Goal: Complete application form: Complete application form

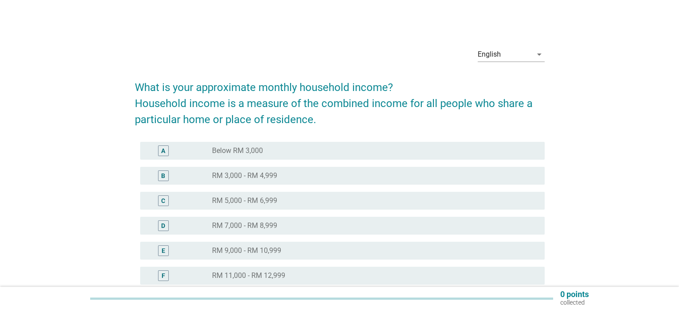
click at [276, 199] on label "RM 5,000 - RM 6,999" at bounding box center [244, 200] width 65 height 9
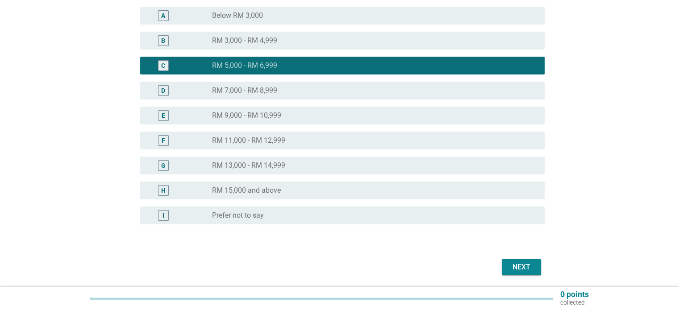
scroll to position [166, 0]
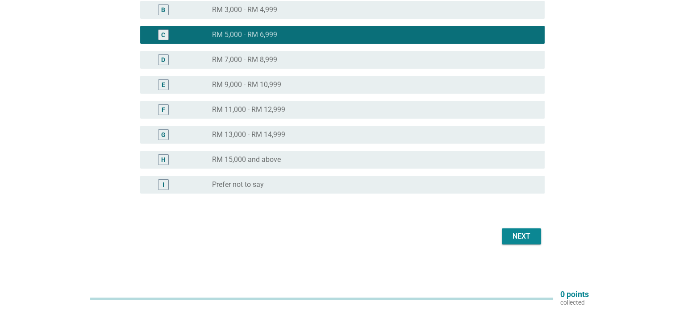
click at [522, 238] on div "Next" at bounding box center [521, 236] width 25 height 11
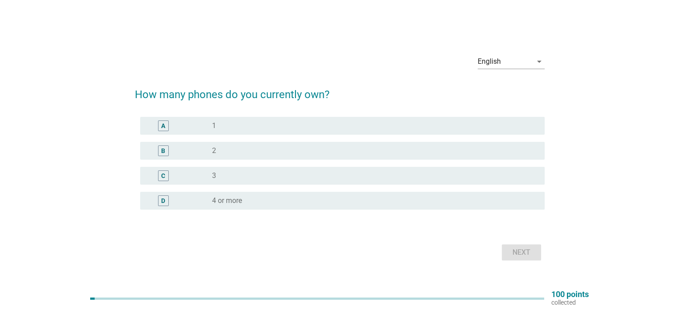
click at [243, 149] on div "radio_button_unchecked 2" at bounding box center [371, 150] width 318 height 9
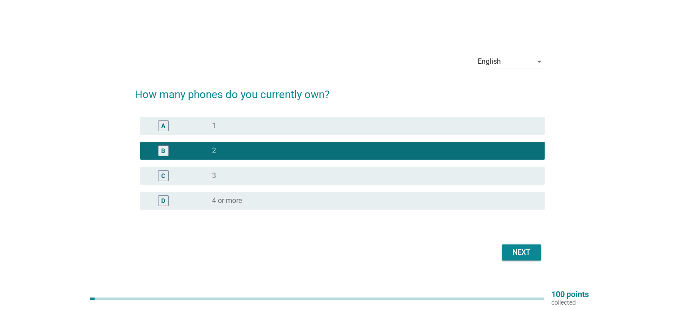
click at [527, 254] on div "Next" at bounding box center [521, 252] width 25 height 11
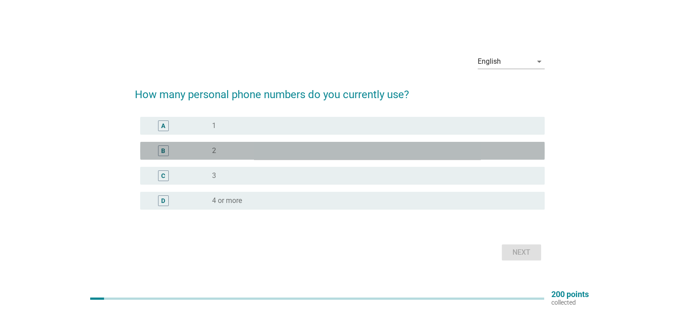
click at [236, 159] on div "B radio_button_unchecked 2" at bounding box center [342, 151] width 404 height 18
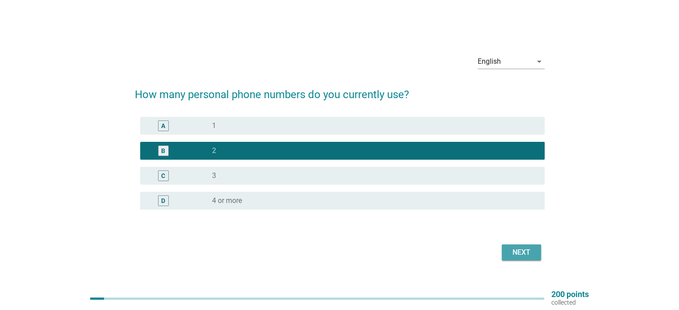
click at [532, 253] on div "Next" at bounding box center [521, 252] width 25 height 11
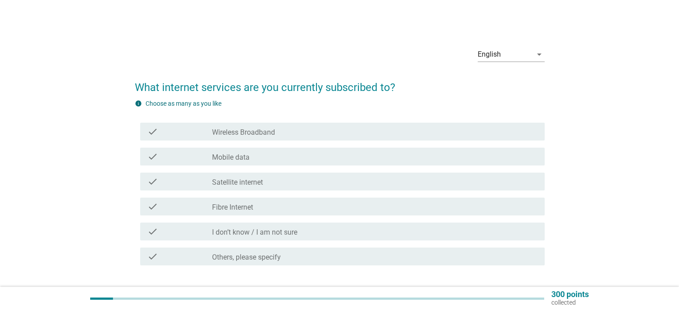
click at [295, 164] on div "check check_box_outline_blank Mobile data" at bounding box center [342, 157] width 404 height 18
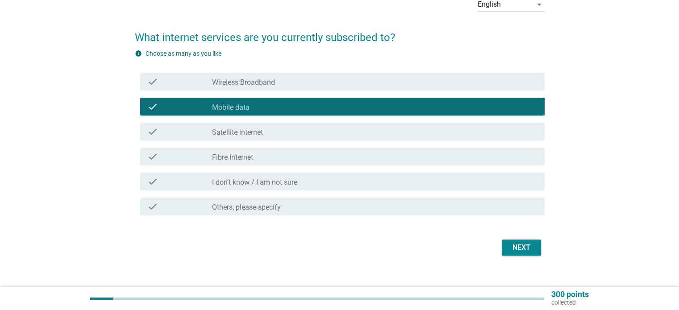
scroll to position [61, 0]
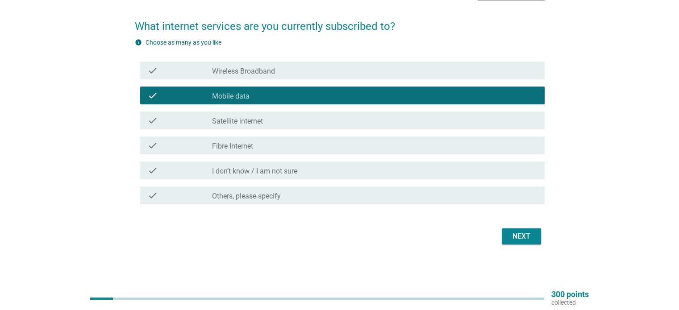
click at [510, 245] on div "Next" at bounding box center [340, 236] width 410 height 21
click at [511, 240] on div "Next" at bounding box center [521, 236] width 25 height 11
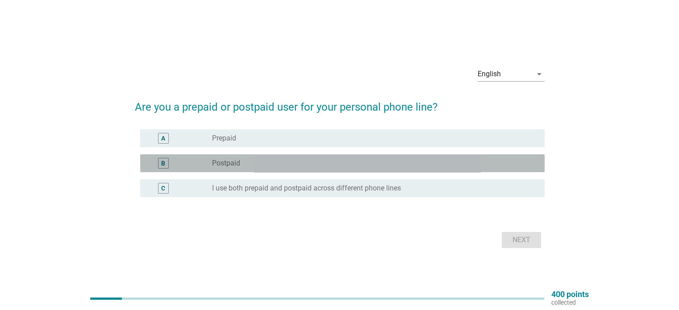
click at [289, 171] on div "B radio_button_unchecked Postpaid" at bounding box center [342, 163] width 404 height 18
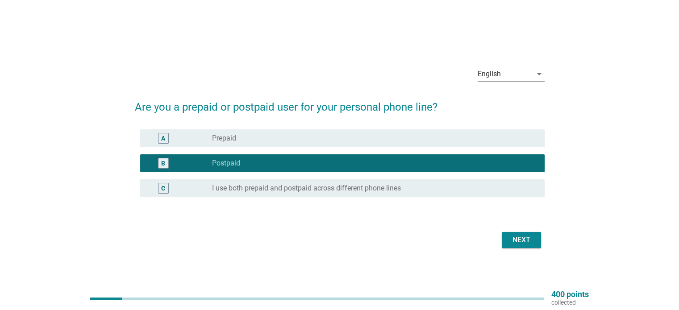
click at [286, 145] on div "A radio_button_unchecked Prepaid" at bounding box center [342, 138] width 404 height 18
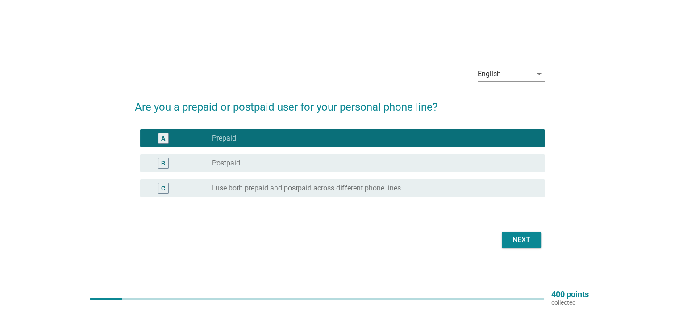
click at [300, 202] on div "A radio_button_checked Prepaid B radio_button_unchecked Postpaid C radio_button…" at bounding box center [340, 169] width 410 height 86
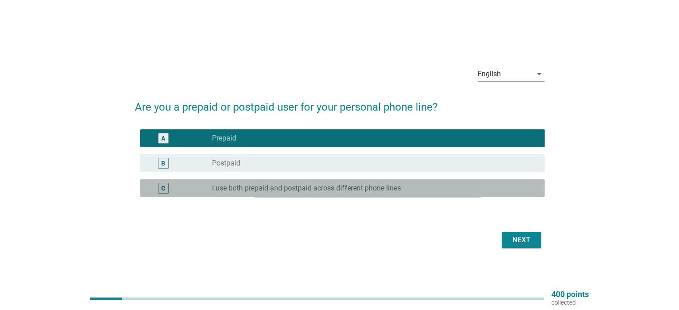
click at [295, 186] on label "I use both prepaid and postpaid across different phone lines" at bounding box center [306, 188] width 189 height 9
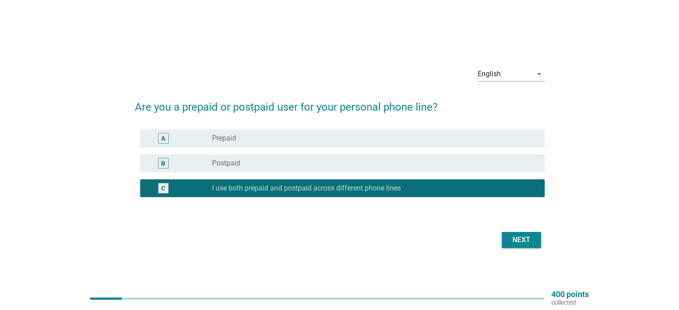
click at [520, 243] on div "Next" at bounding box center [521, 240] width 25 height 11
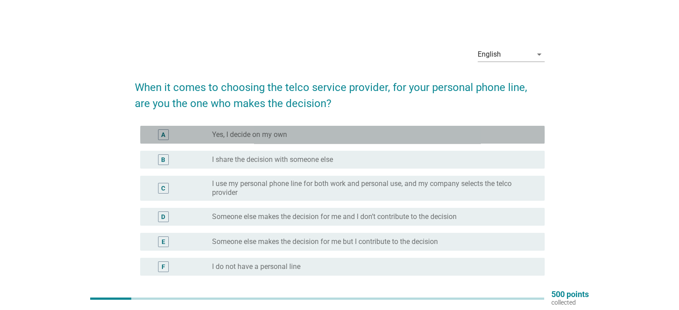
click at [240, 134] on label "Yes, I decide on my own" at bounding box center [249, 134] width 75 height 9
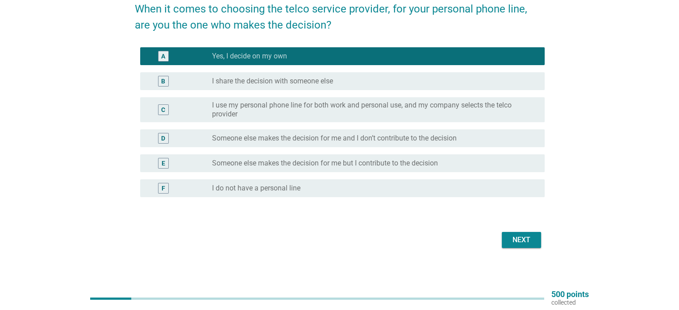
scroll to position [82, 0]
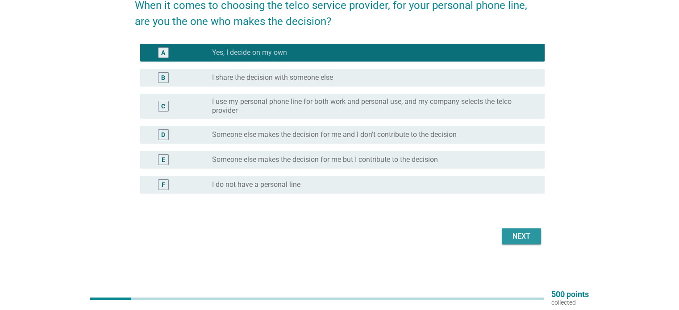
click at [517, 241] on div "Next" at bounding box center [521, 236] width 25 height 11
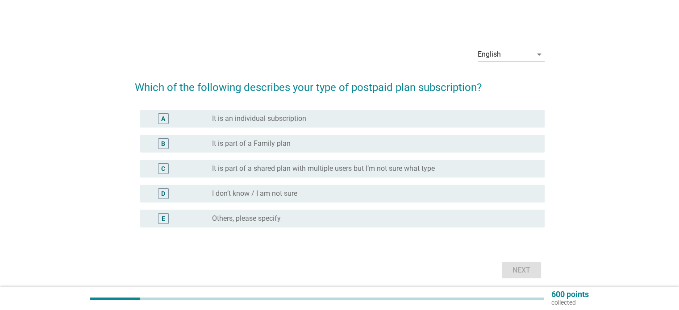
click at [255, 114] on div "radio_button_unchecked It is an individual subscription" at bounding box center [374, 118] width 325 height 11
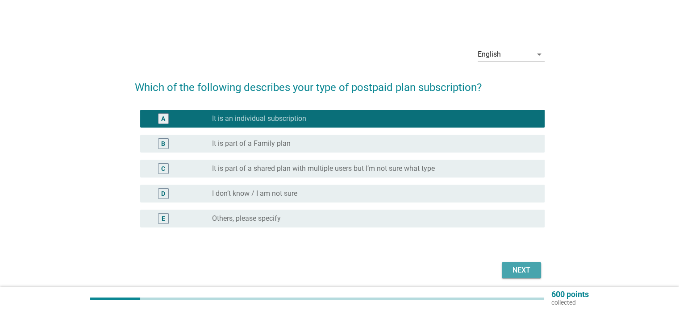
click at [510, 271] on div "Next" at bounding box center [521, 270] width 25 height 11
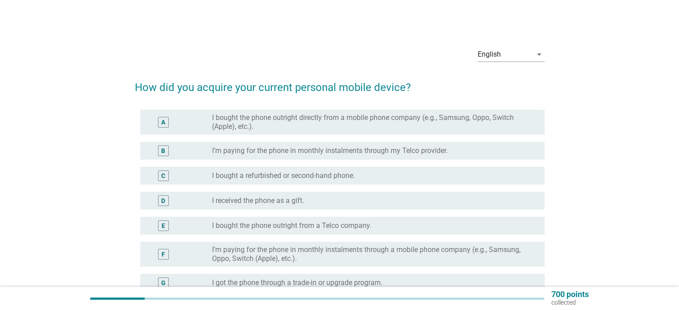
click at [207, 116] on div "A" at bounding box center [179, 122] width 65 height 18
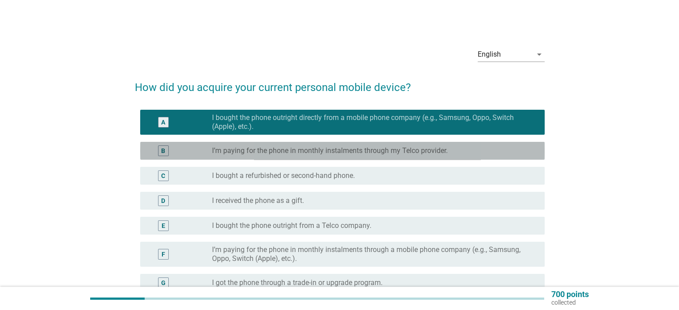
click at [203, 154] on div "B" at bounding box center [179, 150] width 65 height 11
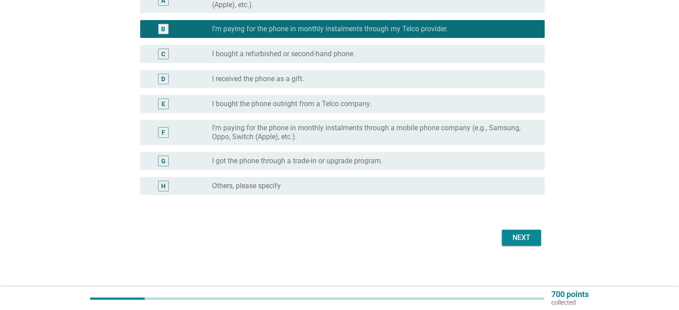
scroll to position [123, 0]
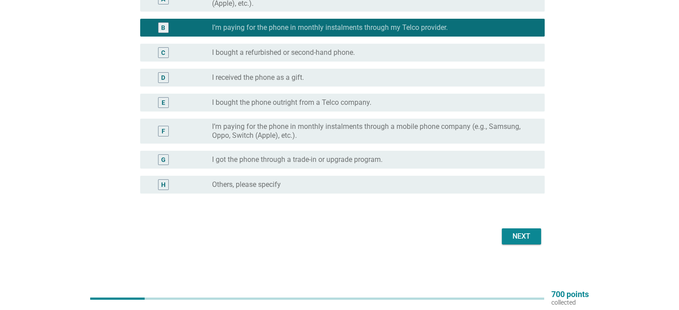
click at [526, 236] on div "Next" at bounding box center [521, 236] width 25 height 11
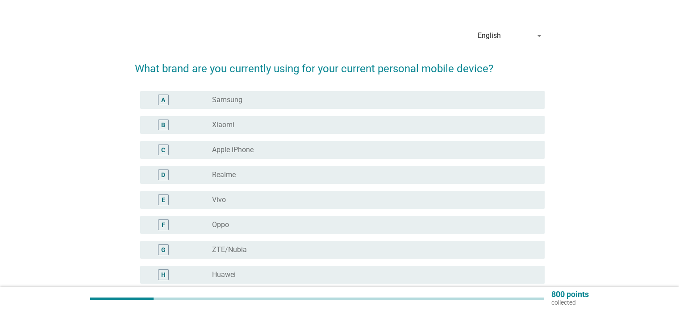
scroll to position [45, 0]
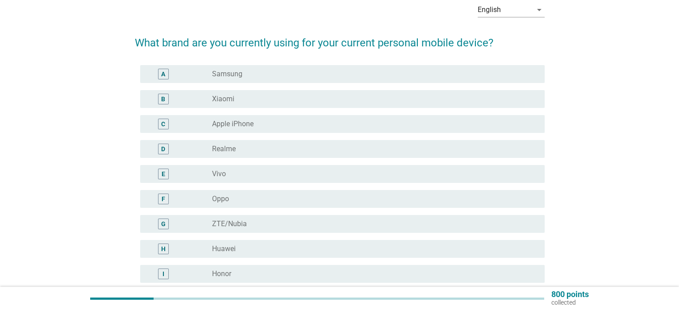
click at [228, 128] on label "Apple iPhone" at bounding box center [233, 124] width 42 height 9
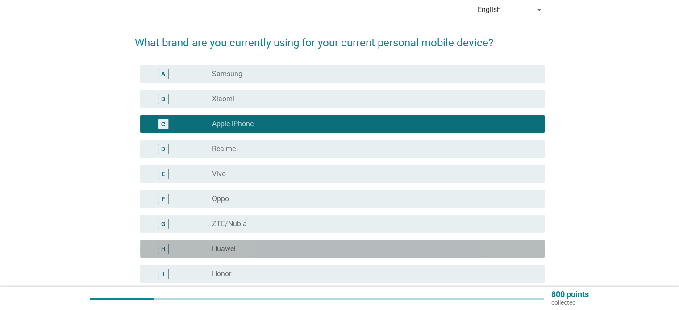
click at [220, 249] on label "Huawei" at bounding box center [224, 249] width 24 height 9
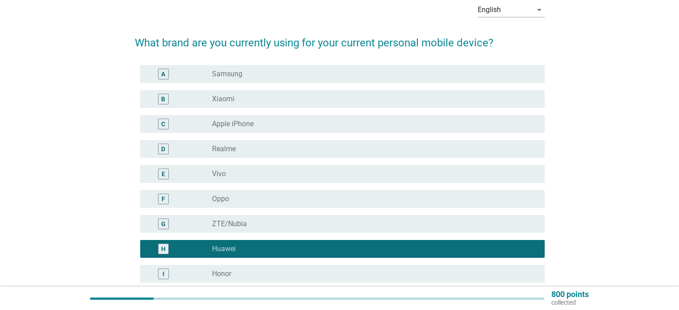
click at [217, 120] on div "C radio_button_unchecked Apple iPhone" at bounding box center [342, 124] width 404 height 18
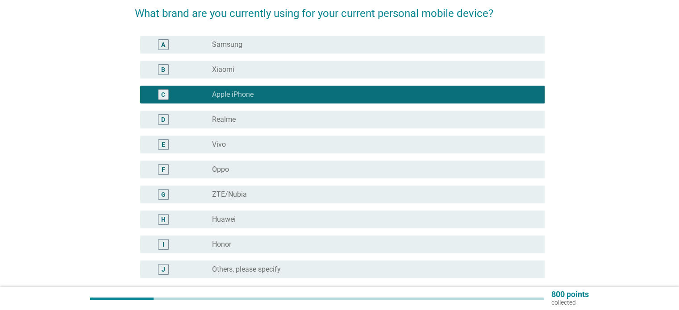
scroll to position [159, 0]
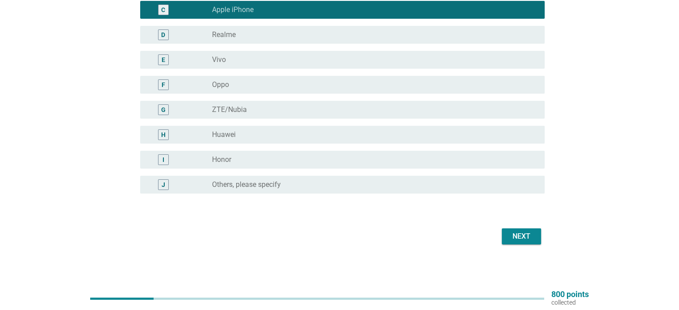
click at [527, 232] on div "Next" at bounding box center [521, 236] width 25 height 11
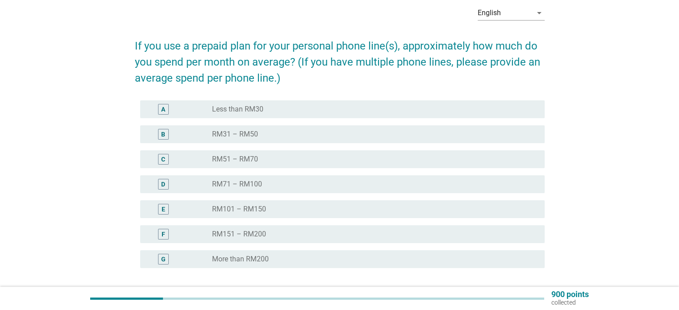
scroll to position [0, 0]
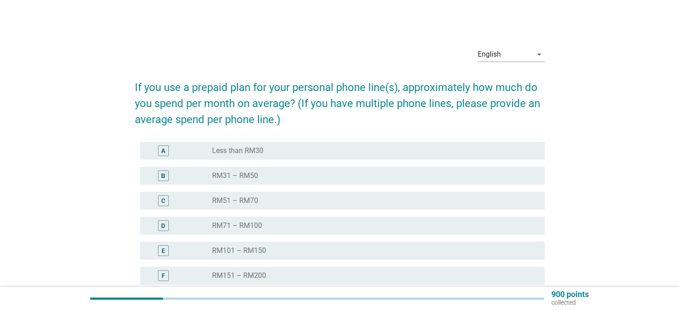
click at [271, 195] on div "radio_button_unchecked RM51 – RM70" at bounding box center [374, 200] width 325 height 11
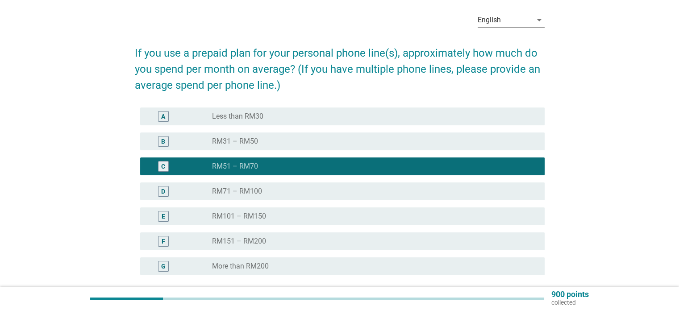
scroll to position [45, 0]
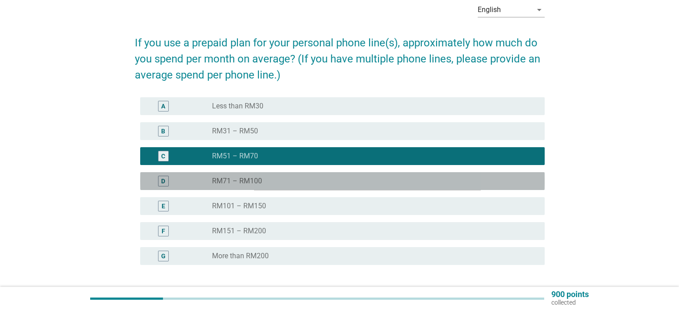
click at [252, 179] on label "RM71 – RM100" at bounding box center [237, 181] width 50 height 9
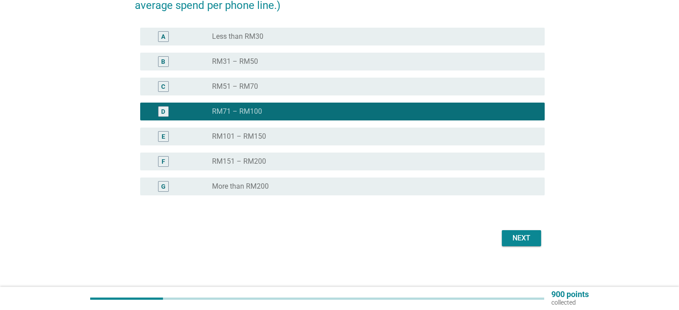
scroll to position [116, 0]
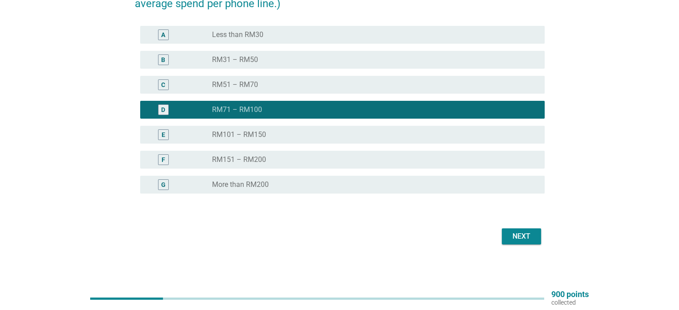
click at [253, 129] on div "radio_button_unchecked RM101 – RM150" at bounding box center [374, 134] width 325 height 11
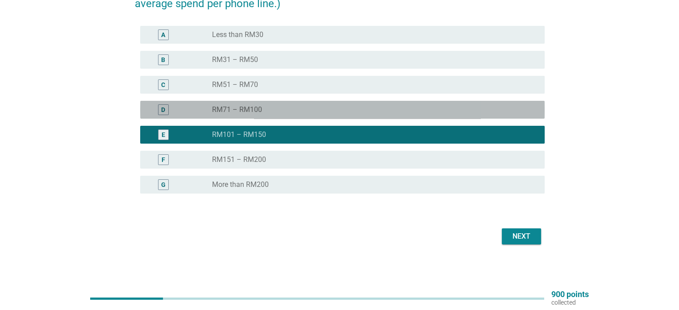
click at [257, 106] on label "RM71 – RM100" at bounding box center [237, 109] width 50 height 9
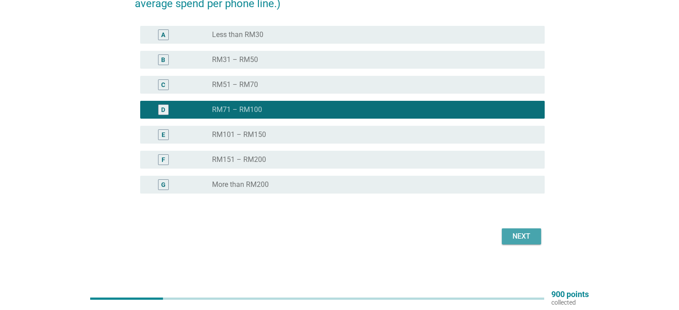
click at [523, 240] on div "Next" at bounding box center [521, 236] width 25 height 11
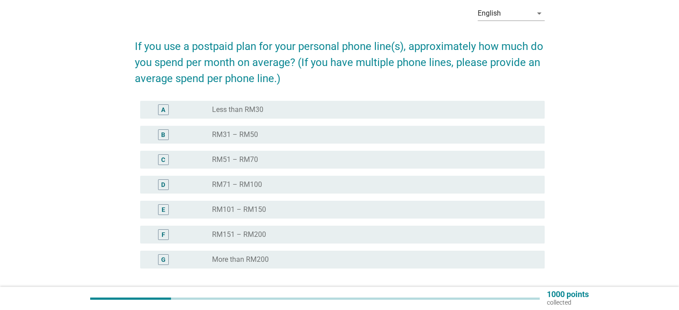
scroll to position [45, 0]
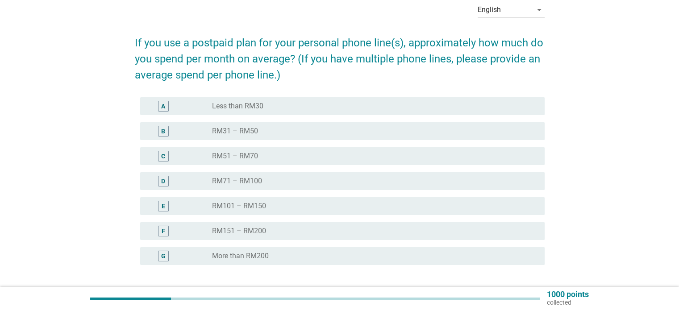
click at [291, 207] on div "radio_button_unchecked RM101 – RM150" at bounding box center [371, 206] width 318 height 9
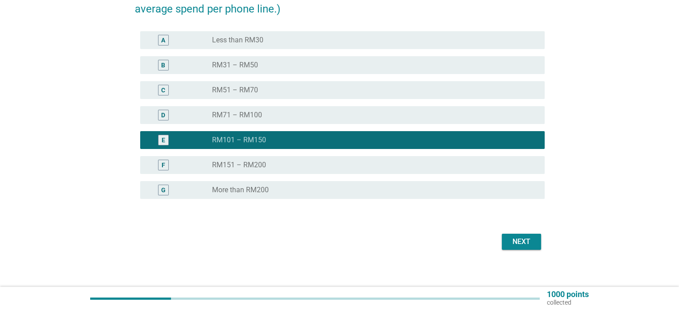
scroll to position [116, 0]
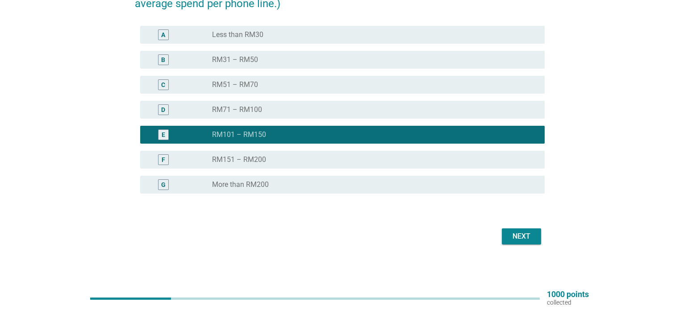
click at [521, 232] on div "Next" at bounding box center [521, 236] width 25 height 11
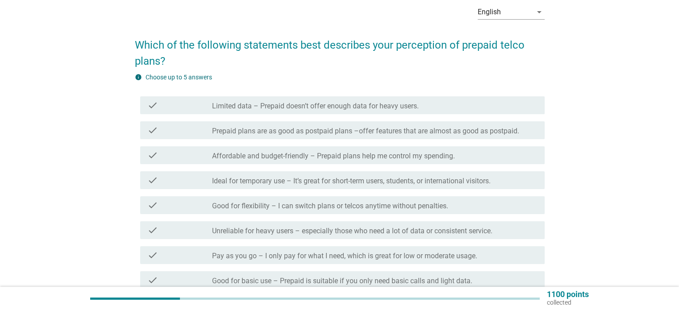
scroll to position [45, 0]
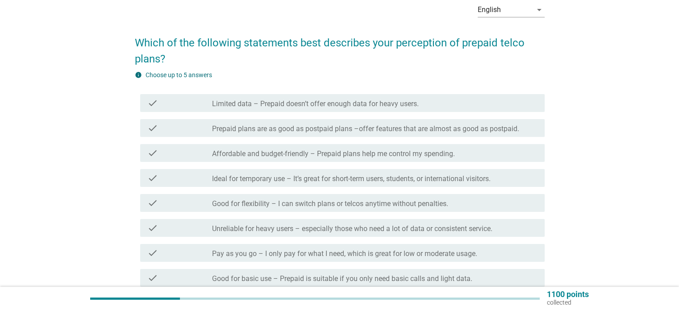
click at [179, 154] on div "check" at bounding box center [179, 153] width 65 height 11
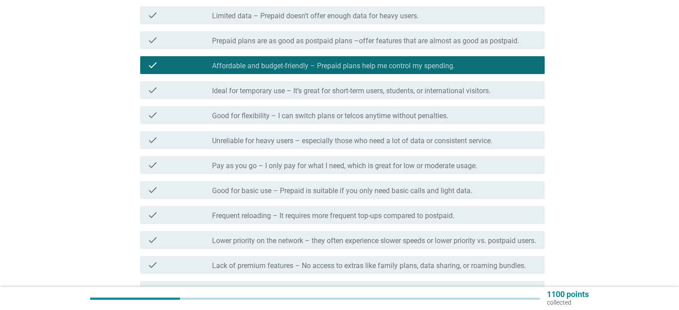
scroll to position [134, 0]
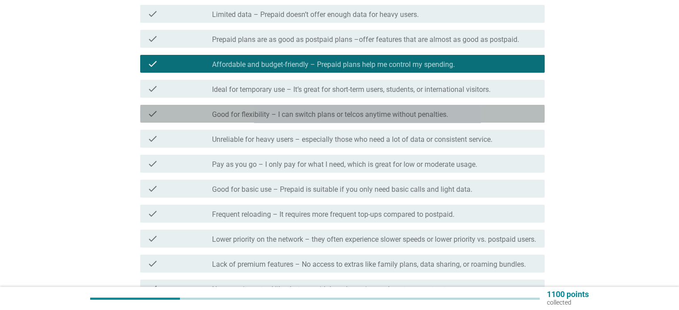
click at [213, 112] on label "Good for flexibility – I can switch plans or telcos anytime without penalties." at bounding box center [330, 114] width 236 height 9
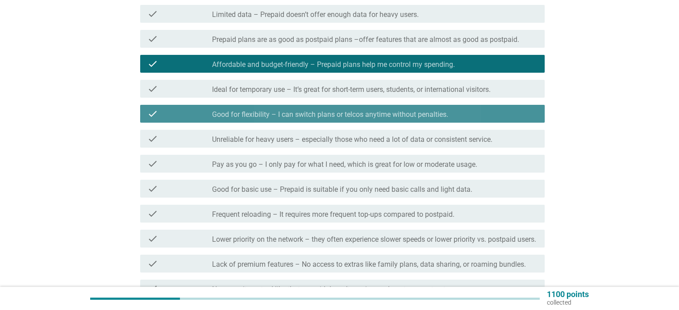
click at [213, 112] on label "Good for flexibility – I can switch plans or telcos anytime without penalties." at bounding box center [330, 114] width 236 height 9
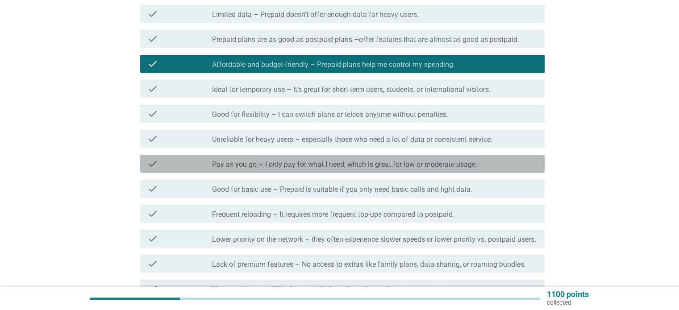
click at [224, 167] on label "Pay as you go – I only pay for what I need, which is great for low or moderate …" at bounding box center [344, 164] width 265 height 9
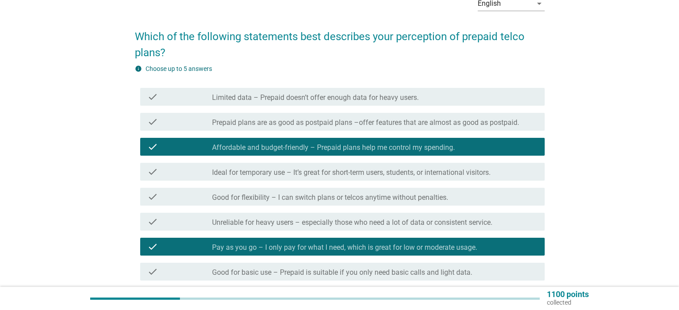
scroll to position [0, 0]
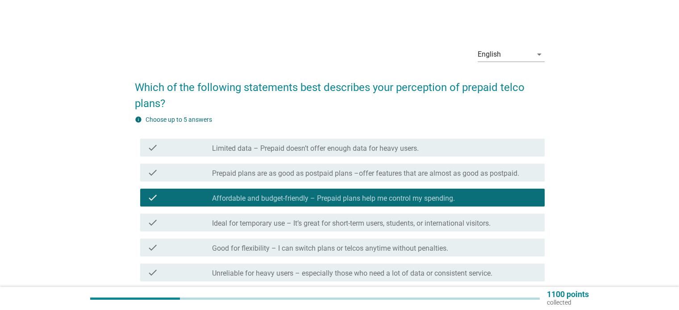
click at [275, 170] on label "Prepaid plans are as good as postpaid plans –offer features that are almost as …" at bounding box center [365, 173] width 307 height 9
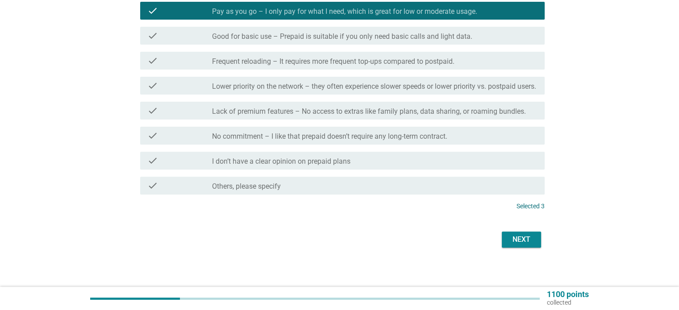
scroll to position [299, 0]
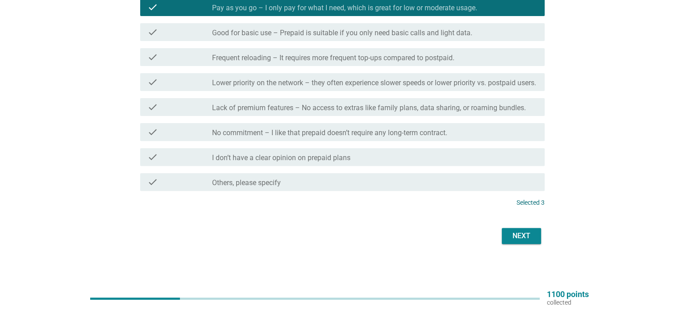
click at [516, 229] on button "Next" at bounding box center [521, 236] width 39 height 16
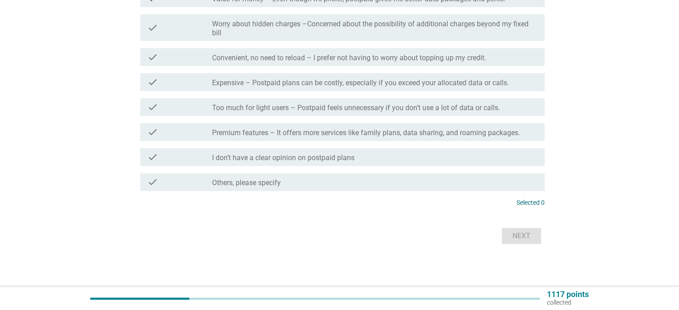
scroll to position [0, 0]
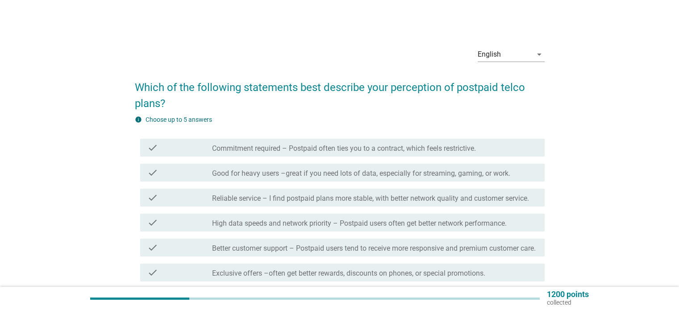
click at [245, 151] on label "Commitment required – Postpaid often ties you to a contract, which feels restri…" at bounding box center [344, 148] width 264 height 9
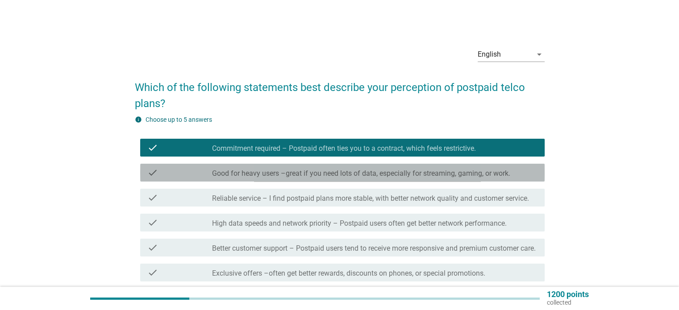
click at [251, 176] on label "Good for heavy users –great if you need lots of data, especially for streaming,…" at bounding box center [361, 173] width 298 height 9
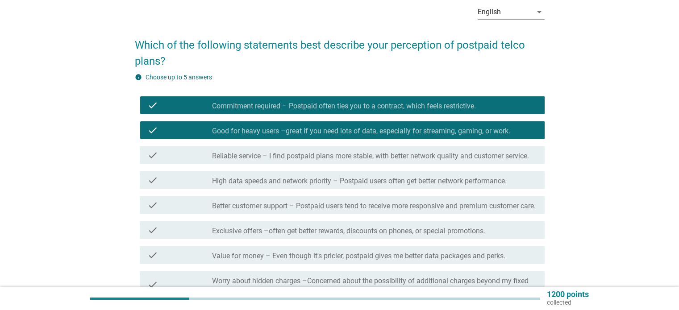
scroll to position [45, 0]
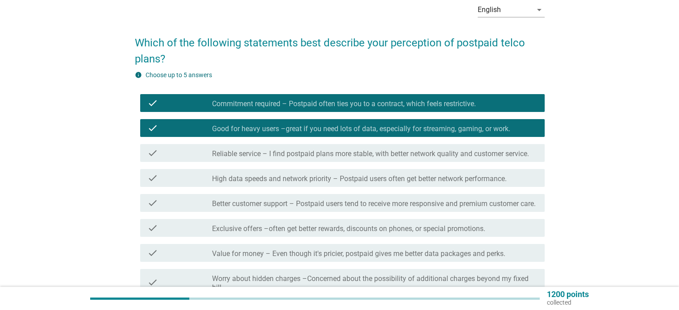
click at [239, 150] on label "Reliable service – I find postpaid plans more stable, with better network quali…" at bounding box center [370, 153] width 317 height 9
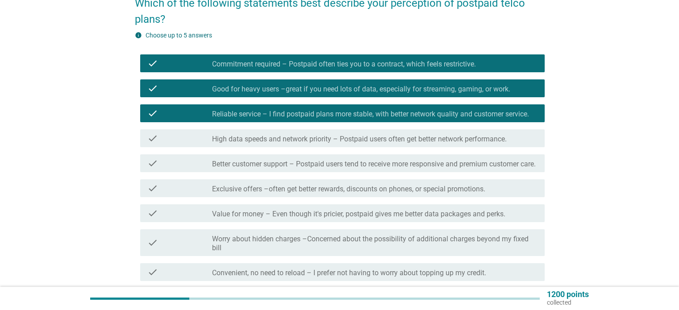
scroll to position [89, 0]
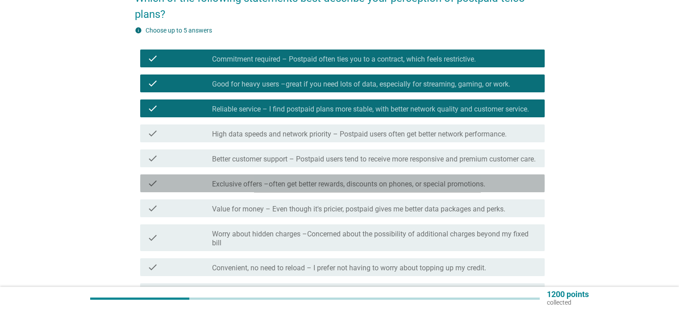
click at [253, 189] on label "Exclusive offers –often get better rewards, discounts on phones, or special pro…" at bounding box center [348, 184] width 273 height 9
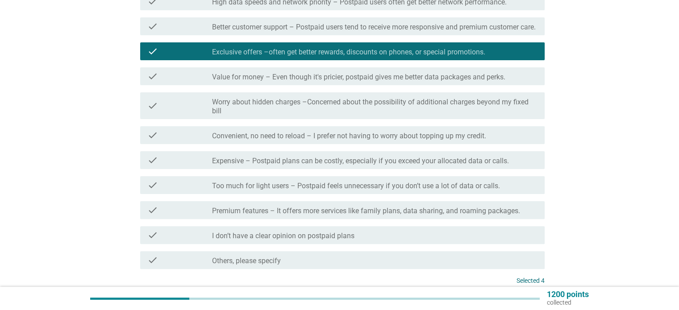
scroll to position [223, 0]
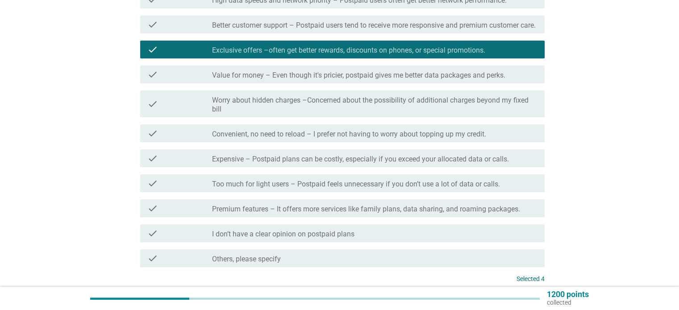
click at [247, 139] on label "Convenient, no need to reload – I prefer not having to worry about topping up m…" at bounding box center [349, 134] width 274 height 9
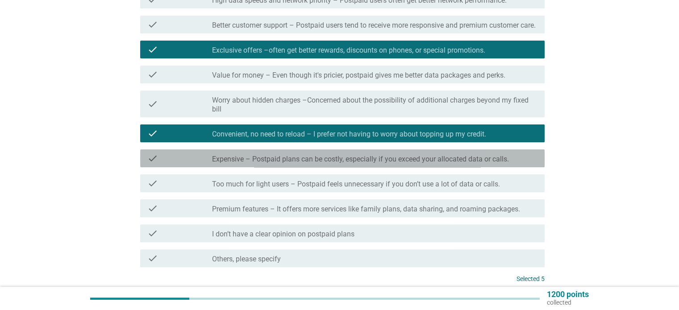
click at [244, 164] on label "Expensive – Postpaid plans can be costly, especially if you exceed your allocat…" at bounding box center [360, 159] width 297 height 9
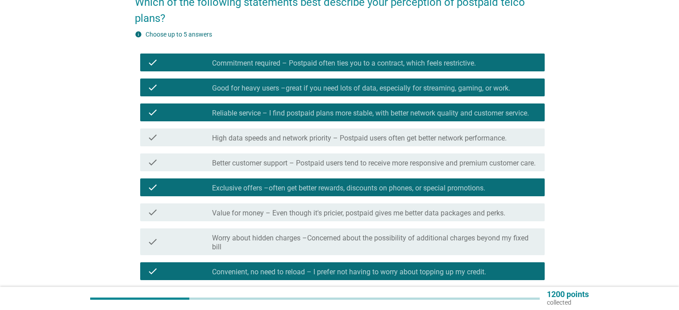
click at [264, 193] on label "Exclusive offers –often get better rewards, discounts on phones, or special pro…" at bounding box center [348, 188] width 273 height 9
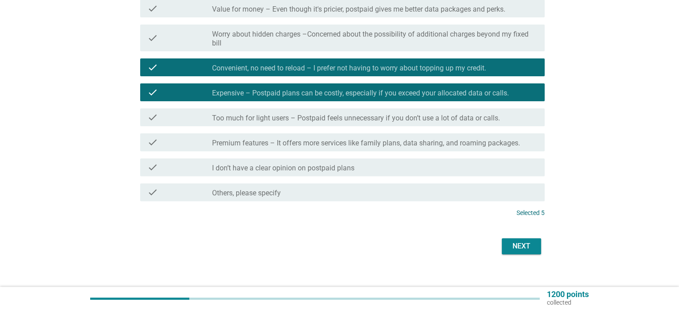
scroll to position [308, 0]
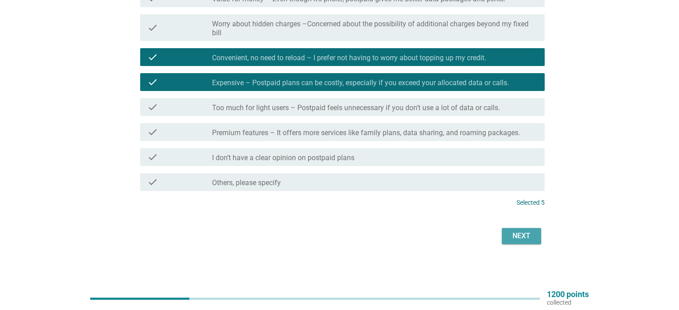
click at [527, 236] on div "Next" at bounding box center [521, 236] width 25 height 11
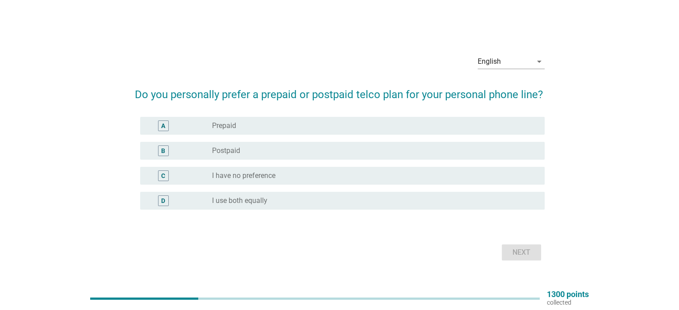
click at [291, 202] on div "radio_button_unchecked I use both equally" at bounding box center [371, 200] width 318 height 9
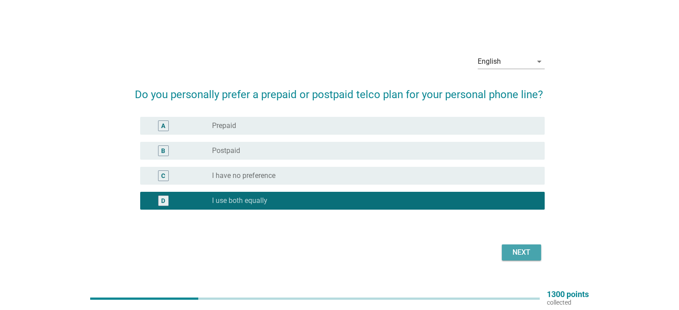
click at [512, 249] on div "Next" at bounding box center [521, 252] width 25 height 11
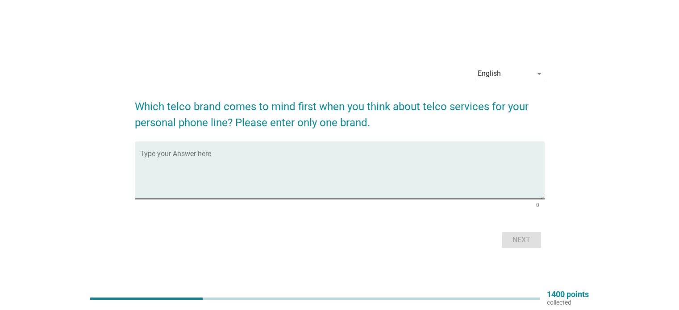
click at [333, 161] on textarea "Type your Answer here" at bounding box center [342, 175] width 404 height 47
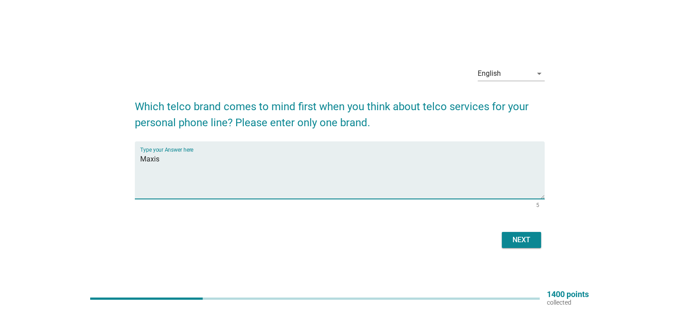
type textarea "Maxis"
drag, startPoint x: 535, startPoint y: 240, endPoint x: 528, endPoint y: 241, distance: 6.8
click at [528, 241] on button "Next" at bounding box center [521, 240] width 39 height 16
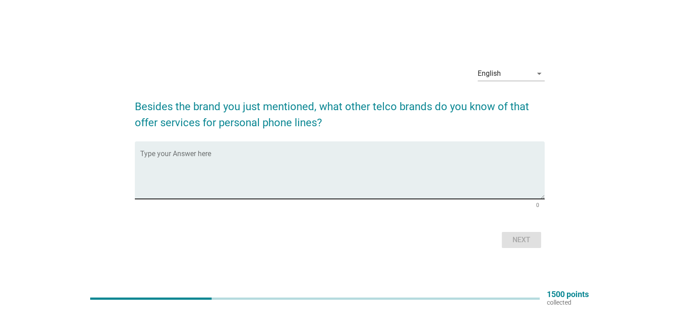
click at [302, 185] on textarea "Type your Answer here" at bounding box center [342, 175] width 404 height 47
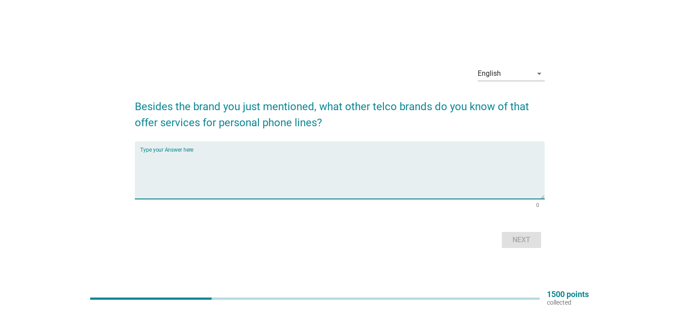
type textarea "u"
type textarea "hotlink, umobile"
click at [525, 251] on div "English arrow_drop_down Besides the brand you just mentioned, what other telco …" at bounding box center [340, 155] width 424 height 206
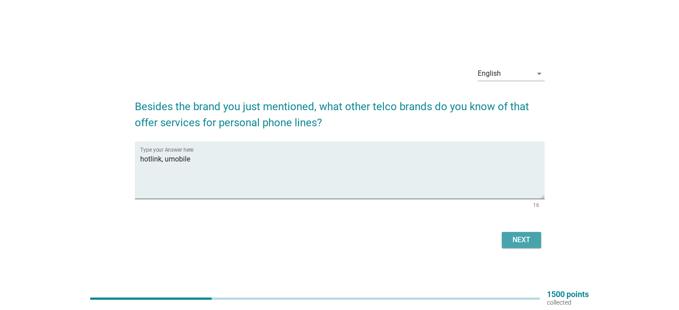
click at [525, 243] on div "Next" at bounding box center [521, 240] width 25 height 11
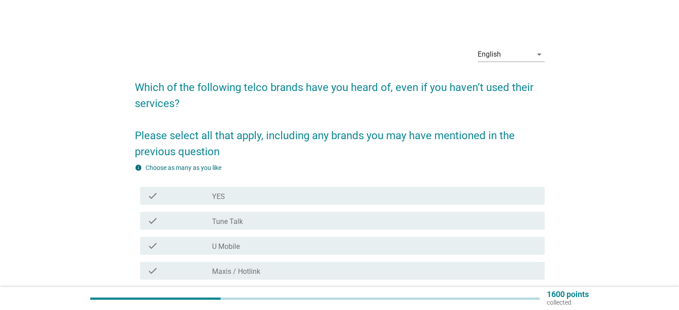
click at [314, 199] on div "check_box_outline_blank YES" at bounding box center [374, 196] width 325 height 11
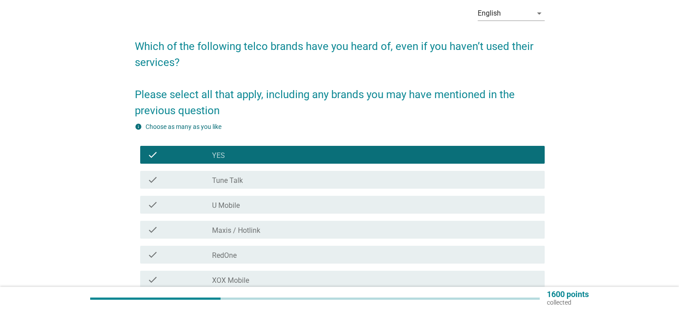
scroll to position [45, 0]
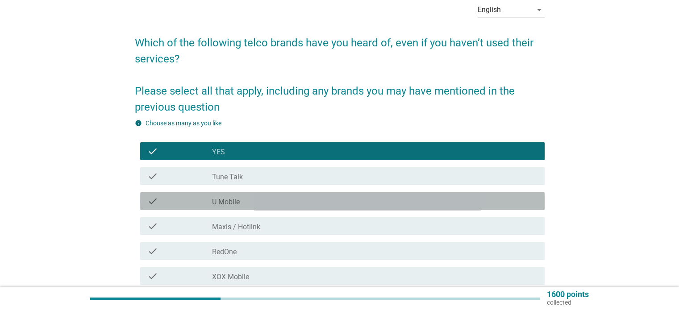
click at [285, 205] on div "check_box_outline_blank U Mobile" at bounding box center [374, 201] width 325 height 11
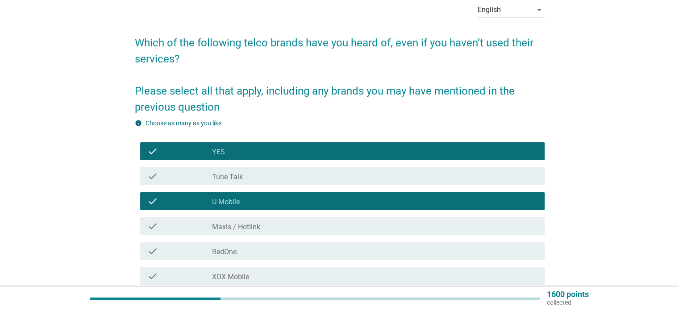
click at [286, 227] on div "check_box_outline_blank Maxis / Hotlink" at bounding box center [374, 226] width 325 height 11
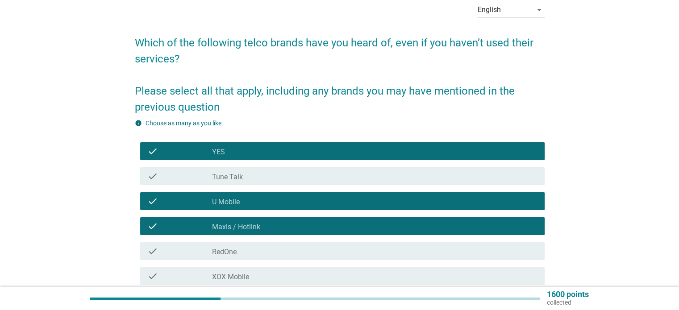
click at [288, 253] on div "check_box_outline_blank RedOne" at bounding box center [374, 251] width 325 height 11
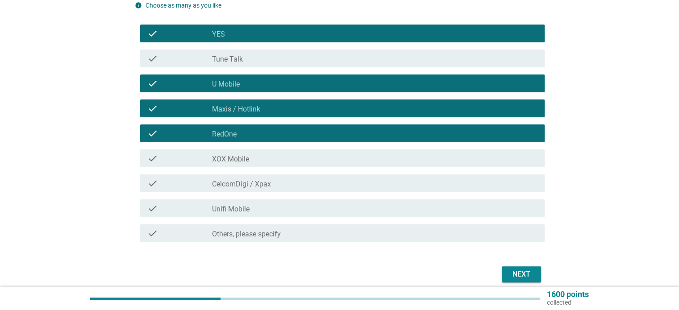
scroll to position [178, 0]
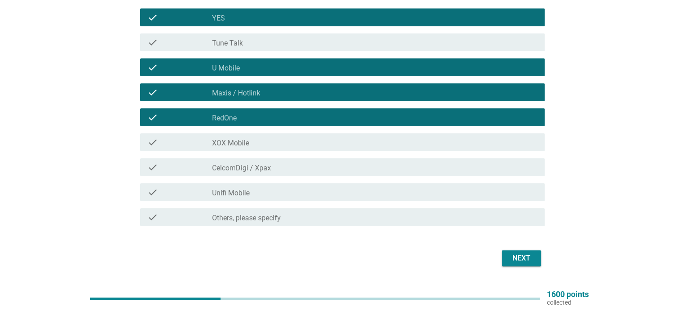
click at [246, 142] on label "XOX Mobile" at bounding box center [230, 143] width 37 height 9
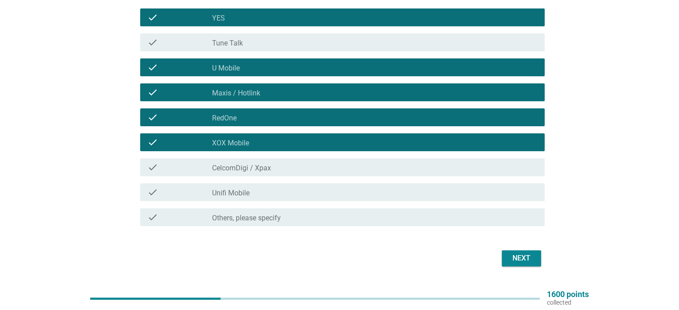
click at [252, 167] on label "CelcomDigi / Xpax" at bounding box center [241, 168] width 59 height 9
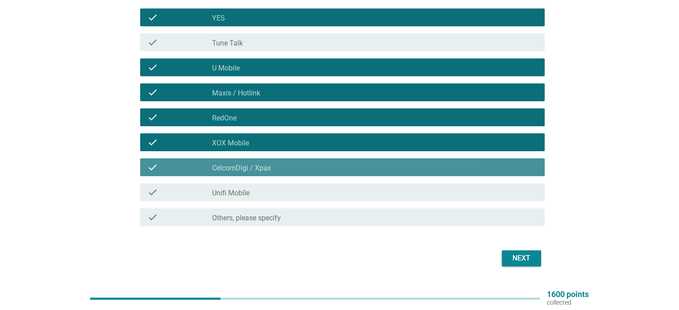
click at [260, 189] on div "check_box_outline_blank Unifi Mobile" at bounding box center [374, 192] width 325 height 11
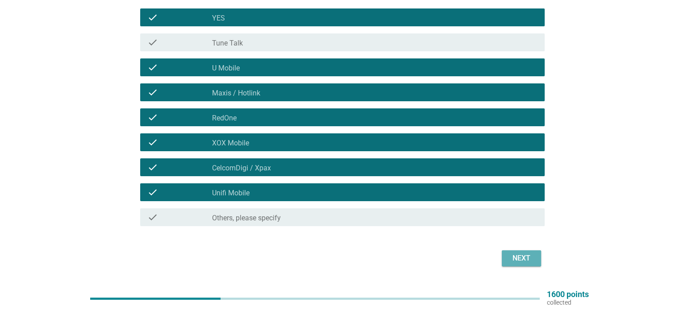
click at [527, 260] on div "Next" at bounding box center [521, 258] width 25 height 11
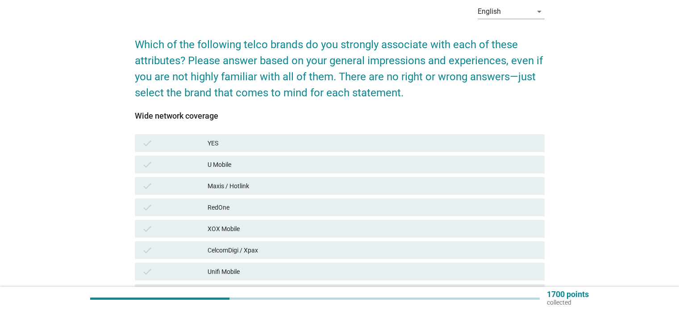
scroll to position [45, 0]
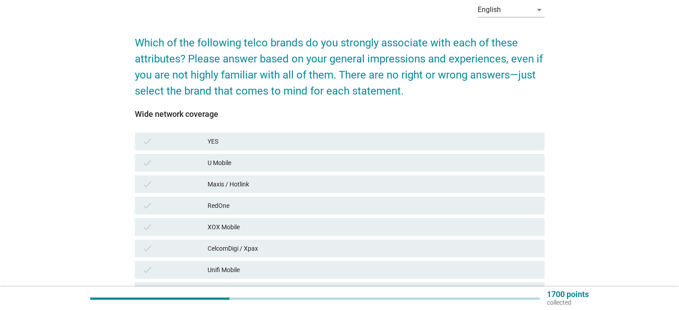
click at [159, 184] on div "check" at bounding box center [175, 184] width 66 height 11
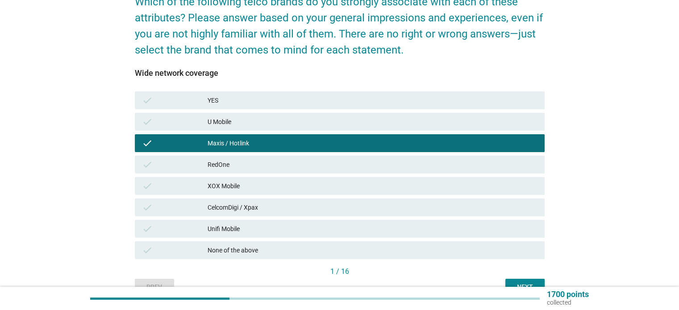
scroll to position [89, 0]
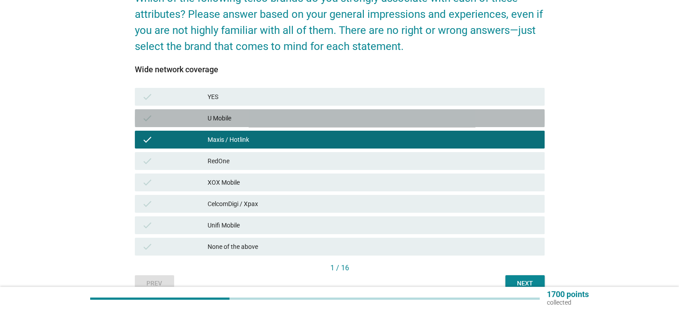
click at [233, 116] on div "U Mobile" at bounding box center [372, 118] width 329 height 11
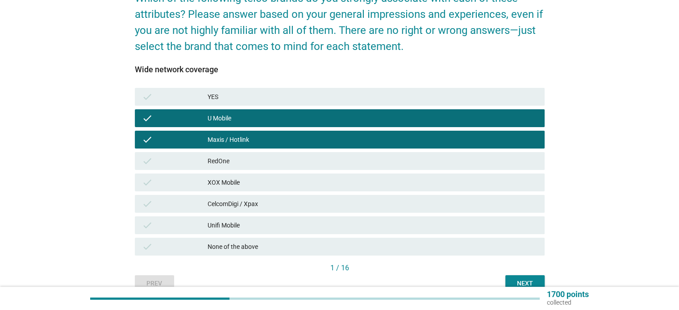
click at [530, 280] on div "Next" at bounding box center [524, 283] width 25 height 9
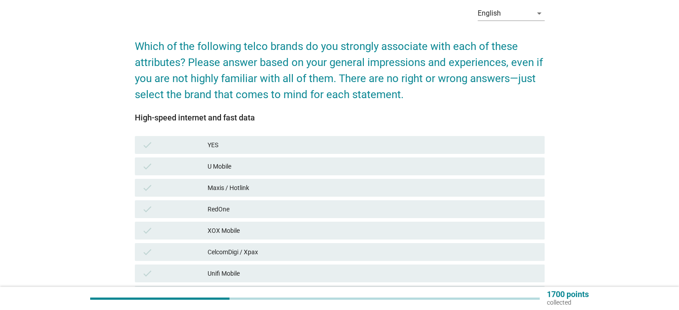
scroll to position [45, 0]
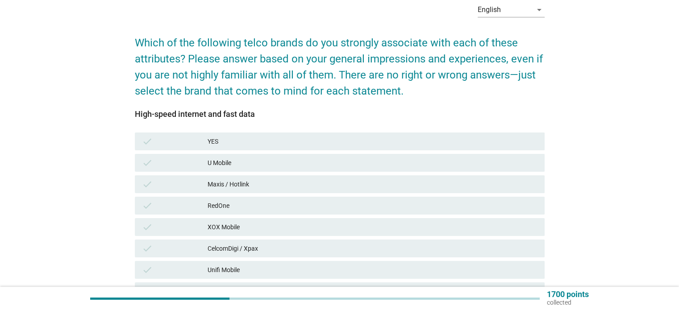
click at [261, 186] on div "Maxis / Hotlink" at bounding box center [372, 184] width 329 height 11
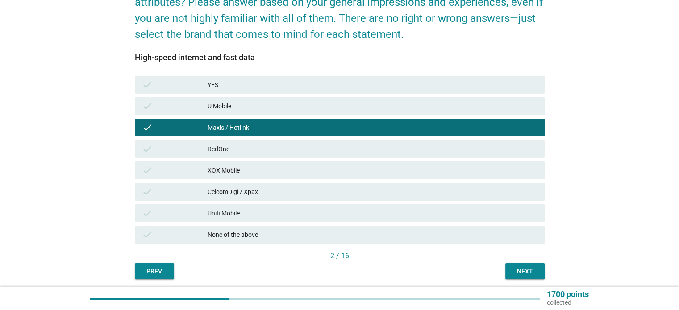
scroll to position [134, 0]
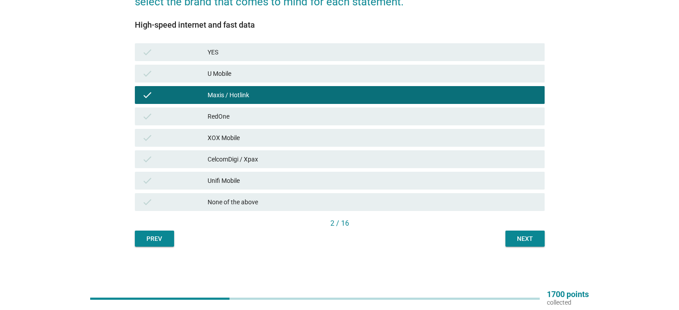
click at [537, 245] on button "Next" at bounding box center [524, 239] width 39 height 16
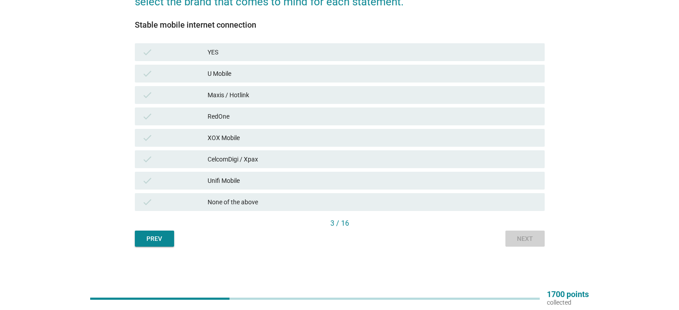
scroll to position [0, 0]
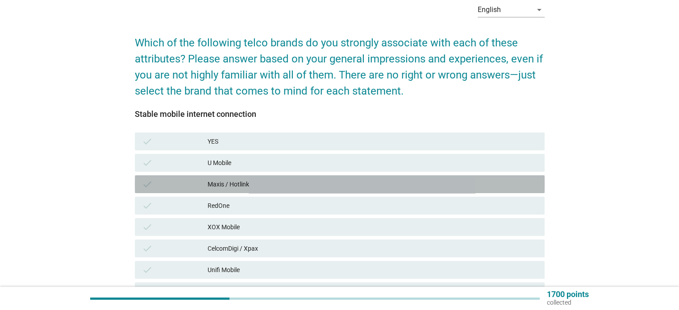
click at [241, 192] on div "check Maxis / Hotlink" at bounding box center [340, 184] width 410 height 18
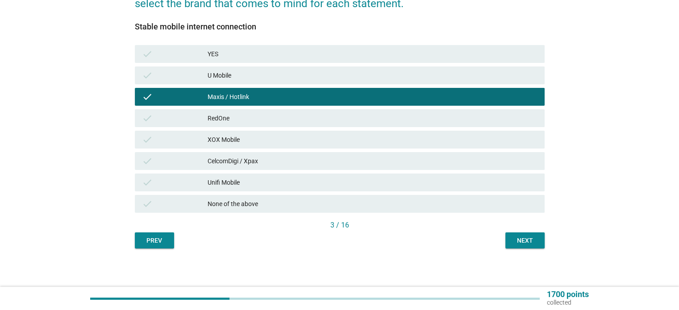
scroll to position [134, 0]
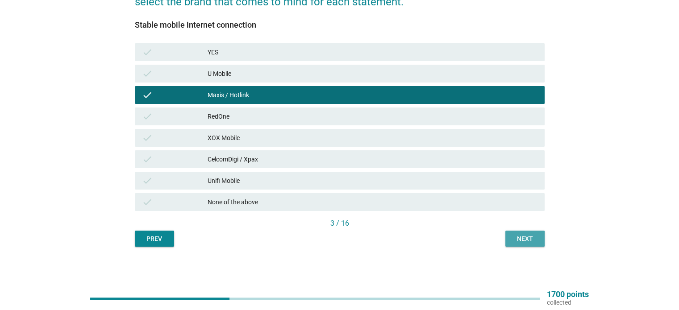
click at [510, 237] on button "Next" at bounding box center [524, 239] width 39 height 16
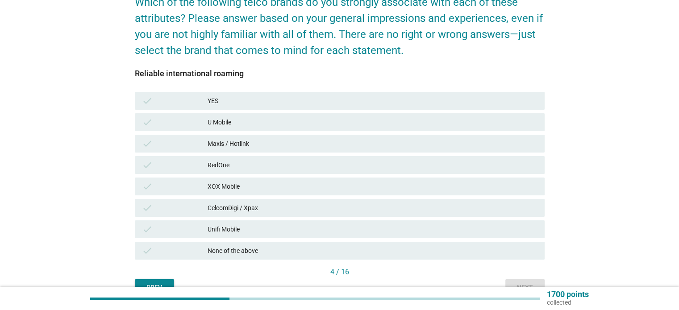
scroll to position [89, 0]
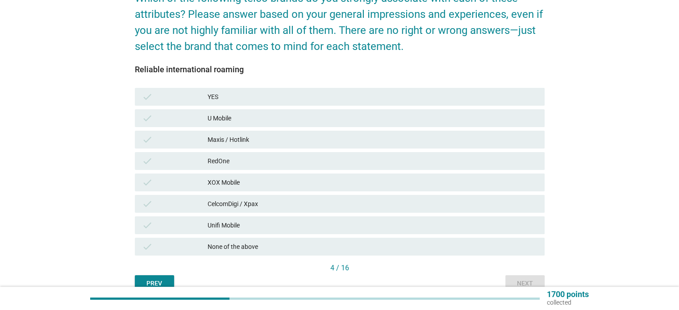
click at [224, 137] on div "Maxis / Hotlink" at bounding box center [372, 139] width 329 height 11
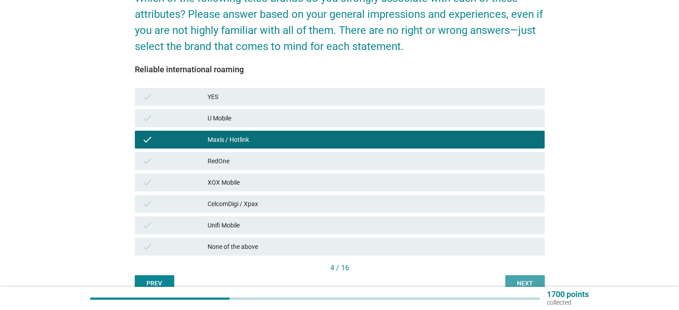
click at [529, 276] on button "Next" at bounding box center [524, 283] width 39 height 16
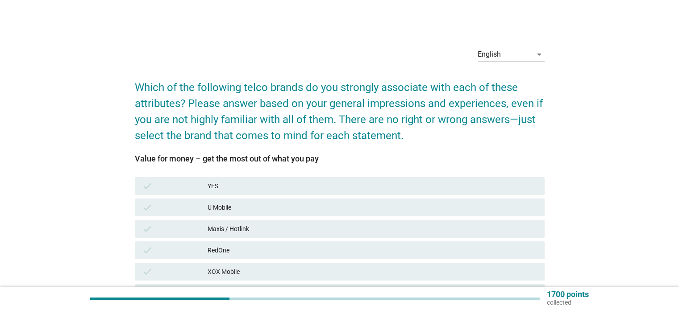
click at [203, 203] on div "check" at bounding box center [175, 207] width 66 height 11
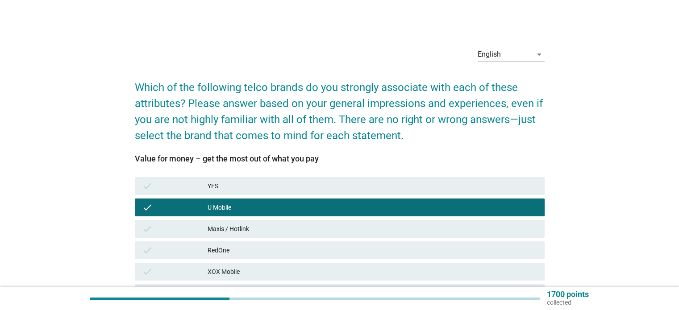
click at [209, 230] on div "Maxis / Hotlink" at bounding box center [372, 229] width 329 height 11
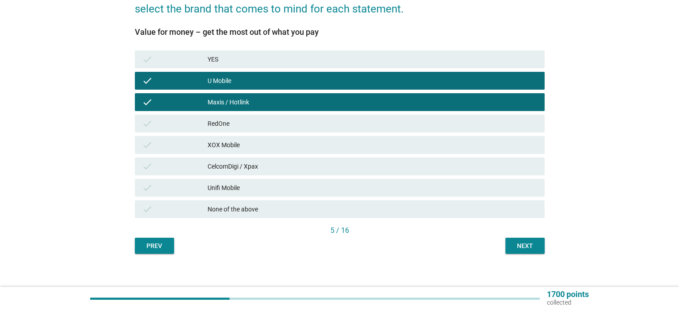
scroll to position [134, 0]
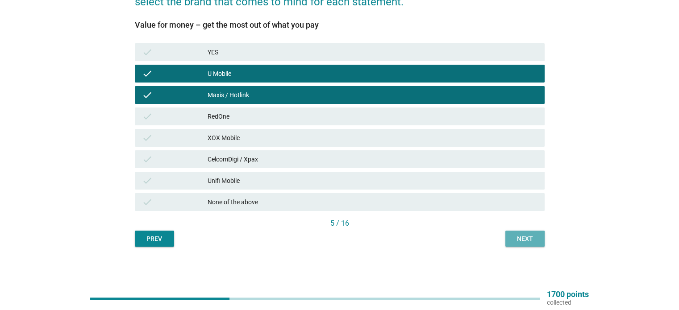
drag, startPoint x: 530, startPoint y: 237, endPoint x: 384, endPoint y: 212, distance: 147.6
click at [524, 238] on div "Next" at bounding box center [524, 238] width 25 height 9
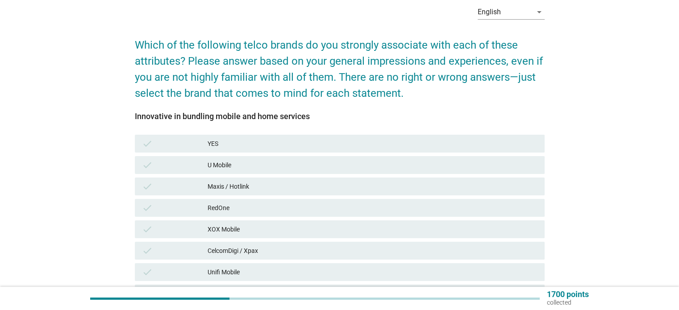
scroll to position [45, 0]
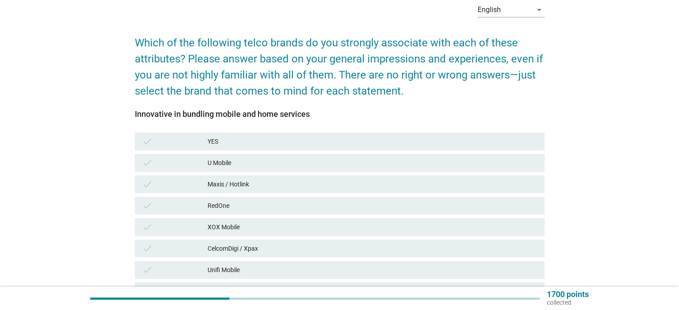
click at [238, 187] on div "Maxis / Hotlink" at bounding box center [372, 184] width 329 height 11
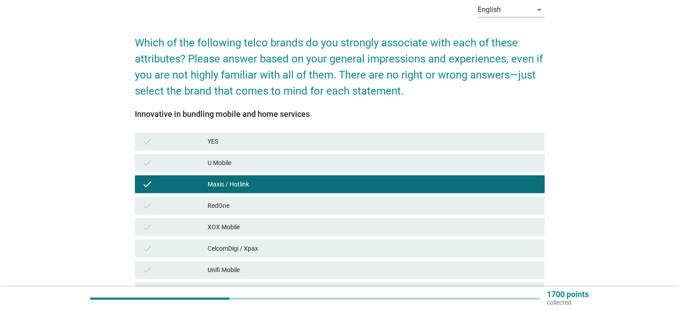
click at [221, 168] on div "U Mobile" at bounding box center [372, 163] width 329 height 11
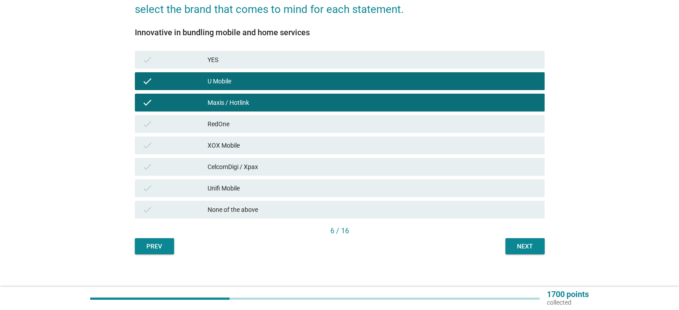
scroll to position [134, 0]
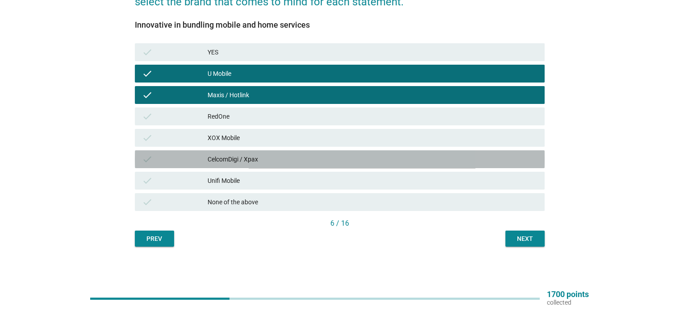
click at [247, 163] on div "CelcomDigi / Xpax" at bounding box center [372, 159] width 329 height 11
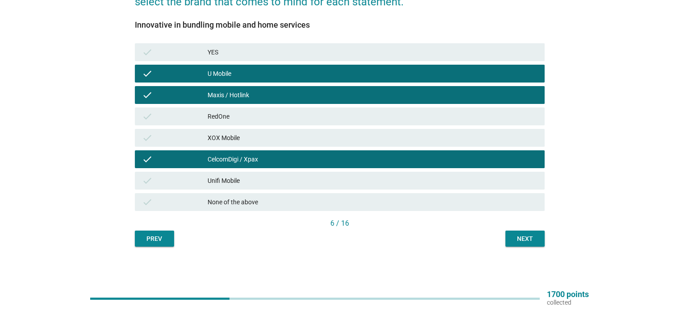
click at [249, 175] on div "Unifi Mobile" at bounding box center [372, 180] width 329 height 11
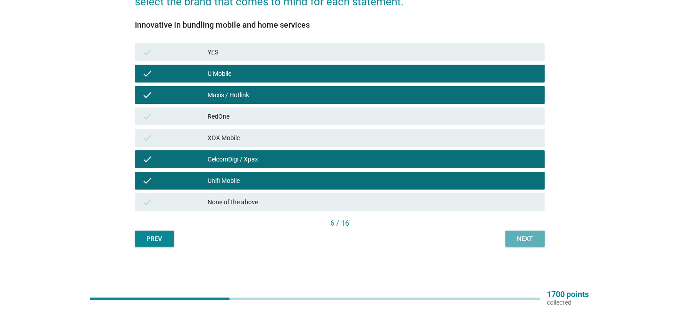
drag, startPoint x: 525, startPoint y: 243, endPoint x: 520, endPoint y: 244, distance: 4.6
click at [524, 243] on div "Next" at bounding box center [524, 238] width 25 height 9
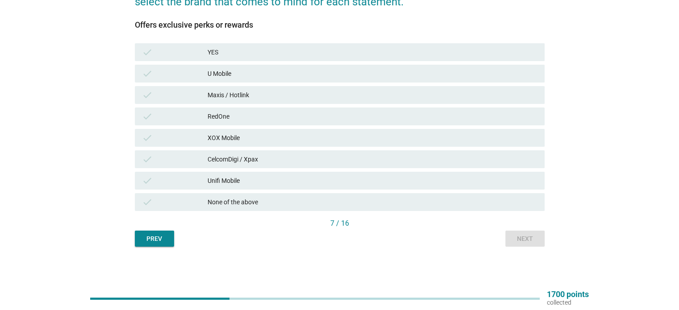
click at [192, 92] on div "check" at bounding box center [175, 95] width 66 height 11
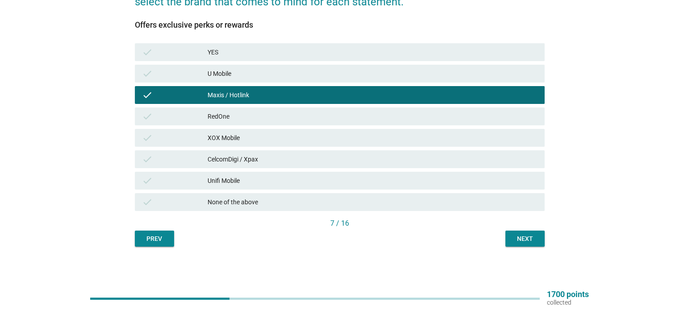
click at [185, 75] on div "check" at bounding box center [175, 73] width 66 height 11
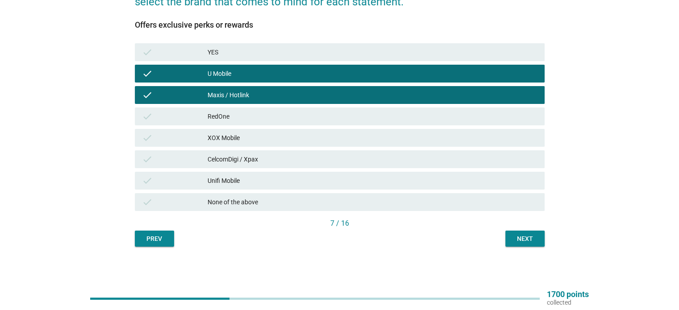
click at [202, 155] on div "check" at bounding box center [175, 159] width 66 height 11
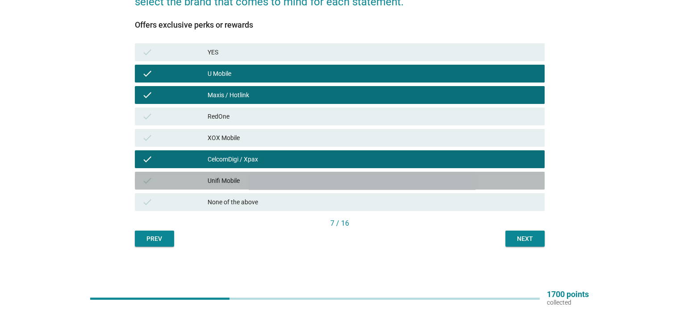
click at [210, 173] on div "check Unifi Mobile" at bounding box center [340, 181] width 410 height 18
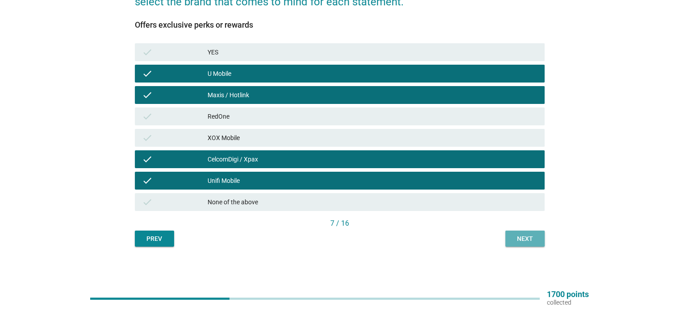
drag, startPoint x: 524, startPoint y: 242, endPoint x: 426, endPoint y: 244, distance: 98.2
click at [520, 242] on div "Next" at bounding box center [524, 238] width 25 height 9
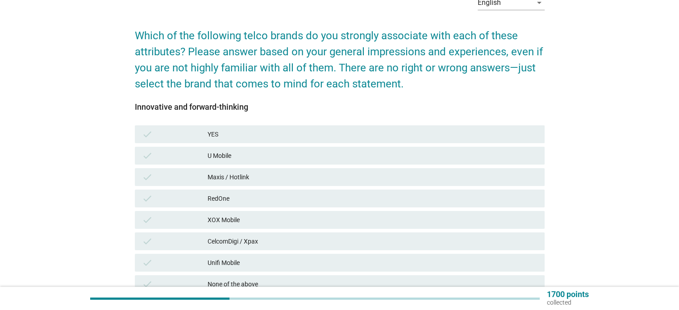
scroll to position [89, 0]
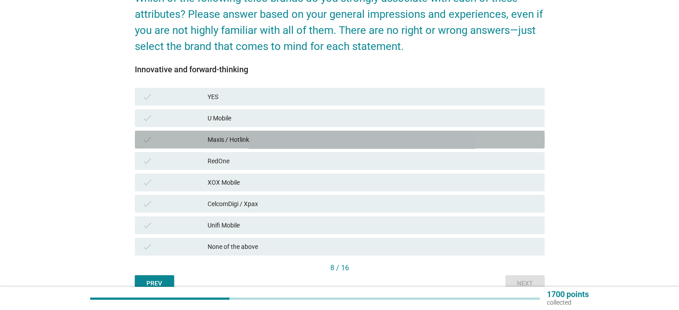
click at [237, 139] on div "Maxis / Hotlink" at bounding box center [372, 139] width 329 height 11
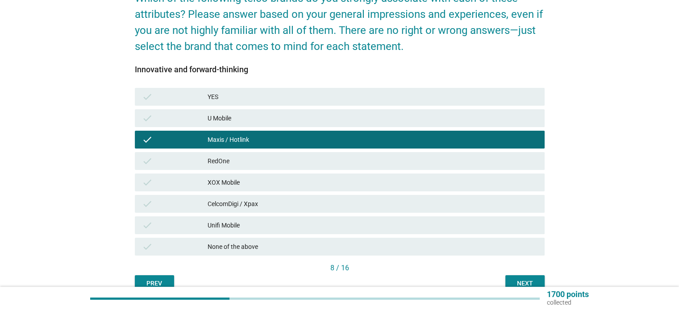
click at [261, 205] on div "CelcomDigi / Xpax" at bounding box center [372, 204] width 329 height 11
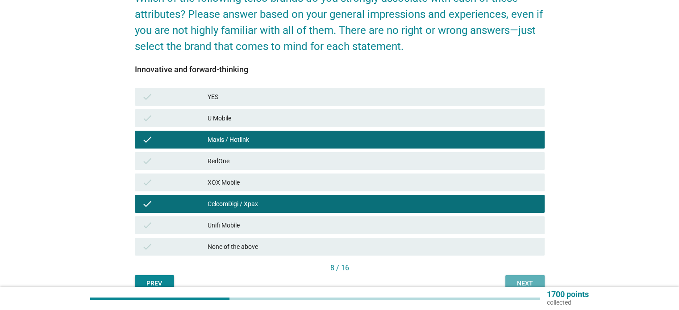
drag, startPoint x: 523, startPoint y: 278, endPoint x: 474, endPoint y: 270, distance: 49.0
click at [521, 279] on div "Next" at bounding box center [524, 283] width 25 height 9
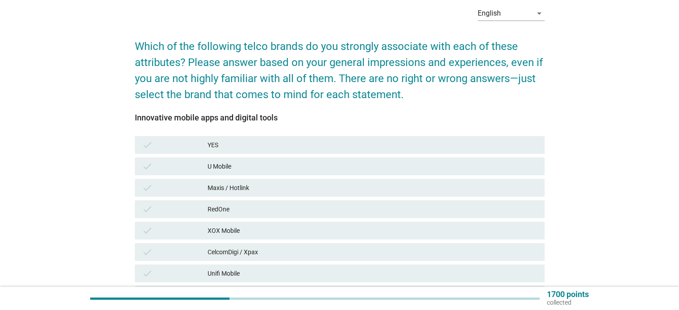
scroll to position [45, 0]
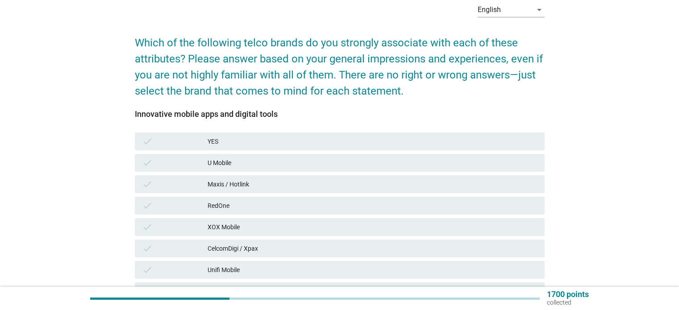
click at [217, 183] on div "Maxis / Hotlink" at bounding box center [372, 184] width 329 height 11
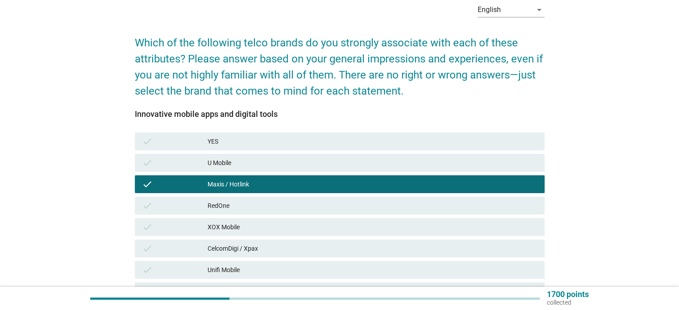
click at [253, 244] on div "CelcomDigi / Xpax" at bounding box center [372, 248] width 329 height 11
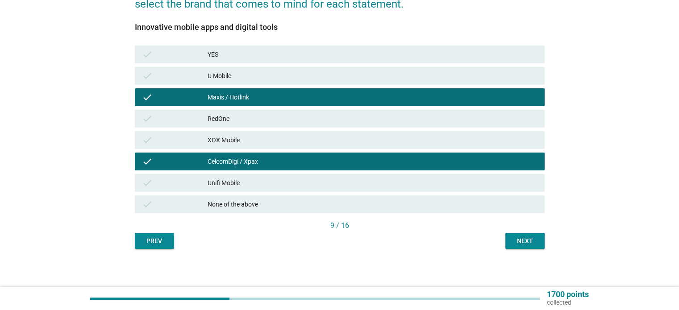
scroll to position [134, 0]
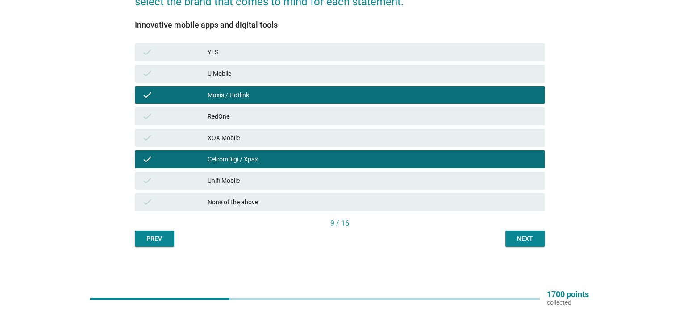
click at [521, 236] on div "Next" at bounding box center [524, 238] width 25 height 9
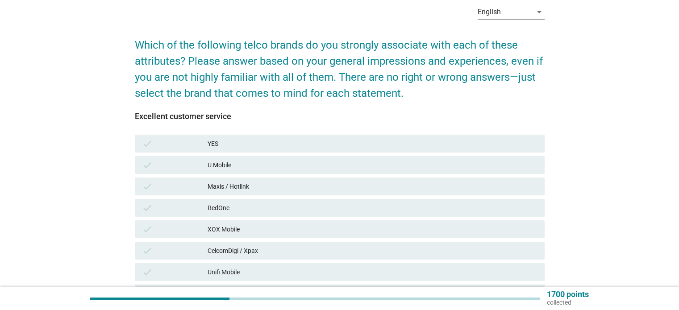
scroll to position [45, 0]
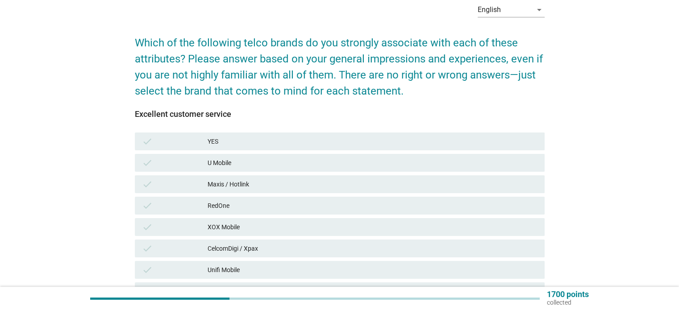
click at [167, 180] on div "check" at bounding box center [175, 184] width 66 height 11
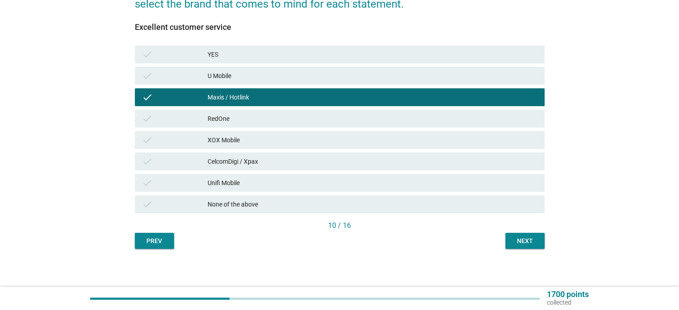
scroll to position [134, 0]
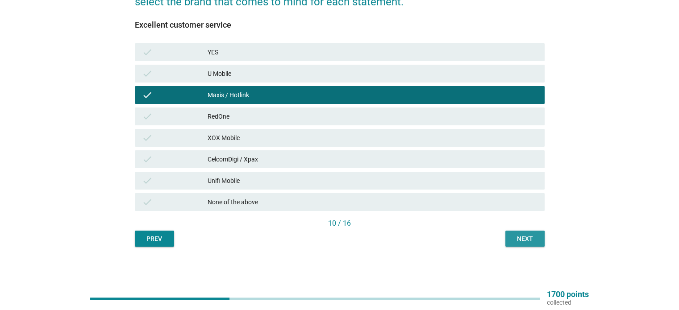
click at [513, 245] on button "Next" at bounding box center [524, 239] width 39 height 16
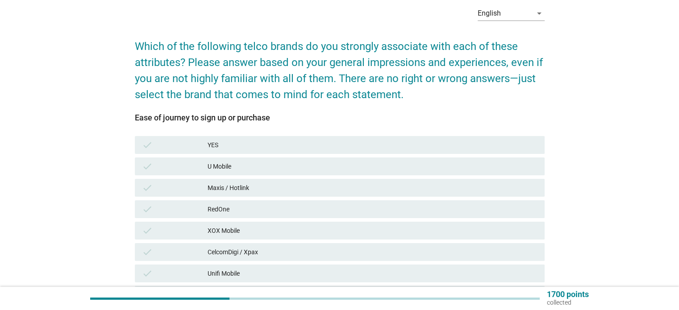
scroll to position [45, 0]
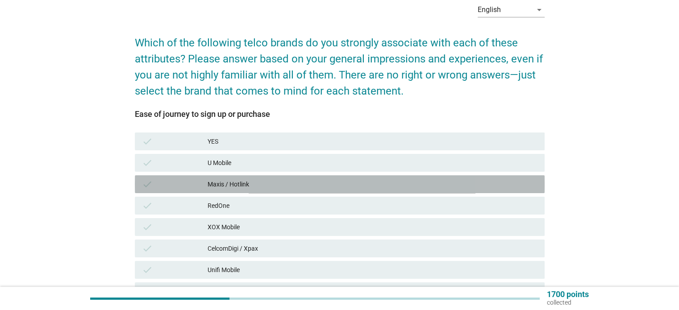
click at [239, 175] on div "check Maxis / Hotlink" at bounding box center [340, 184] width 410 height 18
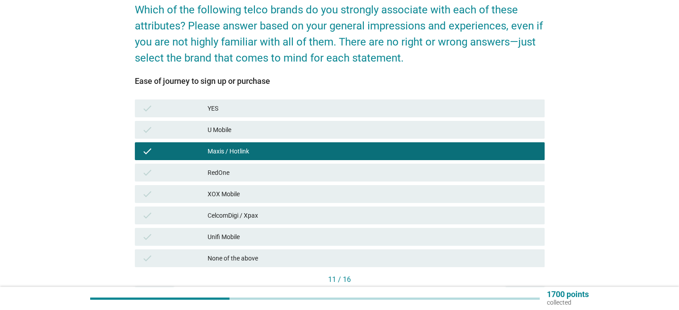
scroll to position [134, 0]
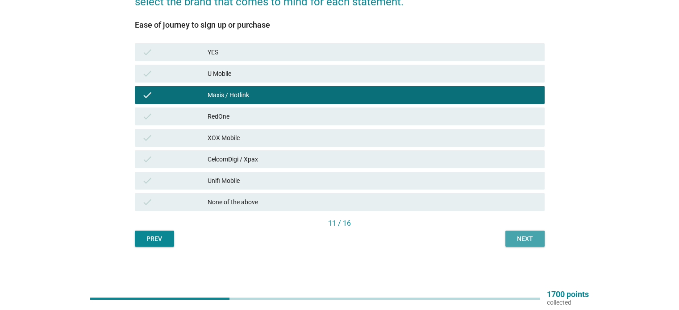
click at [523, 236] on div "Next" at bounding box center [524, 238] width 25 height 9
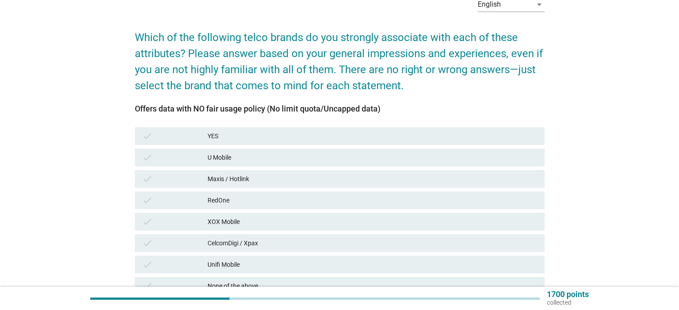
scroll to position [89, 0]
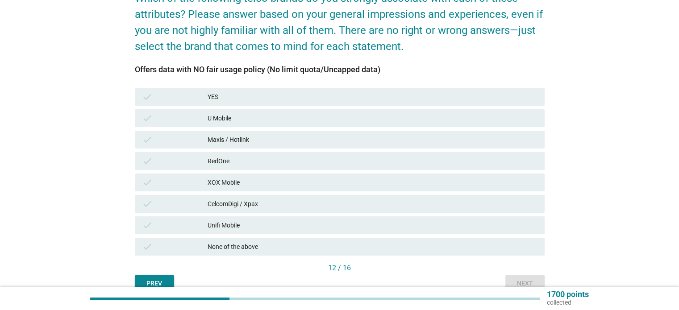
click at [212, 121] on div "U Mobile" at bounding box center [372, 118] width 329 height 11
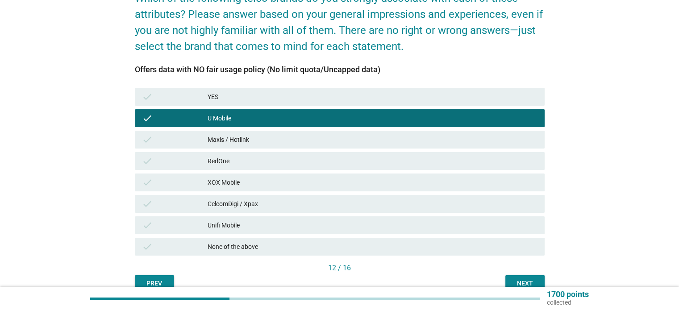
click at [221, 140] on div "Maxis / Hotlink" at bounding box center [372, 139] width 329 height 11
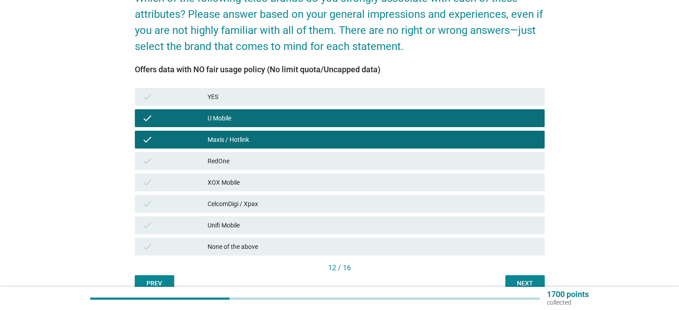
click at [247, 210] on div "check CelcomDigi / Xpax" at bounding box center [340, 204] width 410 height 18
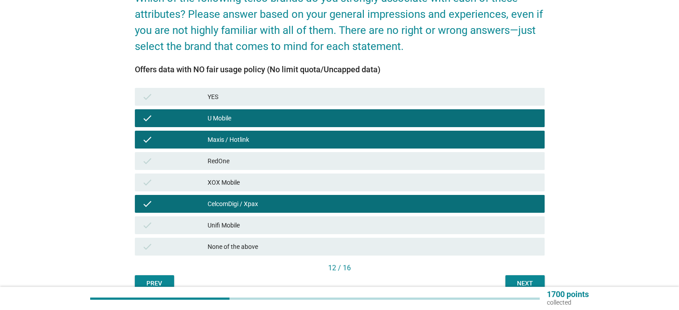
drag, startPoint x: 545, startPoint y: 283, endPoint x: 540, endPoint y: 284, distance: 5.4
click at [544, 283] on div "English arrow_drop_down Which of the following telco brands do you strongly ass…" at bounding box center [340, 121] width 424 height 355
click at [536, 284] on button "Next" at bounding box center [524, 283] width 39 height 16
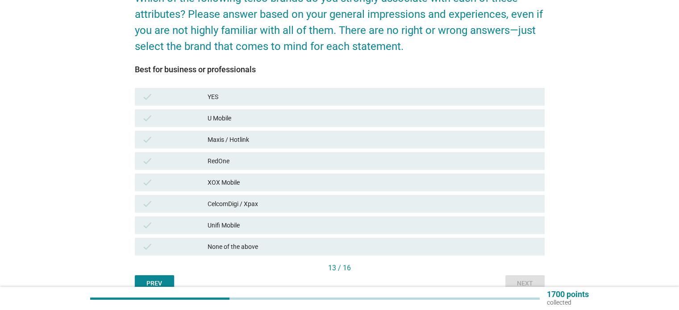
click at [238, 142] on div "Maxis / Hotlink" at bounding box center [372, 139] width 329 height 11
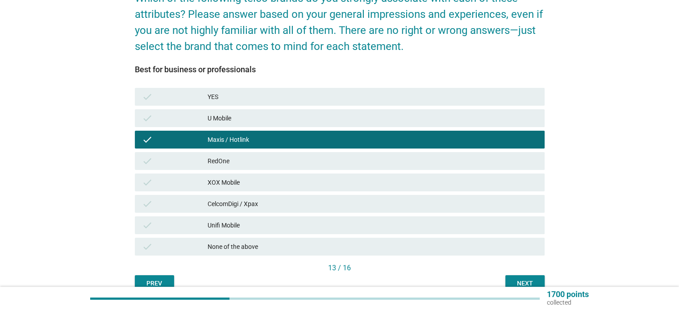
click at [362, 208] on div "CelcomDigi / Xpax" at bounding box center [372, 204] width 329 height 11
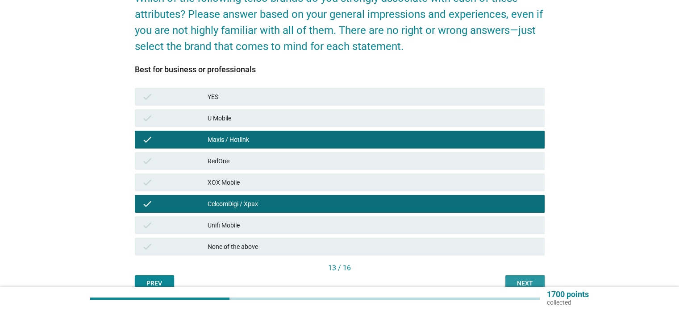
click at [522, 279] on div "Next" at bounding box center [524, 283] width 25 height 9
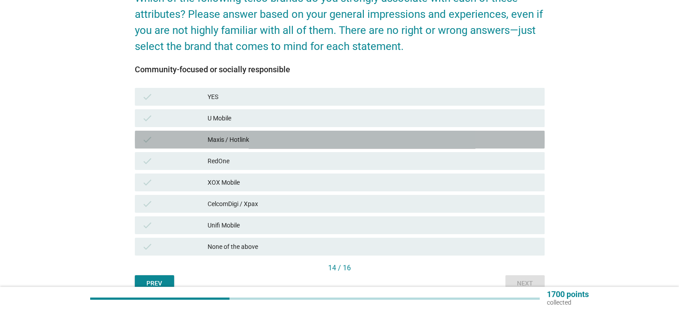
click at [214, 137] on div "Maxis / Hotlink" at bounding box center [372, 139] width 329 height 11
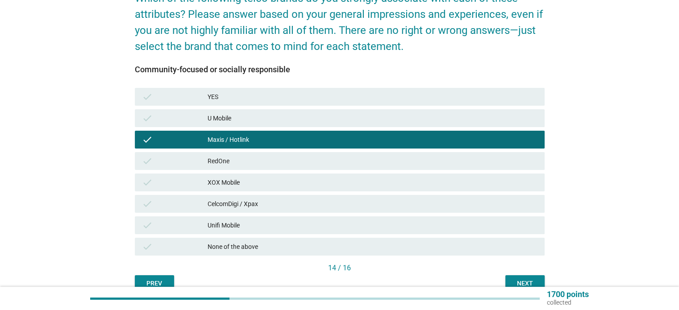
click at [213, 125] on div "check U Mobile" at bounding box center [340, 118] width 410 height 18
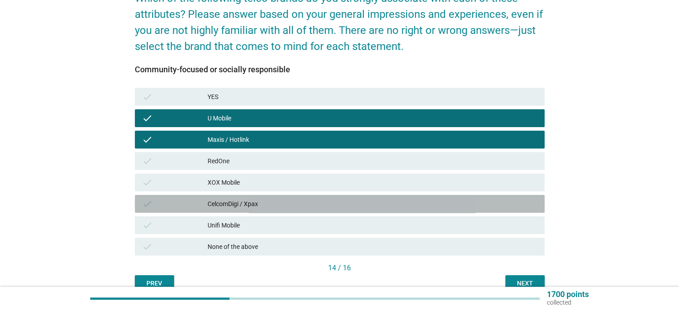
drag, startPoint x: 223, startPoint y: 203, endPoint x: 459, endPoint y: 260, distance: 242.4
click at [225, 203] on div "CelcomDigi / Xpax" at bounding box center [372, 204] width 329 height 11
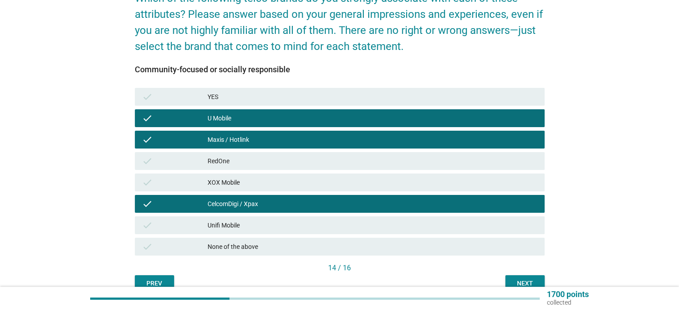
click at [528, 279] on div "Next" at bounding box center [524, 283] width 25 height 9
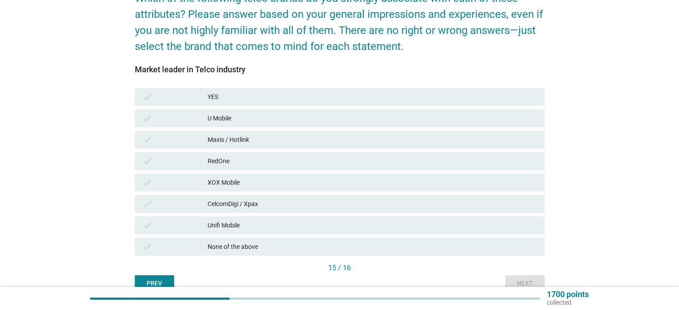
click at [191, 140] on div "check" at bounding box center [175, 139] width 66 height 11
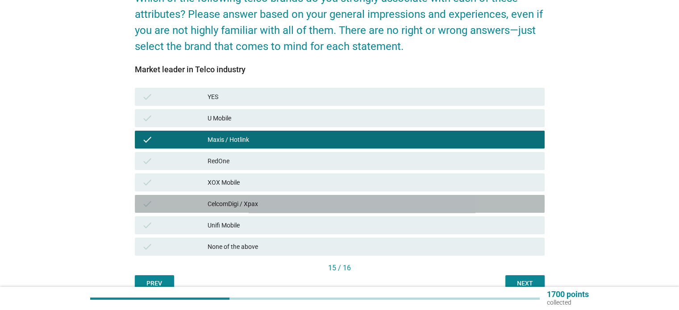
click at [199, 203] on div "check" at bounding box center [175, 204] width 66 height 11
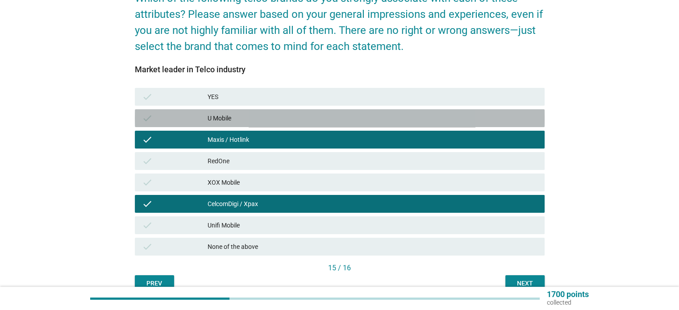
click at [259, 120] on div "U Mobile" at bounding box center [372, 118] width 329 height 11
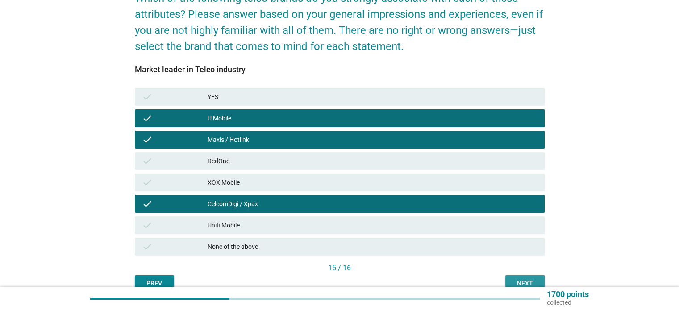
click at [517, 284] on div "Next" at bounding box center [524, 283] width 25 height 9
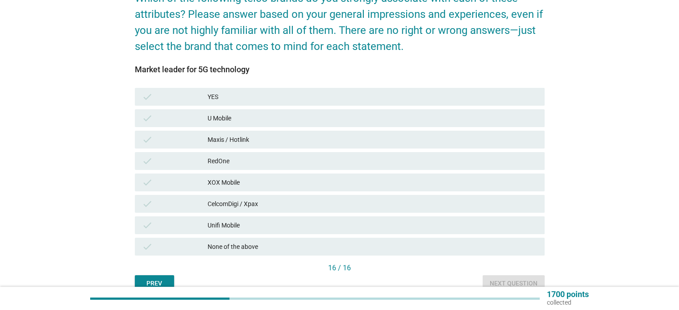
click at [222, 137] on div "Maxis / Hotlink" at bounding box center [372, 139] width 329 height 11
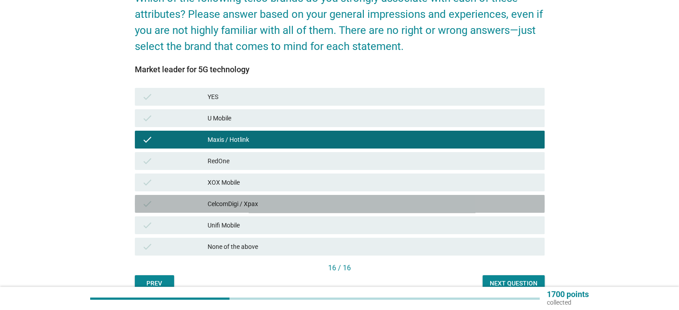
click at [244, 198] on div "check CelcomDigi / Xpax" at bounding box center [340, 204] width 410 height 18
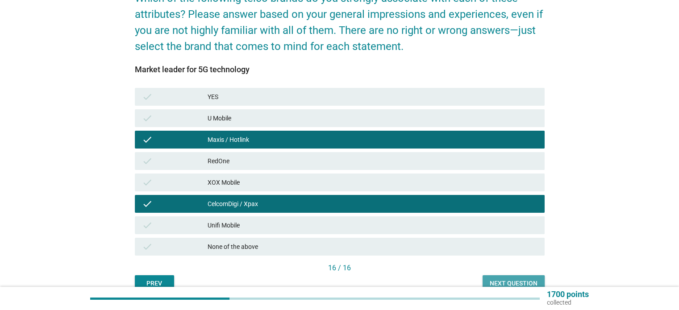
click at [494, 282] on div "Next question" at bounding box center [514, 283] width 48 height 9
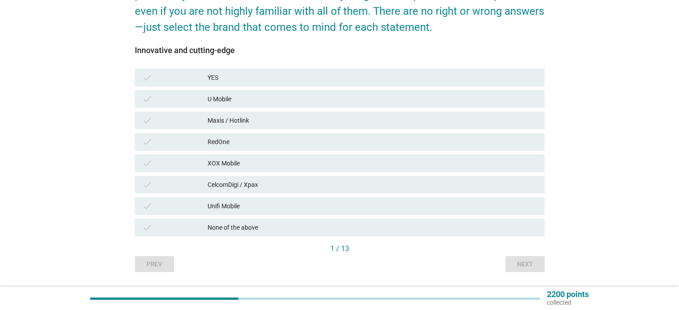
scroll to position [134, 0]
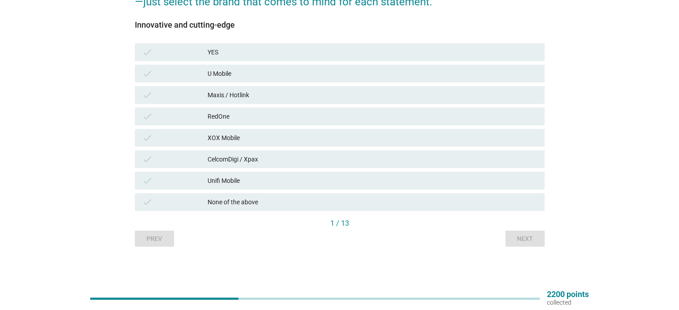
click at [247, 90] on div "Maxis / Hotlink" at bounding box center [372, 95] width 329 height 11
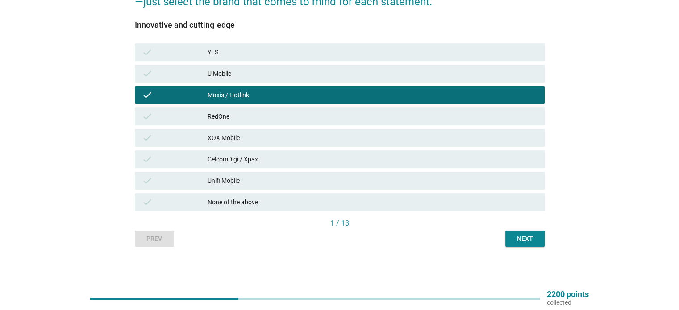
drag, startPoint x: 266, startPoint y: 160, endPoint x: 309, endPoint y: 169, distance: 43.2
click at [266, 160] on div "CelcomDigi / Xpax" at bounding box center [372, 159] width 329 height 11
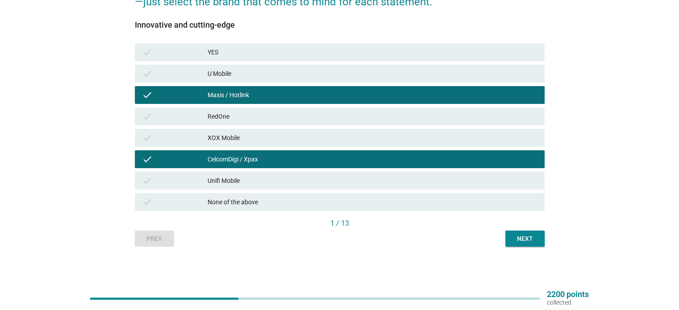
click at [519, 240] on div "Next" at bounding box center [524, 238] width 25 height 9
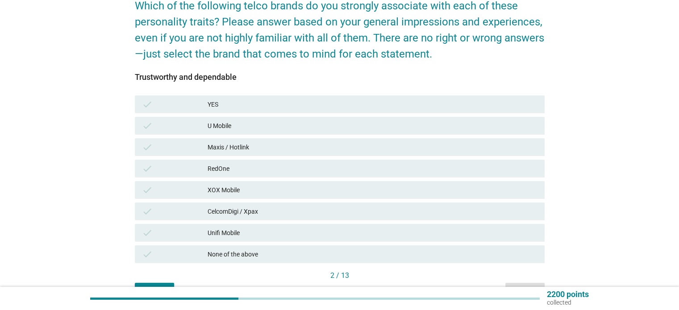
scroll to position [89, 0]
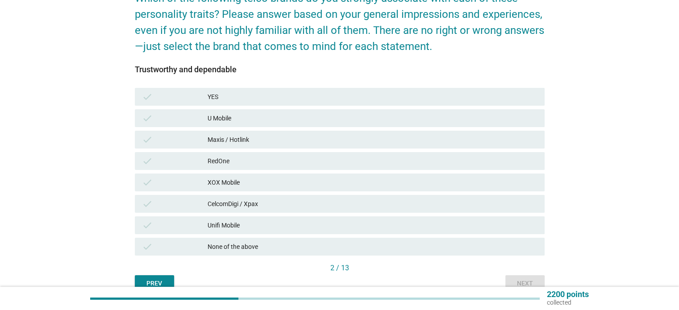
click at [222, 138] on div "Maxis / Hotlink" at bounding box center [372, 139] width 329 height 11
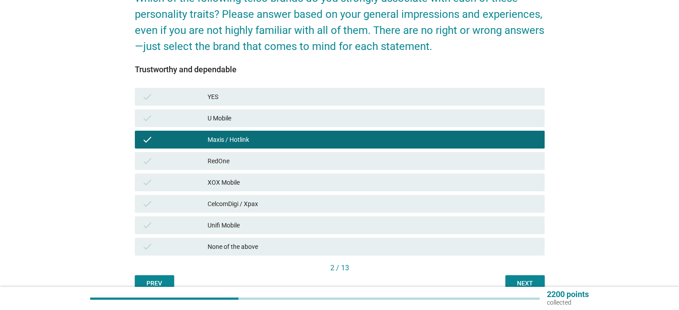
click at [253, 203] on div "CelcomDigi / Xpax" at bounding box center [372, 204] width 329 height 11
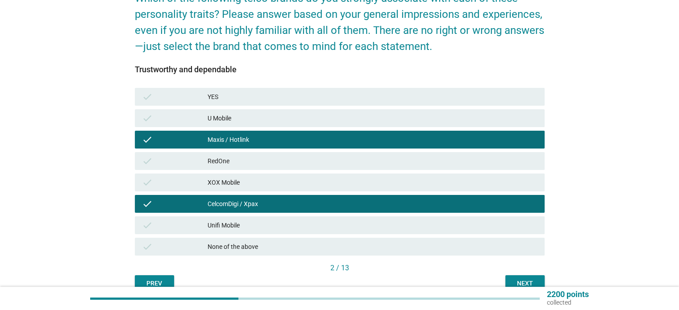
click at [237, 130] on div "check Maxis / Hotlink" at bounding box center [339, 139] width 413 height 21
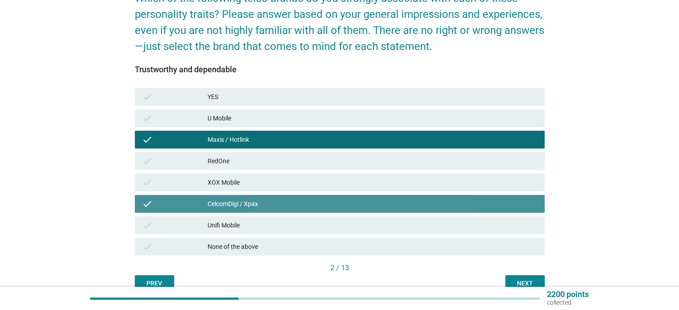
click at [318, 213] on div "check CelcomDigi / Xpax" at bounding box center [339, 203] width 413 height 21
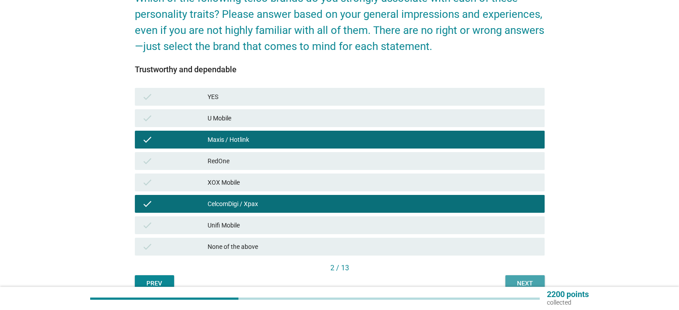
click at [509, 283] on button "Next" at bounding box center [524, 283] width 39 height 16
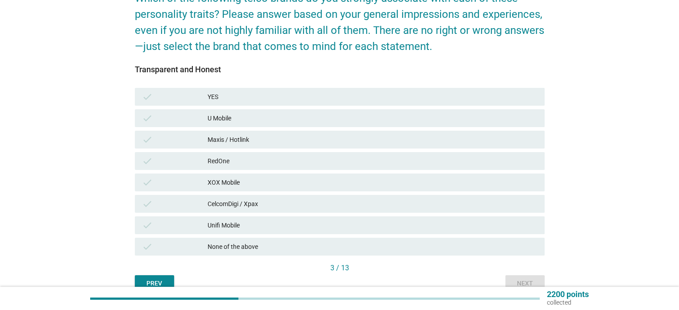
click at [246, 144] on div "Maxis / Hotlink" at bounding box center [372, 139] width 329 height 11
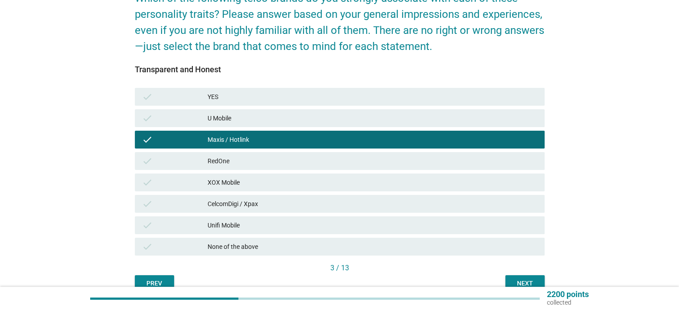
click at [531, 280] on div "Next" at bounding box center [524, 283] width 25 height 9
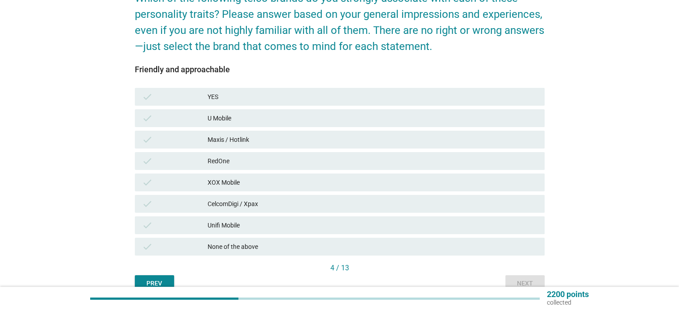
click at [232, 139] on div "Maxis / Hotlink" at bounding box center [372, 139] width 329 height 11
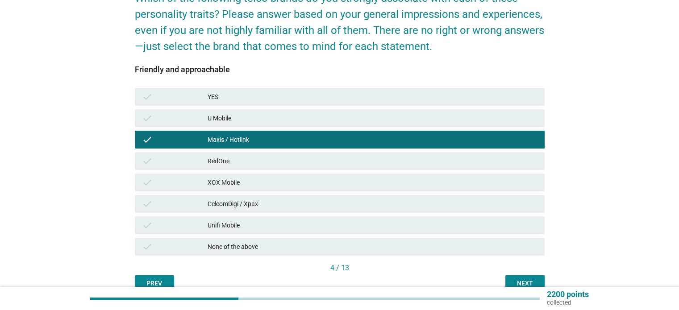
click at [526, 277] on button "Next" at bounding box center [524, 283] width 39 height 16
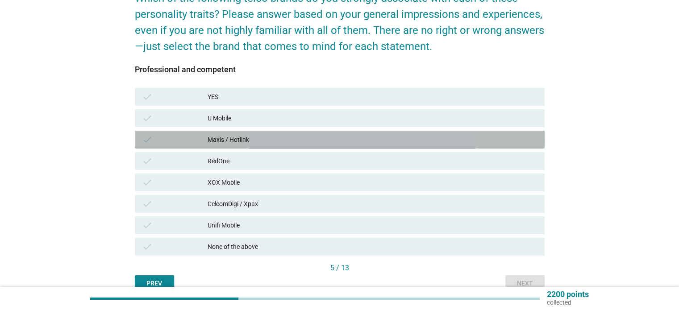
click at [223, 142] on div "Maxis / Hotlink" at bounding box center [372, 139] width 329 height 11
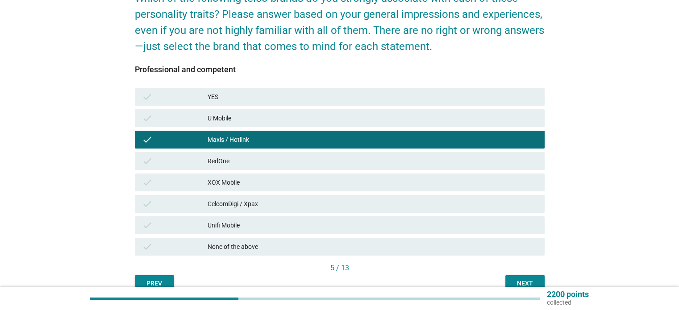
click at [511, 280] on button "Next" at bounding box center [524, 283] width 39 height 16
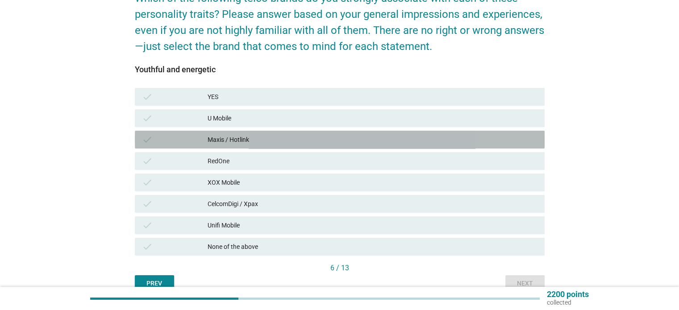
click at [209, 141] on div "Maxis / Hotlink" at bounding box center [372, 139] width 329 height 11
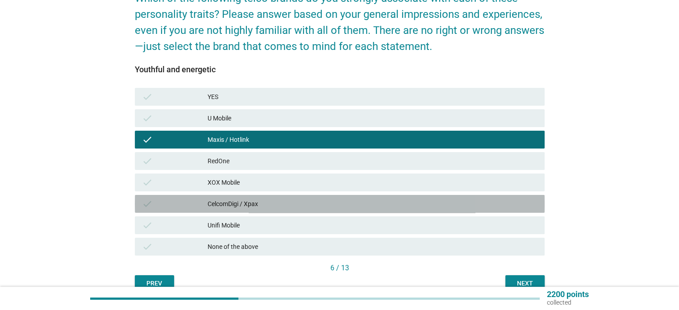
click at [230, 199] on div "CelcomDigi / Xpax" at bounding box center [372, 204] width 329 height 11
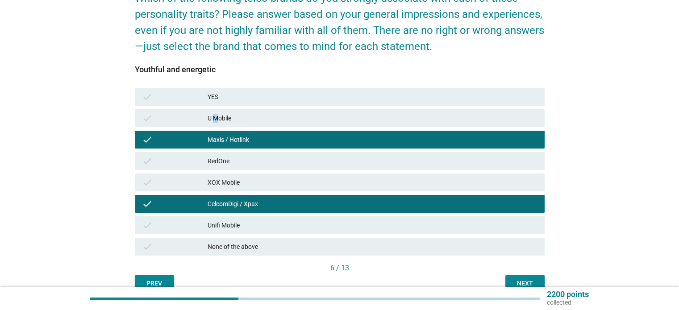
drag, startPoint x: 216, startPoint y: 121, endPoint x: 220, endPoint y: 126, distance: 6.6
click at [216, 122] on div "U Mobile" at bounding box center [372, 118] width 329 height 11
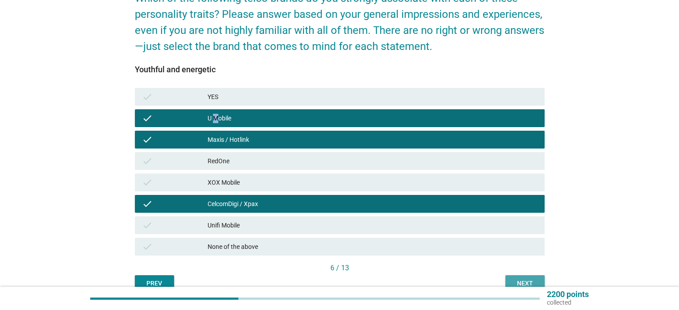
click at [510, 279] on button "Next" at bounding box center [524, 283] width 39 height 16
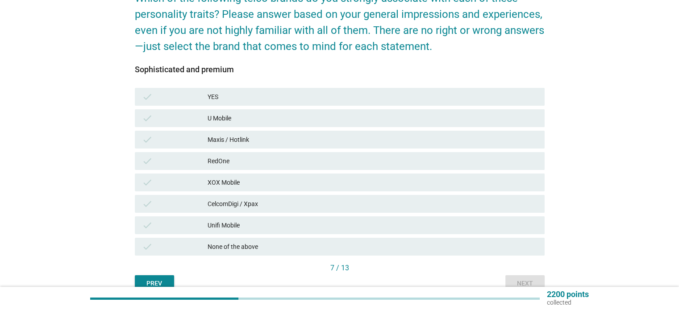
click at [203, 131] on div "check Maxis / Hotlink" at bounding box center [340, 140] width 410 height 18
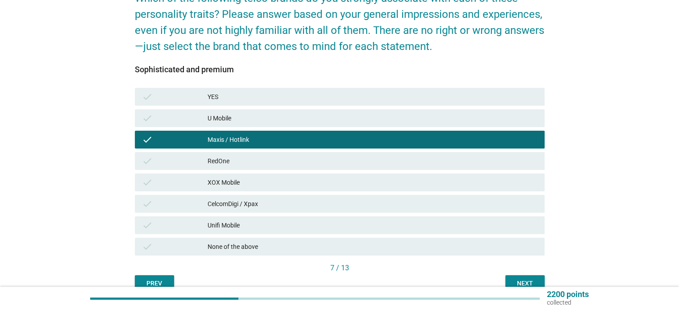
drag, startPoint x: 236, startPoint y: 199, endPoint x: 365, endPoint y: 226, distance: 131.3
click at [240, 199] on div "CelcomDigi / Xpax" at bounding box center [372, 204] width 329 height 11
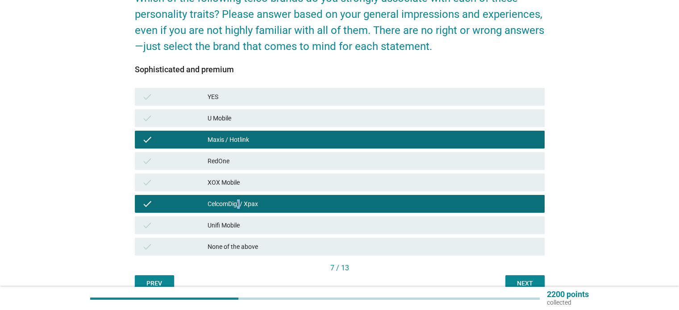
click at [512, 278] on button "Next" at bounding box center [524, 283] width 39 height 16
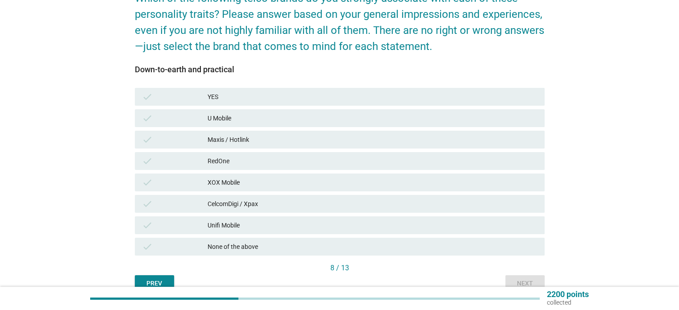
click at [212, 136] on div "Maxis / Hotlink" at bounding box center [372, 139] width 329 height 11
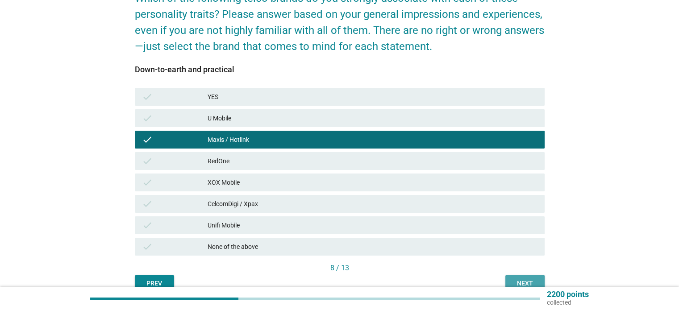
click at [527, 276] on button "Next" at bounding box center [524, 283] width 39 height 16
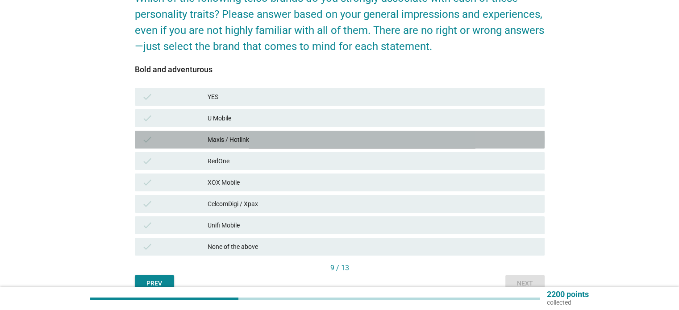
click at [207, 140] on div "check" at bounding box center [175, 139] width 66 height 11
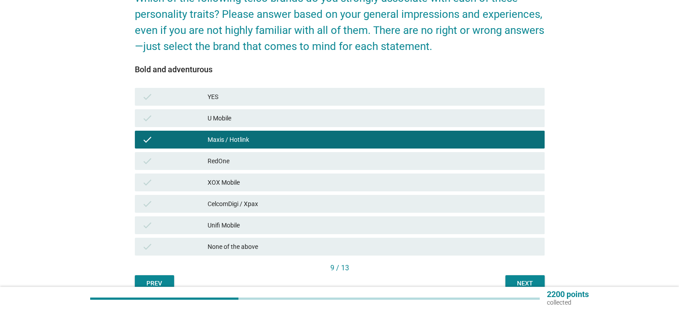
drag, startPoint x: 221, startPoint y: 196, endPoint x: 359, endPoint y: 227, distance: 141.2
click at [221, 196] on div "check CelcomDigi / Xpax" at bounding box center [340, 204] width 410 height 18
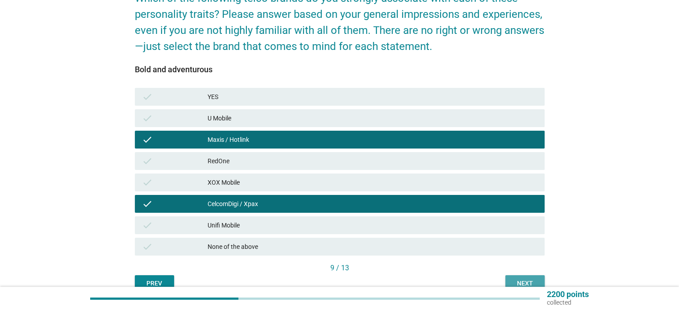
click at [518, 280] on div "Next" at bounding box center [524, 283] width 25 height 9
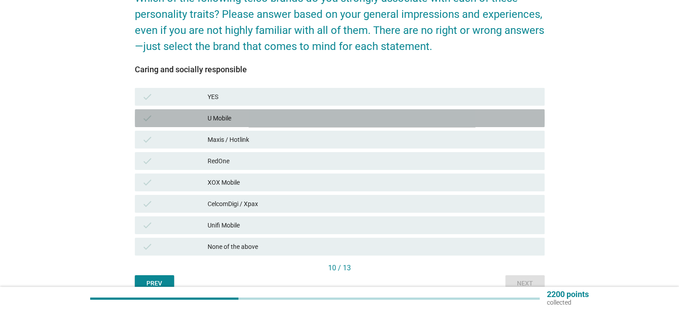
click at [216, 125] on div "check U Mobile" at bounding box center [340, 118] width 410 height 18
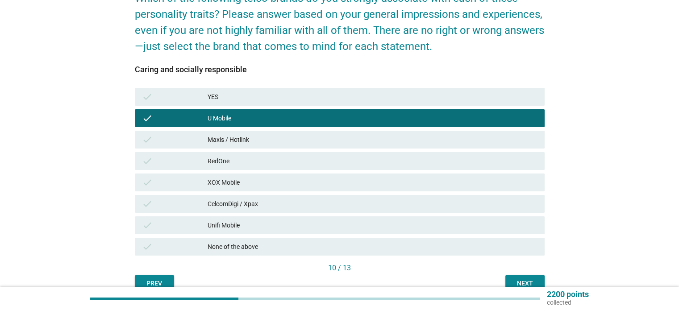
click at [220, 135] on div "Maxis / Hotlink" at bounding box center [372, 139] width 329 height 11
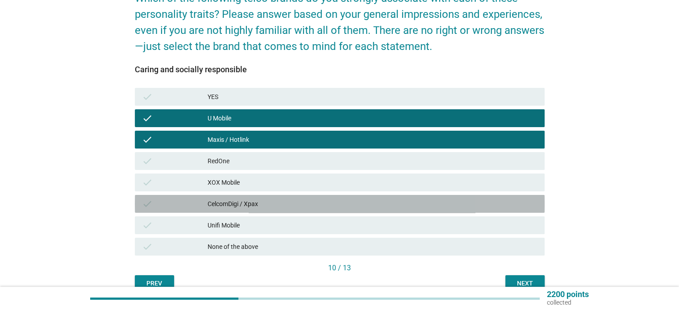
click at [242, 203] on div "CelcomDigi / Xpax" at bounding box center [372, 204] width 329 height 11
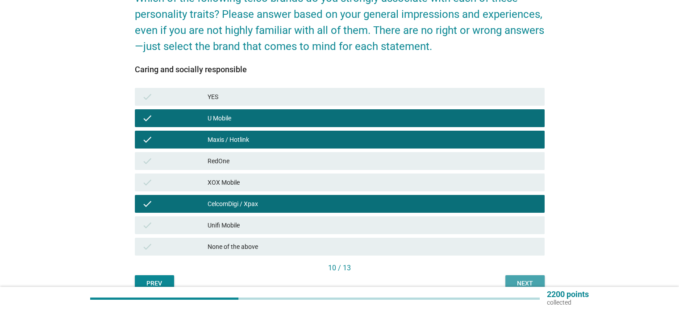
click at [534, 279] on div "Next" at bounding box center [524, 283] width 25 height 9
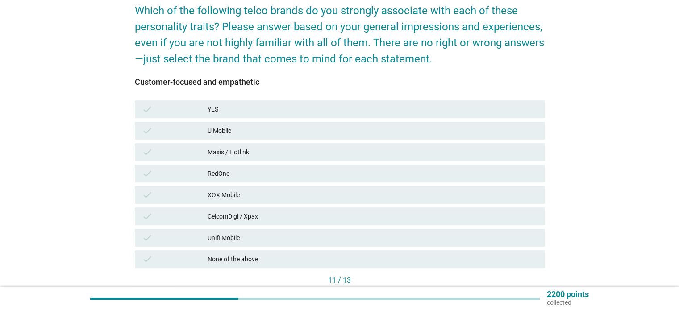
scroll to position [134, 0]
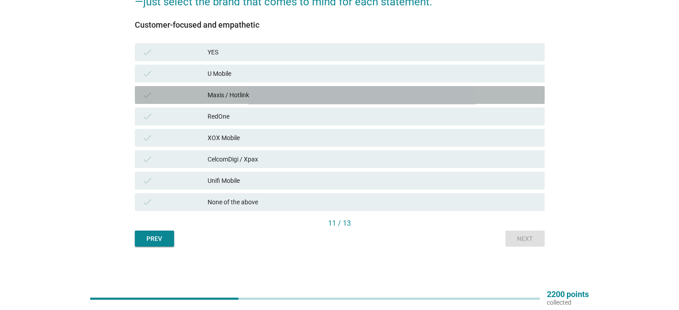
click at [178, 91] on div "check" at bounding box center [175, 95] width 66 height 11
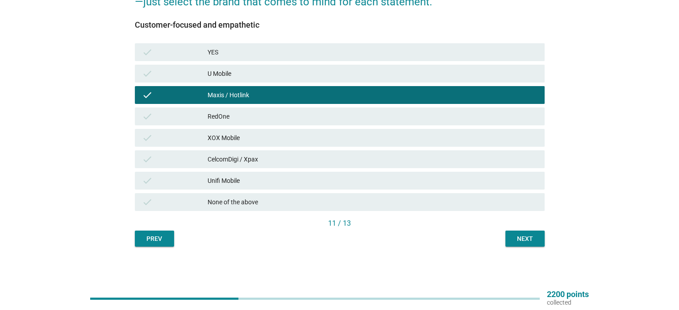
click at [208, 159] on div "CelcomDigi / Xpax" at bounding box center [372, 159] width 329 height 11
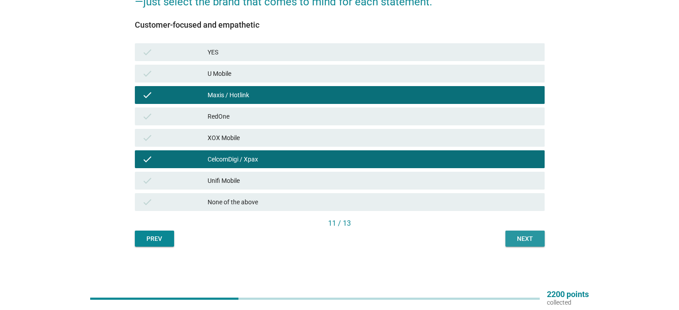
click at [527, 243] on div "Next" at bounding box center [524, 238] width 25 height 9
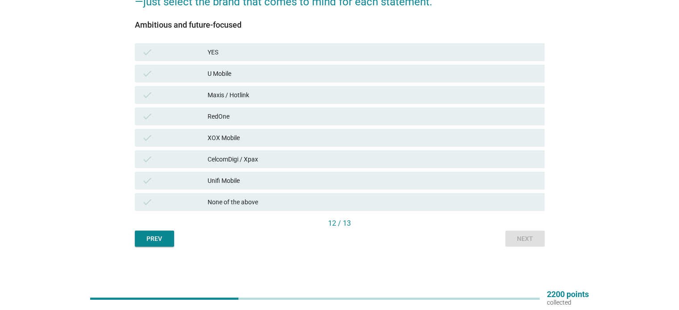
click at [195, 92] on div "check" at bounding box center [175, 95] width 66 height 11
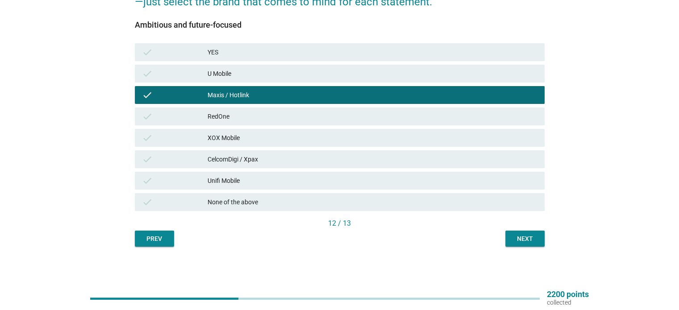
click at [197, 148] on div "check XOX Mobile" at bounding box center [339, 137] width 413 height 21
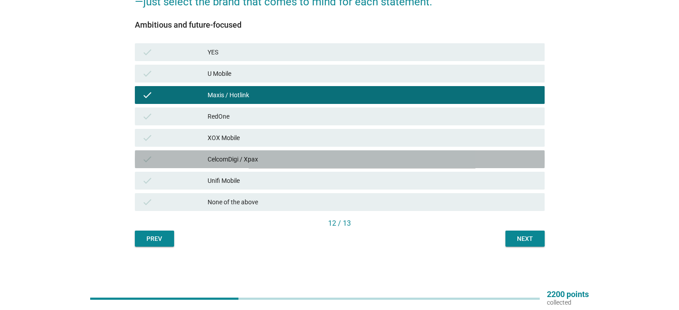
click at [221, 159] on div "CelcomDigi / Xpax" at bounding box center [372, 159] width 329 height 11
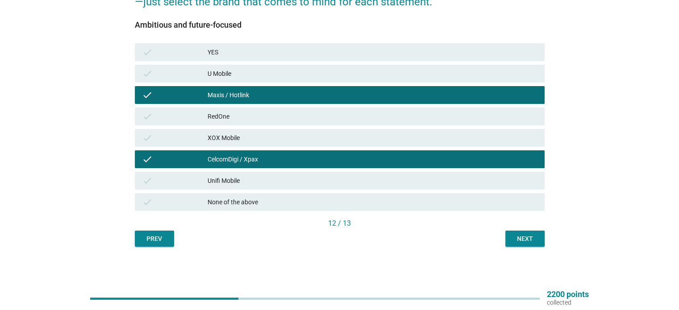
click at [526, 246] on button "Next" at bounding box center [524, 239] width 39 height 16
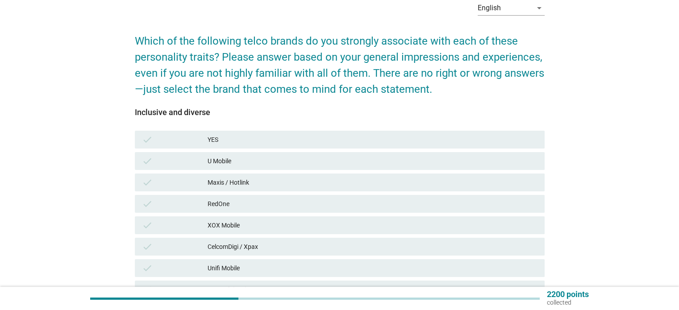
scroll to position [0, 0]
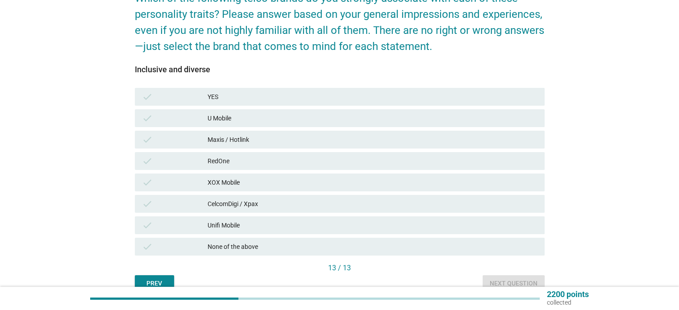
click at [212, 136] on div "Maxis / Hotlink" at bounding box center [372, 139] width 329 height 11
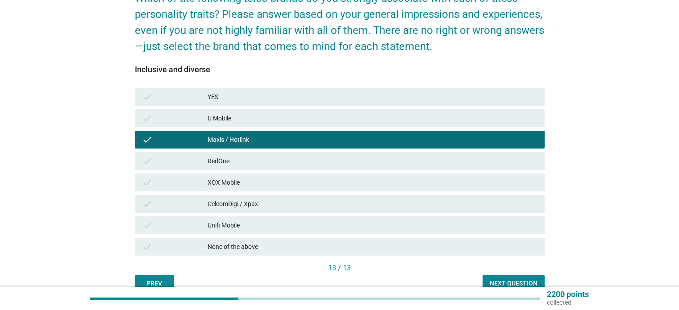
click at [230, 205] on div "CelcomDigi / Xpax" at bounding box center [372, 204] width 329 height 11
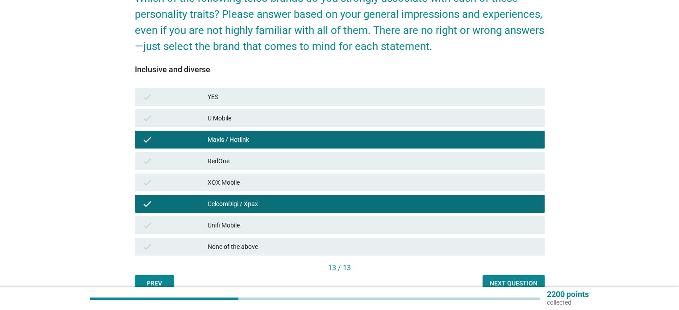
click at [264, 123] on div "U Mobile" at bounding box center [372, 118] width 329 height 11
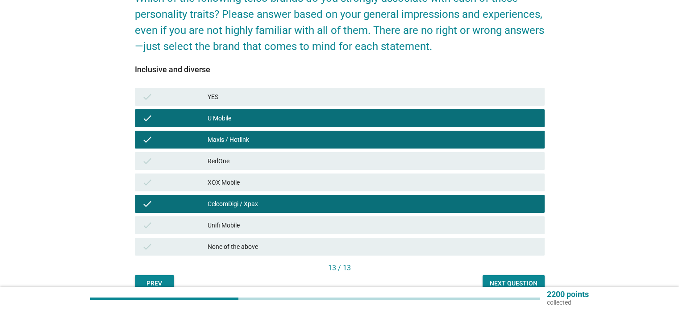
click at [515, 276] on button "Next question" at bounding box center [513, 283] width 62 height 16
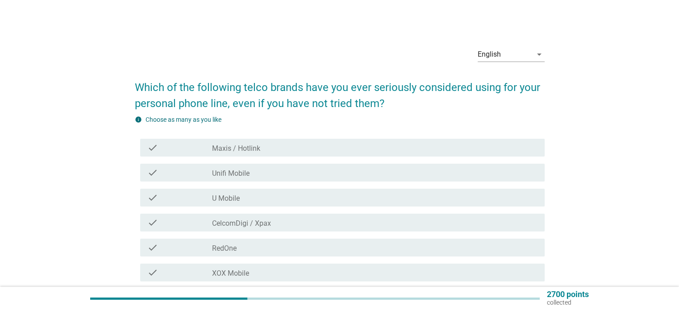
click at [268, 219] on label "CelcomDigi / Xpax" at bounding box center [241, 223] width 59 height 9
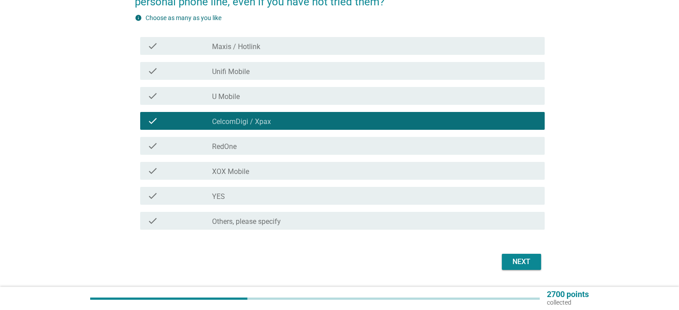
scroll to position [127, 0]
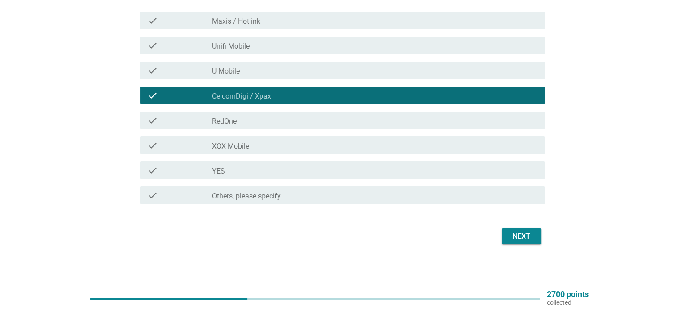
click at [199, 22] on div "check" at bounding box center [179, 20] width 65 height 11
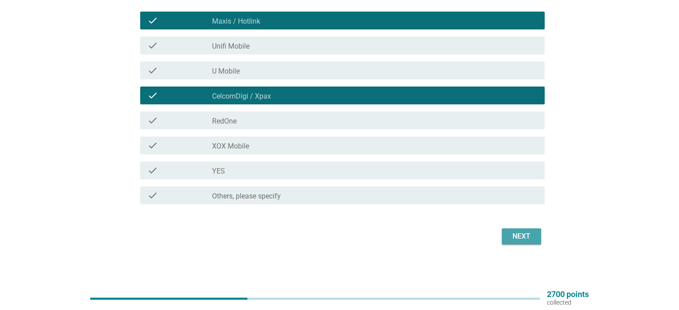
click at [528, 241] on div "Next" at bounding box center [521, 236] width 25 height 11
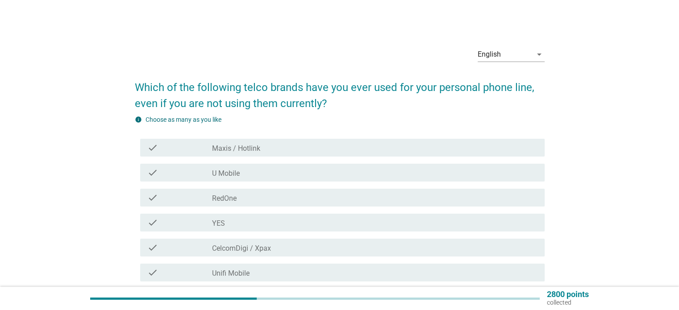
click at [165, 148] on div "check" at bounding box center [179, 147] width 65 height 11
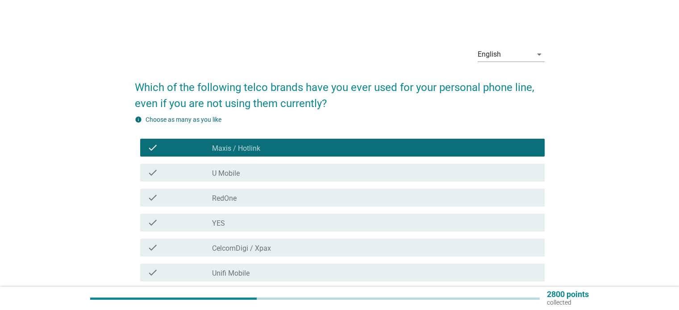
click at [185, 172] on div "check" at bounding box center [179, 172] width 65 height 11
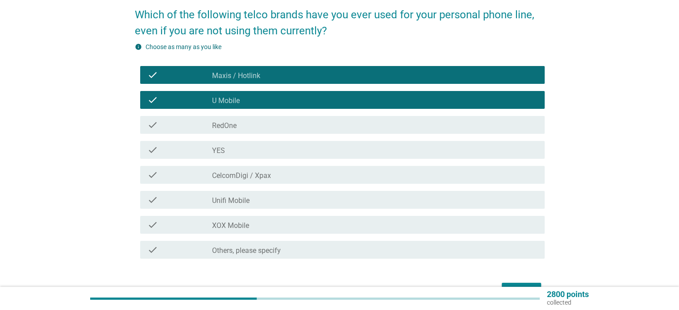
scroll to position [127, 0]
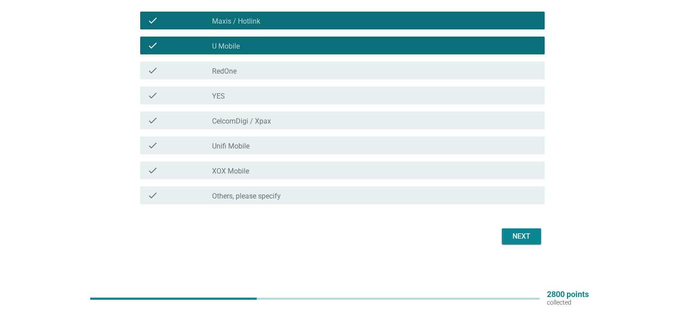
click at [509, 241] on div "Next" at bounding box center [521, 236] width 25 height 11
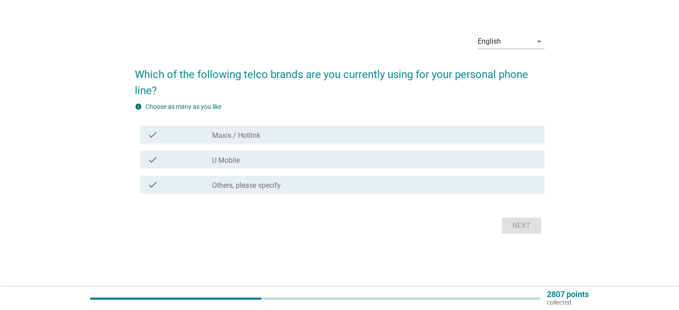
scroll to position [0, 0]
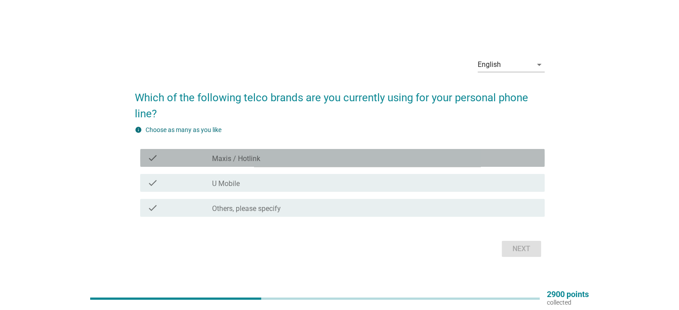
click at [187, 164] on div "check check_box_outline_blank Maxis / Hotlink" at bounding box center [342, 158] width 404 height 18
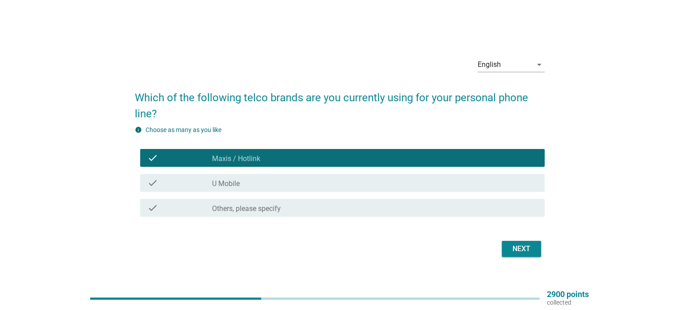
click at [523, 251] on div "Next" at bounding box center [521, 249] width 25 height 11
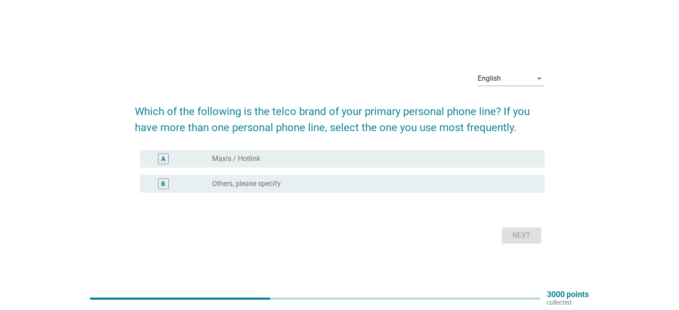
click at [212, 167] on div "A radio_button_unchecked Maxis / Hotlink" at bounding box center [342, 159] width 404 height 18
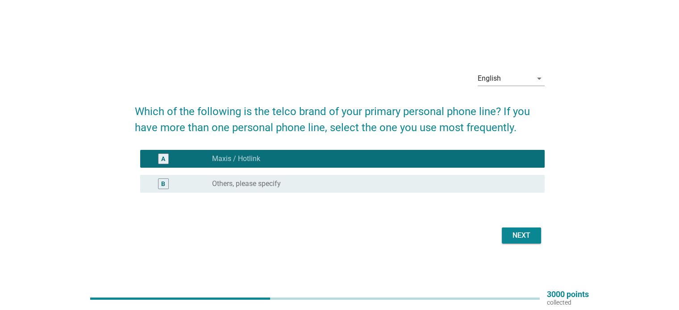
click at [523, 239] on div "Next" at bounding box center [521, 235] width 25 height 11
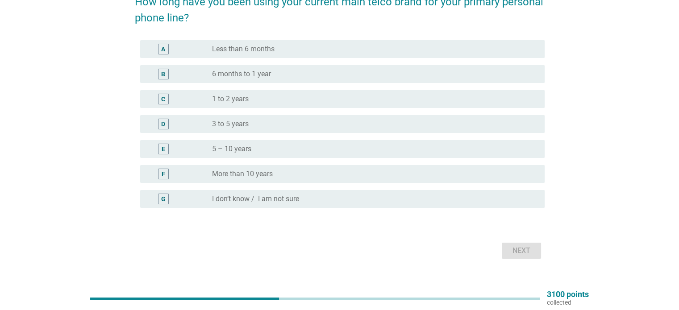
scroll to position [89, 0]
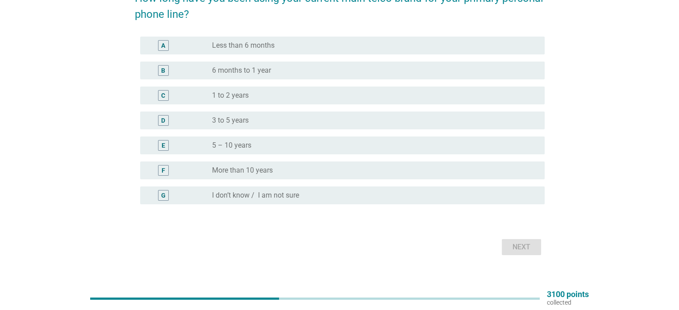
click at [237, 175] on div "radio_button_unchecked More than 10 years" at bounding box center [374, 170] width 325 height 11
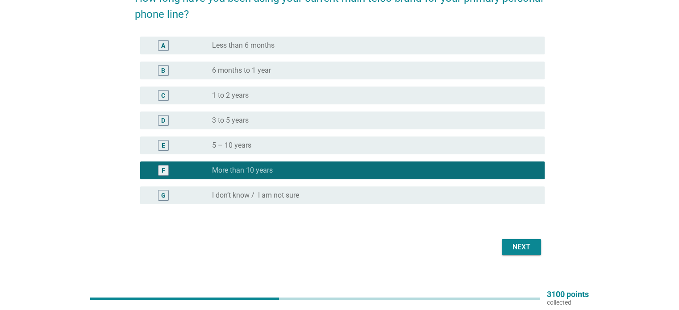
click at [510, 251] on div "Next" at bounding box center [521, 247] width 25 height 11
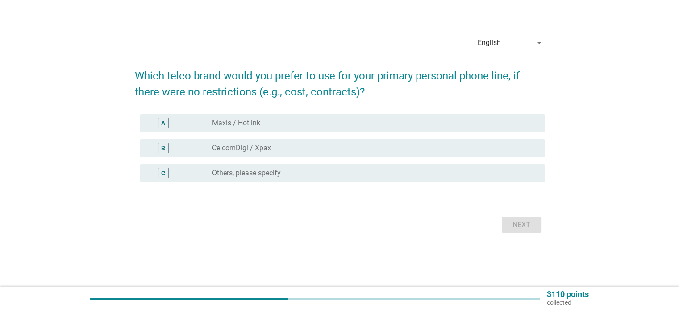
scroll to position [0, 0]
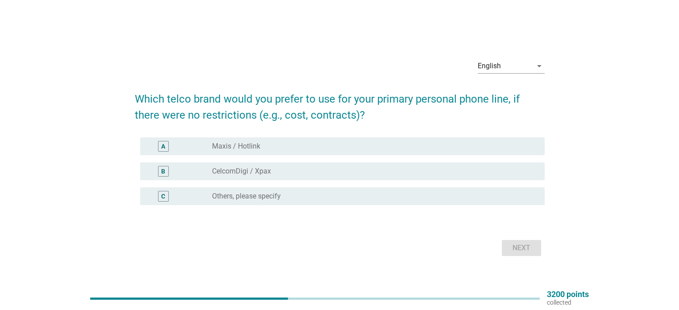
click at [189, 150] on div "A" at bounding box center [179, 146] width 65 height 11
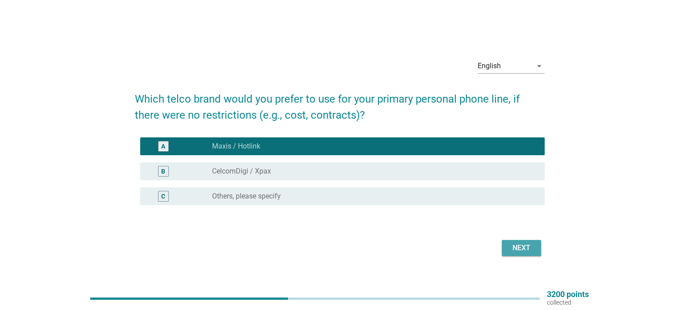
click at [518, 249] on div "Next" at bounding box center [521, 248] width 25 height 11
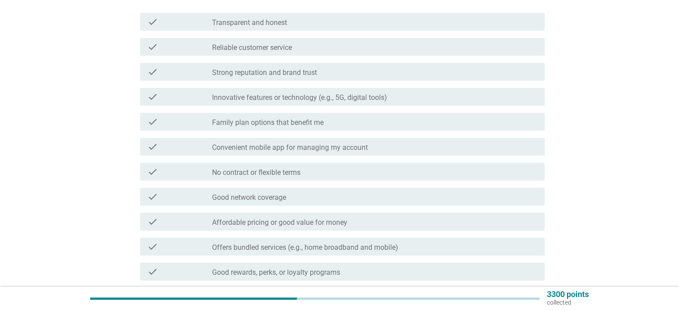
scroll to position [134, 0]
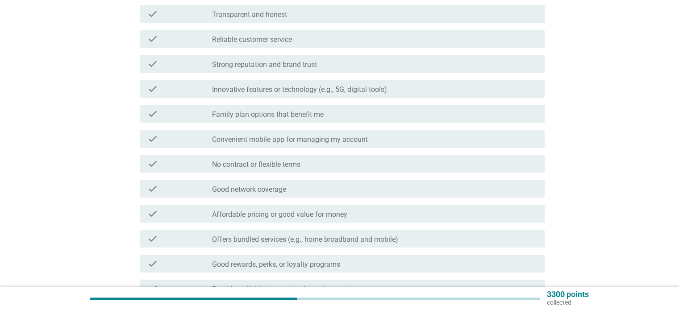
click at [237, 42] on label "Reliable customer service" at bounding box center [252, 39] width 80 height 9
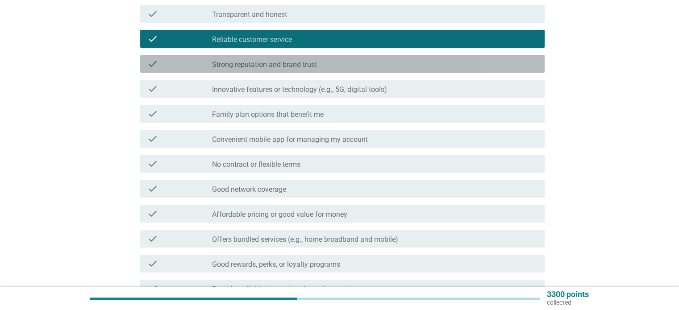
click at [241, 61] on label "Strong reputation and brand trust" at bounding box center [264, 64] width 105 height 9
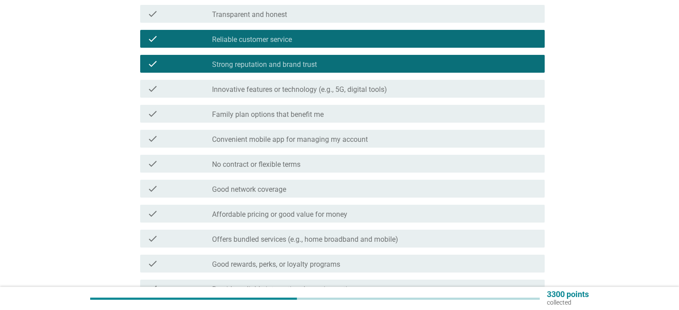
click at [265, 87] on label "Innovative features or technology (e.g., 5G, digital tools)" at bounding box center [299, 89] width 175 height 9
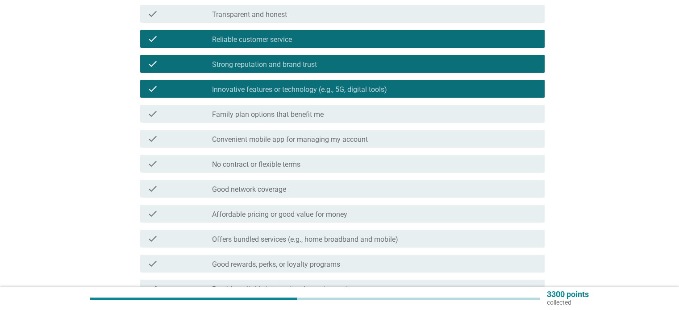
click at [270, 137] on label "Convenient mobile app for managing my account" at bounding box center [290, 139] width 156 height 9
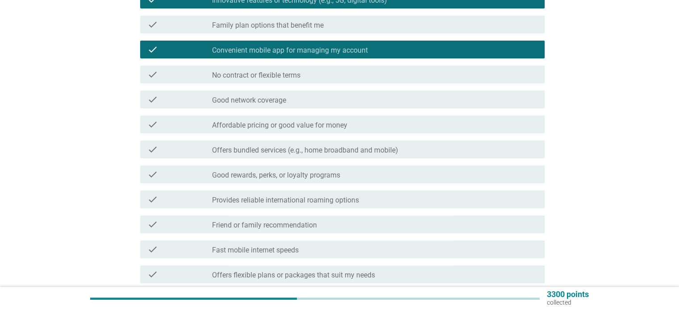
click at [260, 99] on label "Good network coverage" at bounding box center [249, 100] width 74 height 9
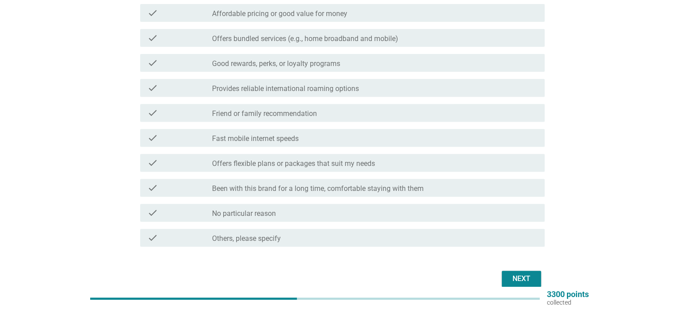
scroll to position [332, 0]
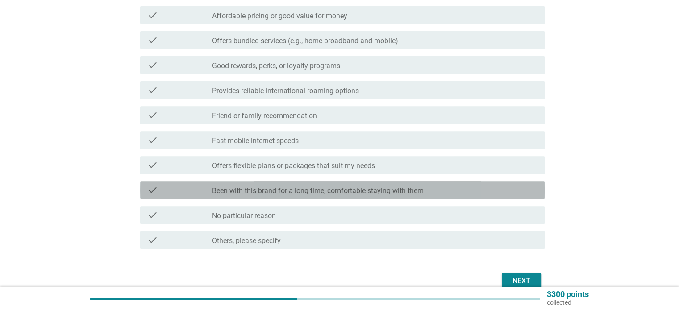
click at [290, 196] on div "check check_box_outline_blank Been with this brand for a long time, comfortable…" at bounding box center [342, 190] width 404 height 18
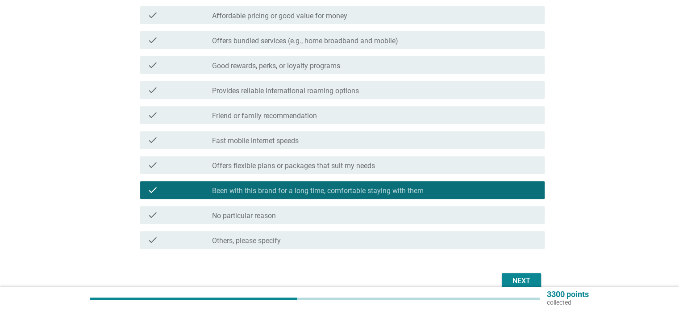
click at [307, 92] on label "Provides reliable international roaming options" at bounding box center [285, 91] width 147 height 9
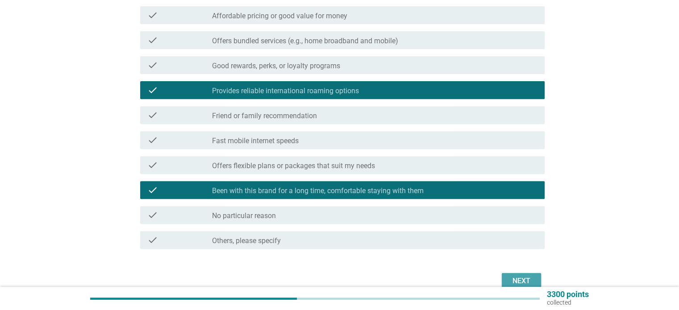
click at [514, 273] on button "Next" at bounding box center [521, 281] width 39 height 16
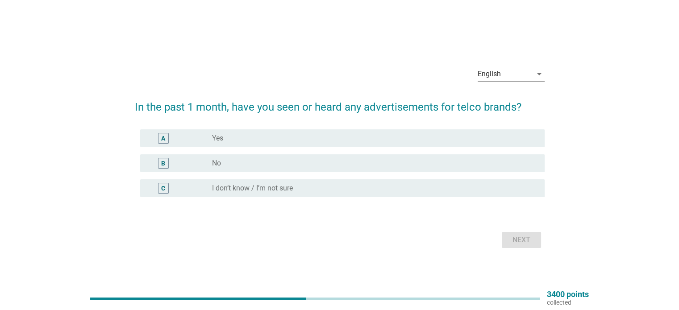
click at [254, 187] on label "I don’t know / I’m not sure" at bounding box center [252, 188] width 81 height 9
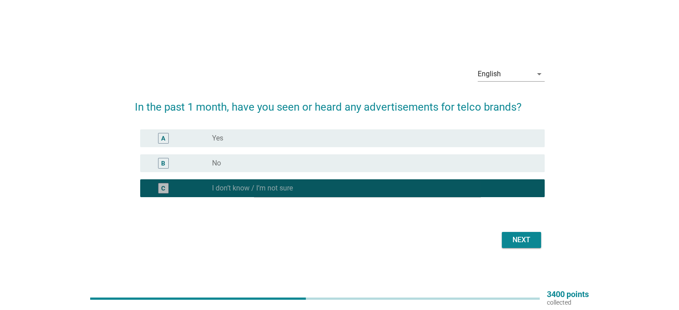
click at [254, 187] on label "I don’t know / I’m not sure" at bounding box center [252, 188] width 81 height 9
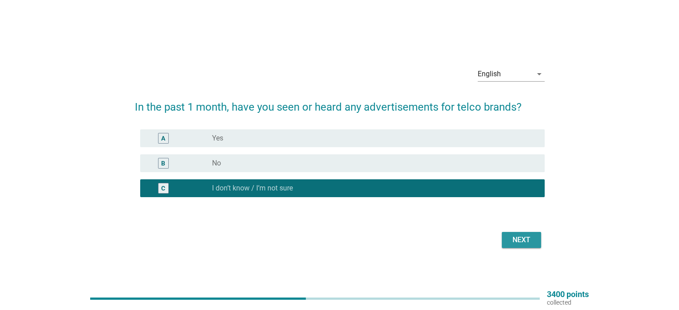
drag, startPoint x: 523, startPoint y: 241, endPoint x: 512, endPoint y: 241, distance: 11.2
click at [520, 241] on div "Next" at bounding box center [521, 240] width 25 height 11
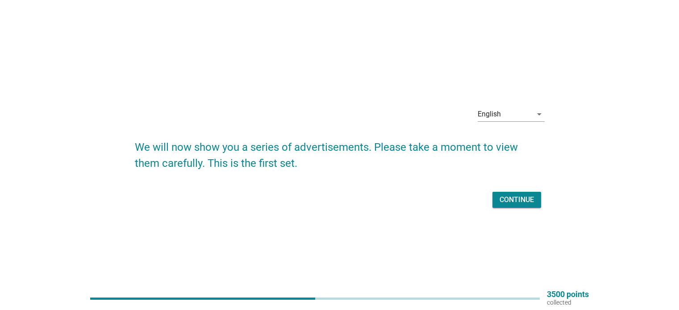
click at [531, 209] on div "Continue" at bounding box center [340, 199] width 410 height 21
click at [523, 199] on div "Continue" at bounding box center [516, 200] width 34 height 11
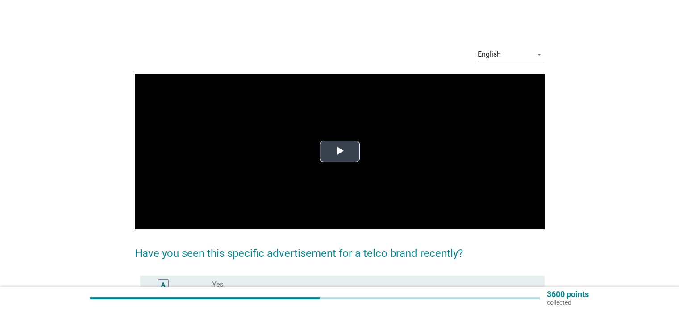
click at [340, 152] on span "Video Player" at bounding box center [340, 152] width 0 height 0
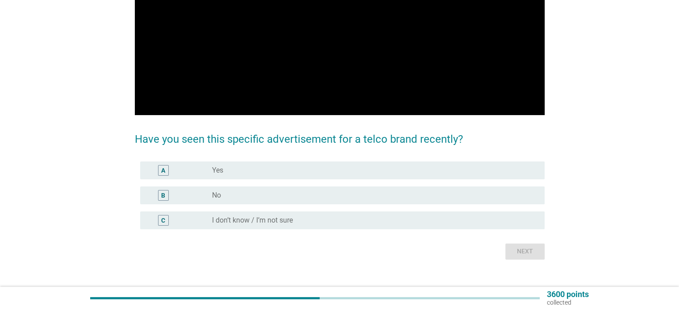
scroll to position [127, 0]
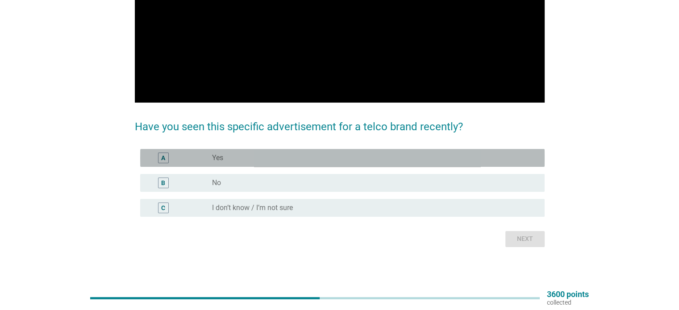
click at [203, 153] on div "A" at bounding box center [179, 158] width 65 height 11
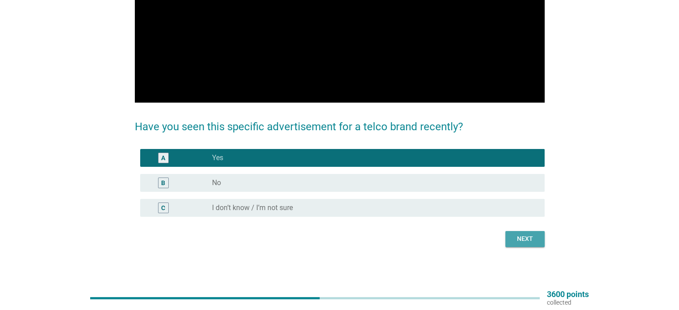
click at [514, 236] on div "Next" at bounding box center [524, 238] width 25 height 9
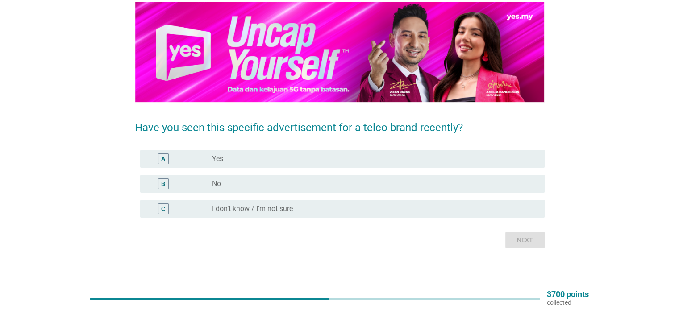
scroll to position [75, 0]
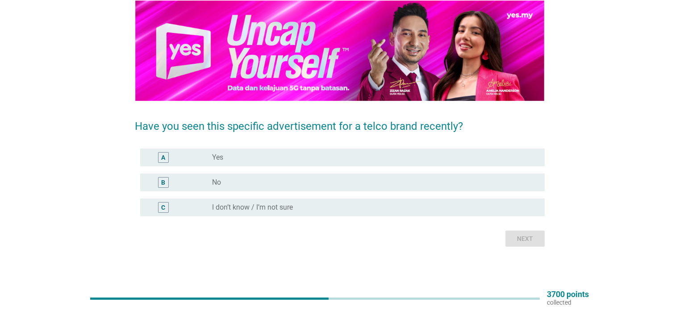
click at [295, 179] on div "radio_button_unchecked No" at bounding box center [371, 182] width 318 height 9
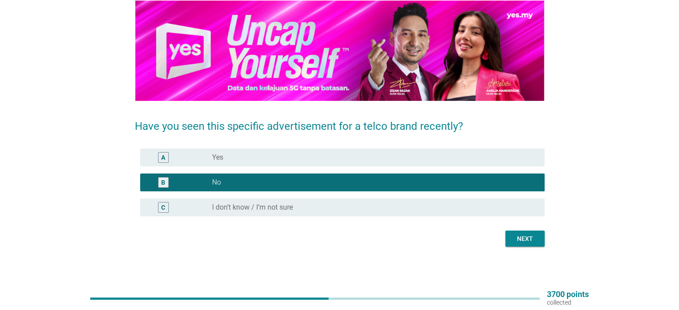
click at [521, 240] on div "Next" at bounding box center [524, 238] width 25 height 9
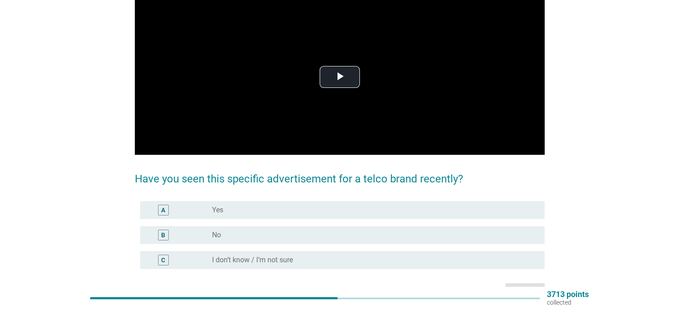
scroll to position [0, 0]
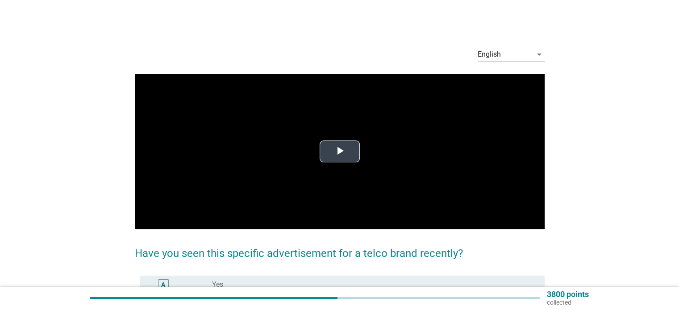
click at [323, 162] on button "Play Video" at bounding box center [340, 152] width 40 height 22
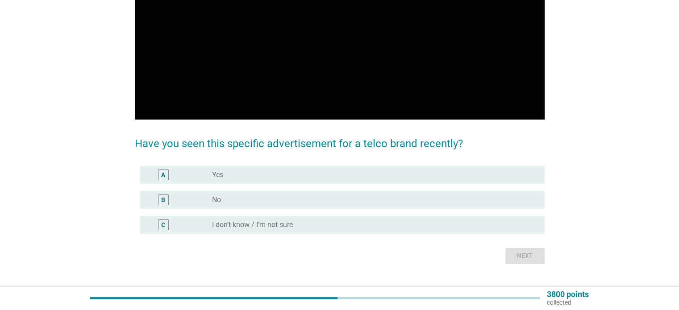
scroll to position [127, 0]
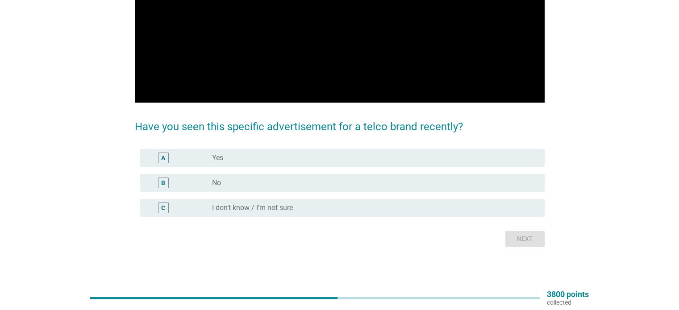
click at [246, 180] on div "radio_button_unchecked No" at bounding box center [371, 182] width 318 height 9
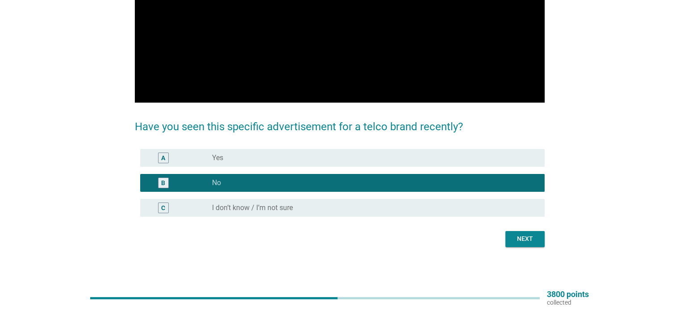
click at [384, 147] on div "A radio_button_unchecked Yes" at bounding box center [340, 157] width 410 height 25
click at [398, 155] on div "radio_button_unchecked Yes" at bounding box center [371, 158] width 318 height 9
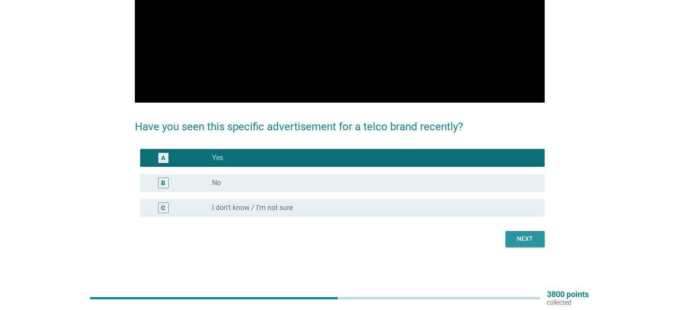
click at [523, 240] on div "Next" at bounding box center [524, 238] width 25 height 9
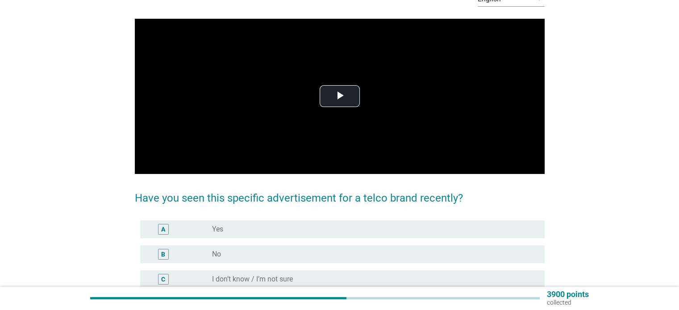
scroll to position [89, 0]
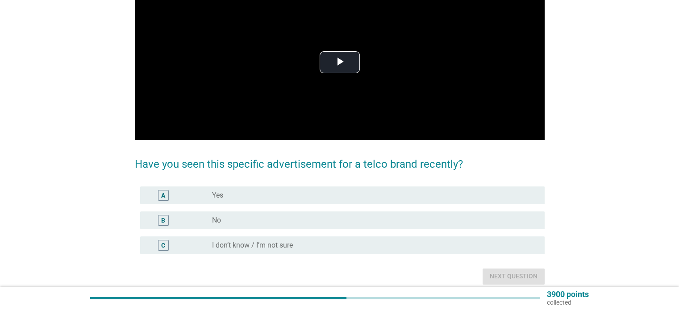
click at [341, 196] on div "radio_button_unchecked Yes" at bounding box center [371, 195] width 318 height 9
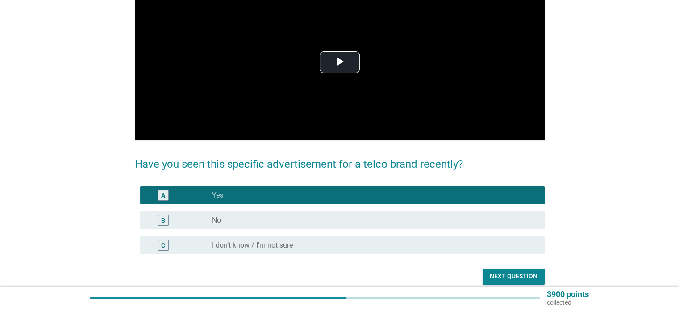
click at [416, 221] on div "radio_button_unchecked No" at bounding box center [371, 220] width 318 height 9
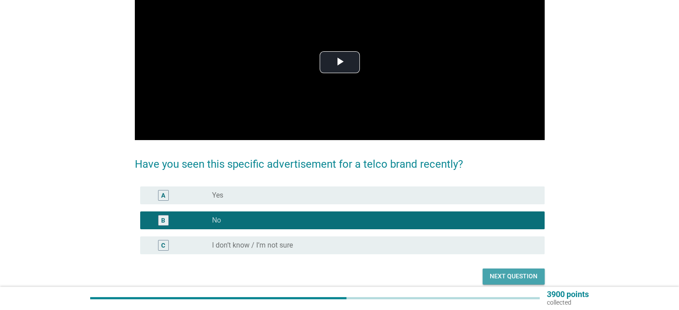
click at [505, 282] on button "Next question" at bounding box center [513, 277] width 62 height 16
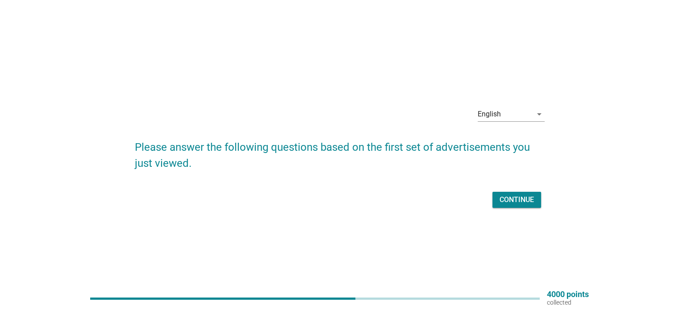
click at [522, 196] on div "Continue" at bounding box center [516, 200] width 34 height 11
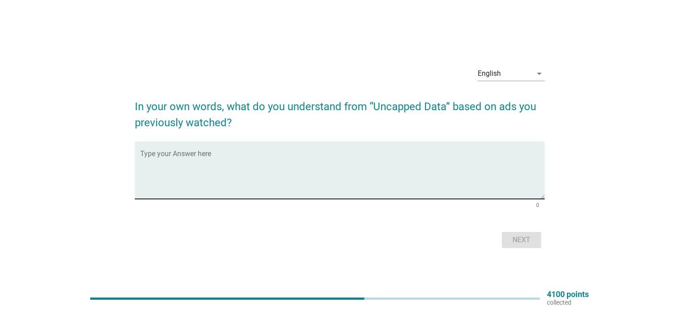
click at [469, 189] on textarea "Type your Answer here" at bounding box center [342, 175] width 404 height 47
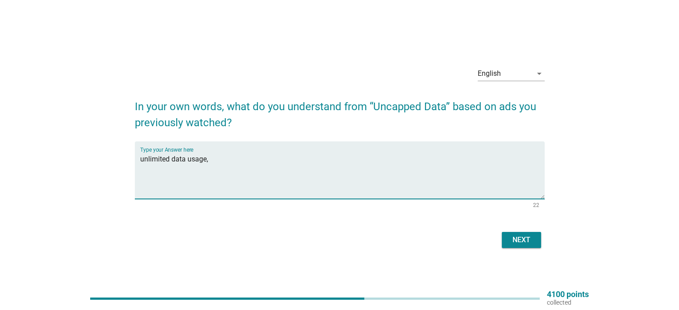
type textarea "unlimited data usage,"
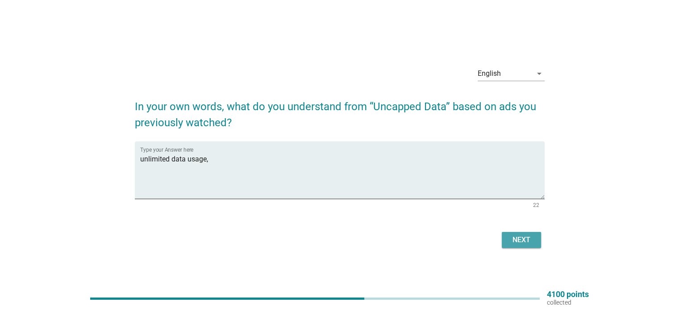
click at [526, 241] on div "Next" at bounding box center [521, 240] width 25 height 11
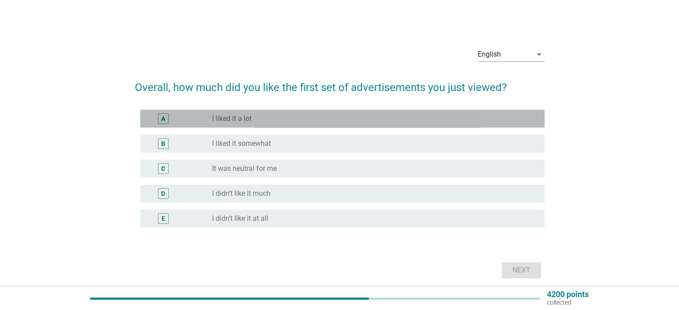
click at [158, 120] on div "A" at bounding box center [163, 118] width 11 height 11
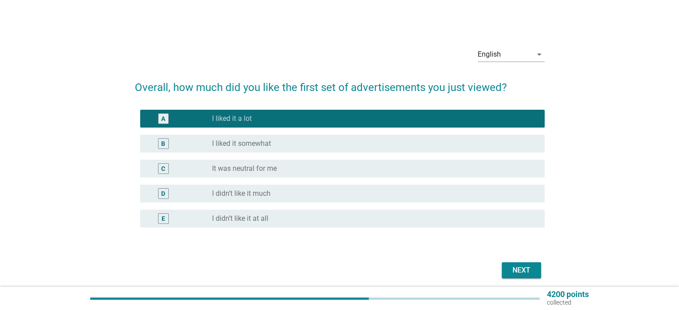
click at [518, 273] on div "Next" at bounding box center [521, 270] width 25 height 11
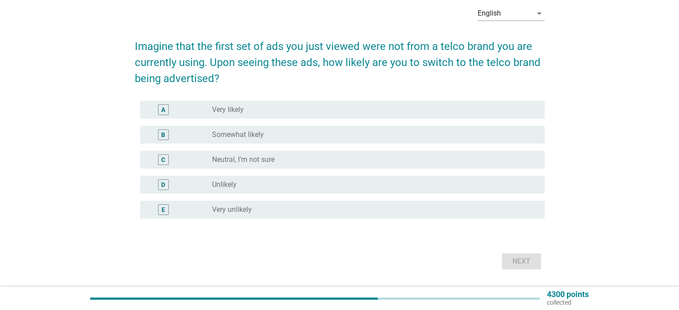
scroll to position [45, 0]
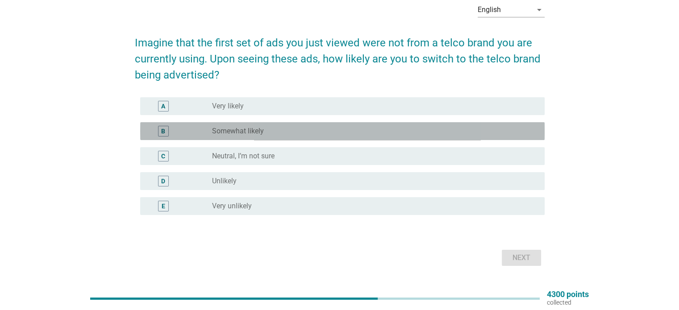
click at [230, 133] on label "Somewhat likely" at bounding box center [238, 131] width 52 height 9
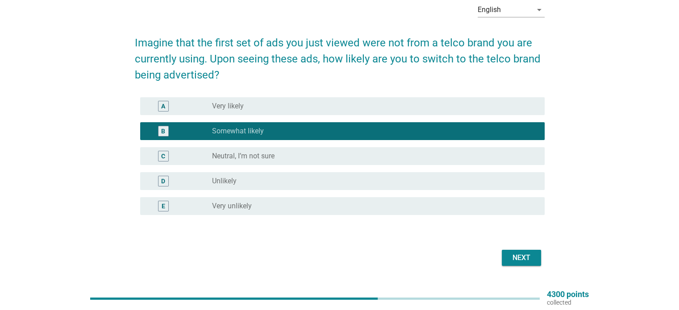
click at [512, 253] on div "Next" at bounding box center [521, 258] width 25 height 11
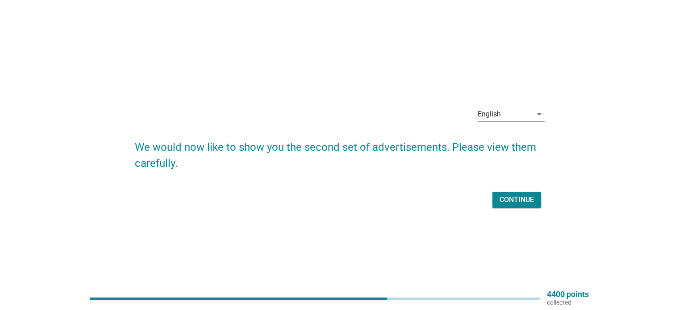
click at [508, 208] on div "Continue" at bounding box center [340, 199] width 410 height 21
click at [502, 197] on div "Continue" at bounding box center [516, 200] width 34 height 11
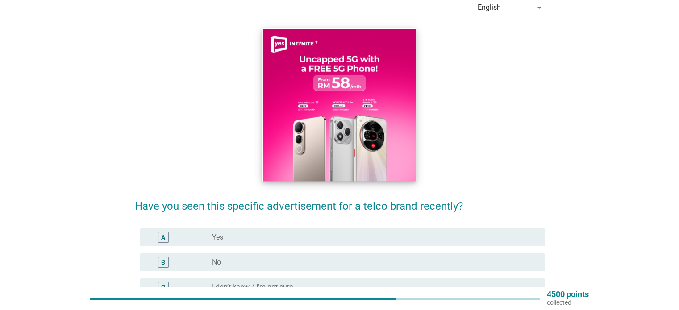
scroll to position [89, 0]
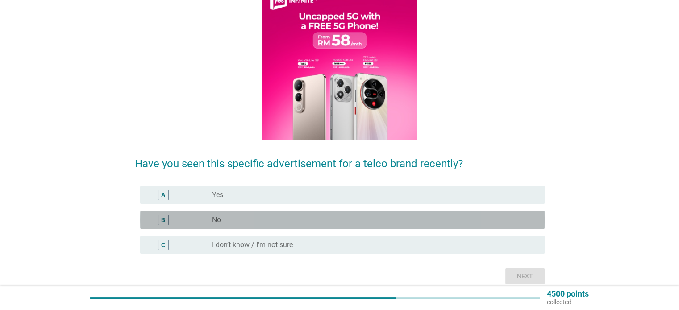
click at [313, 216] on div "radio_button_unchecked No" at bounding box center [371, 220] width 318 height 9
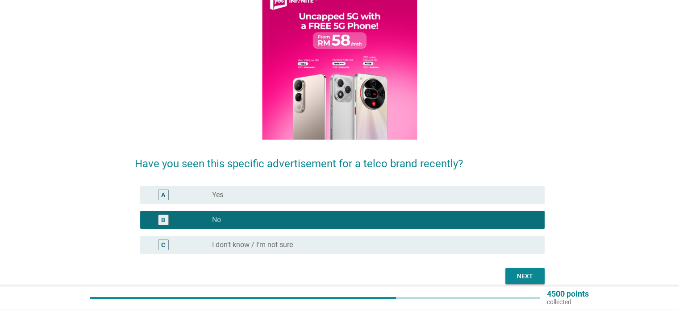
click at [526, 282] on button "Next" at bounding box center [524, 276] width 39 height 16
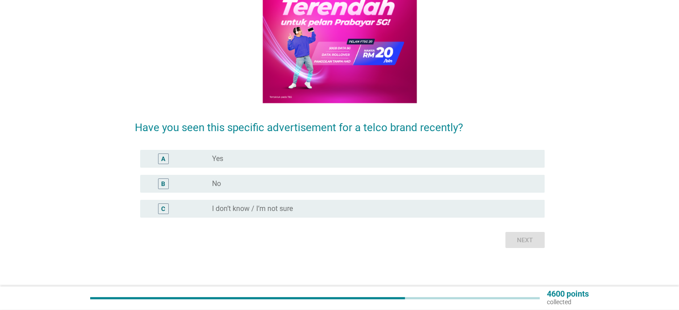
scroll to position [127, 0]
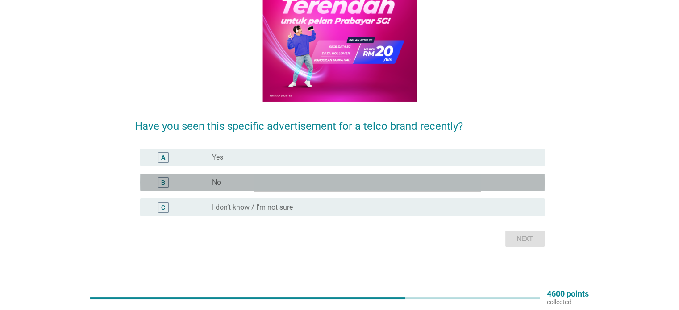
click at [306, 180] on div "radio_button_unchecked No" at bounding box center [371, 182] width 318 height 9
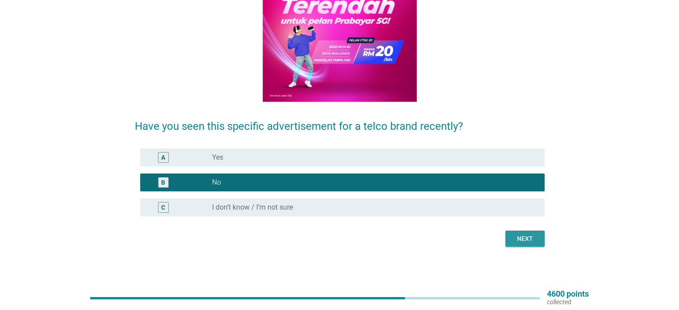
drag, startPoint x: 514, startPoint y: 244, endPoint x: 421, endPoint y: 242, distance: 93.3
click at [512, 244] on button "Next" at bounding box center [524, 239] width 39 height 16
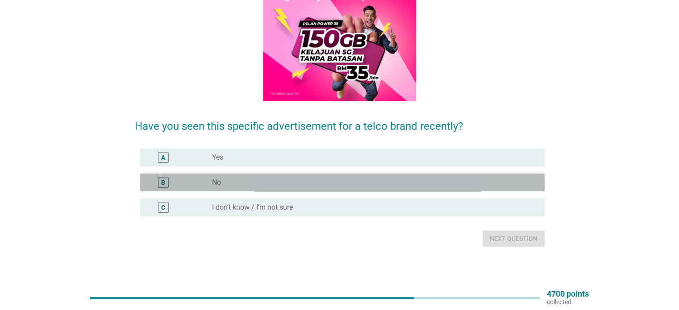
click at [286, 187] on div "radio_button_unchecked No" at bounding box center [374, 182] width 325 height 11
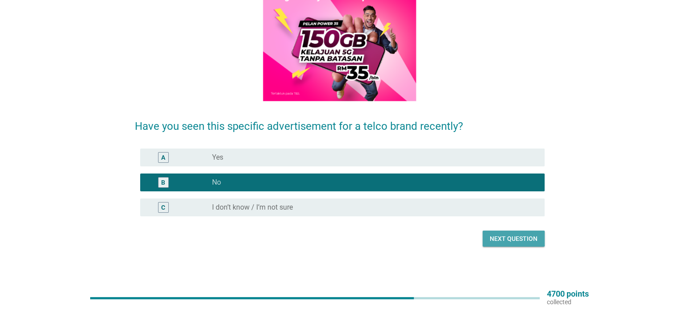
click at [494, 240] on div "Next question" at bounding box center [514, 238] width 48 height 9
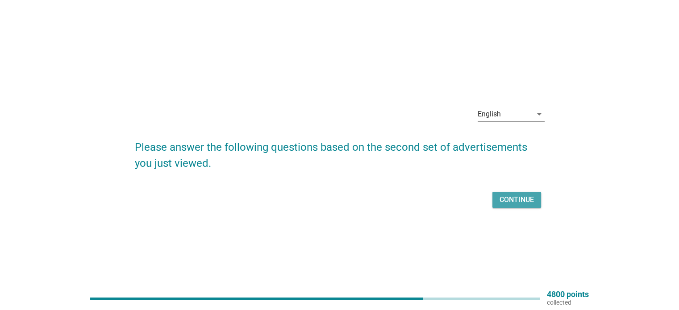
click at [505, 203] on div "Continue" at bounding box center [516, 200] width 34 height 11
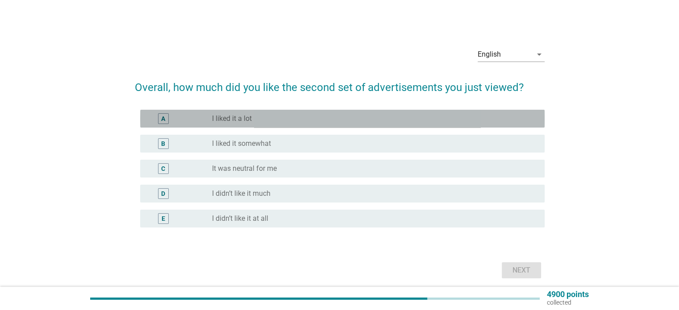
click at [328, 118] on div "radio_button_unchecked I liked it a lot" at bounding box center [371, 118] width 318 height 9
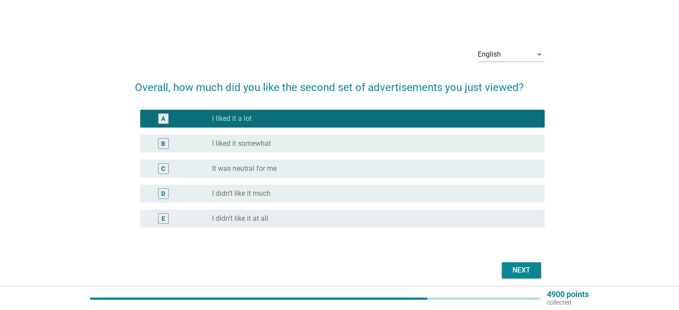
click at [520, 270] on div "Next" at bounding box center [521, 270] width 25 height 11
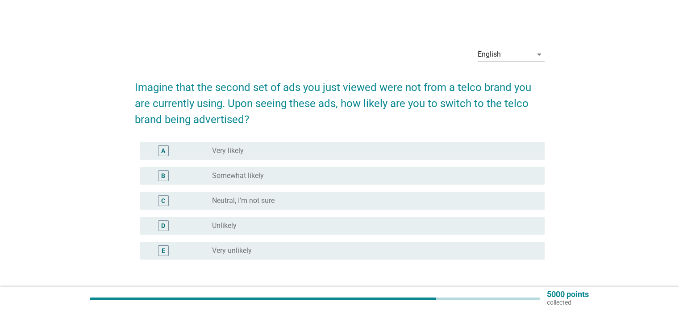
click at [285, 153] on div "radio_button_unchecked Very likely" at bounding box center [371, 150] width 318 height 9
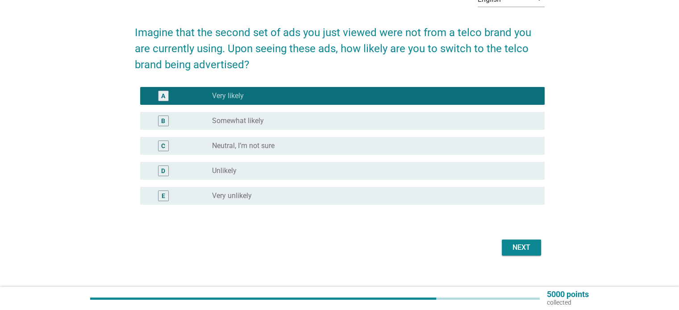
scroll to position [66, 0]
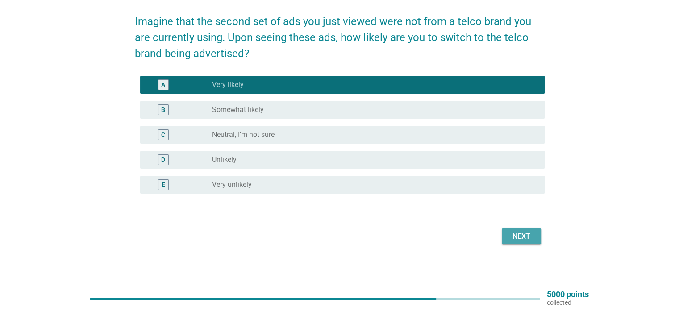
click at [510, 232] on div "Next" at bounding box center [521, 236] width 25 height 11
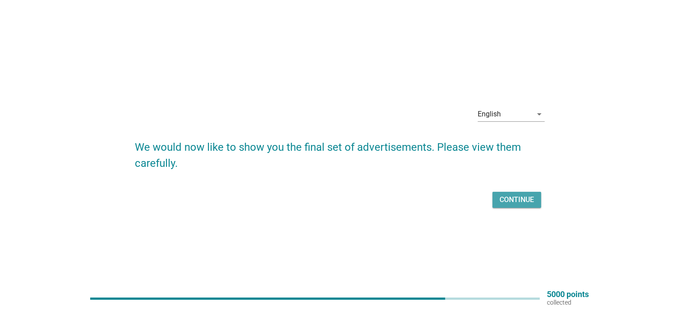
click at [532, 192] on button "Continue" at bounding box center [516, 200] width 49 height 16
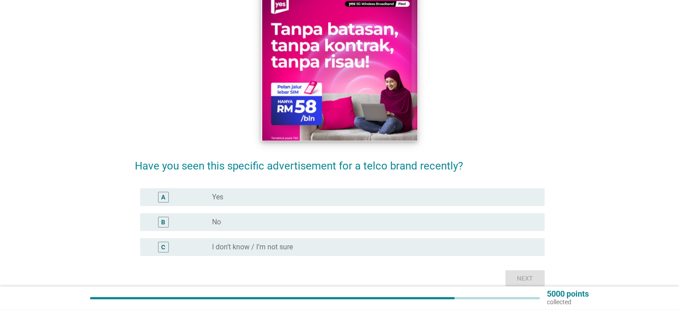
scroll to position [89, 0]
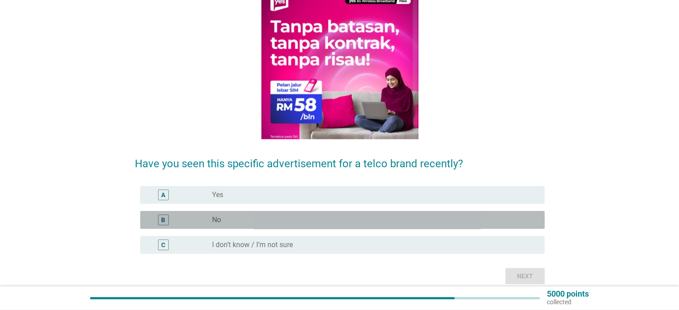
drag, startPoint x: 330, startPoint y: 220, endPoint x: 358, endPoint y: 228, distance: 29.2
click at [329, 220] on div "radio_button_unchecked No" at bounding box center [371, 220] width 318 height 9
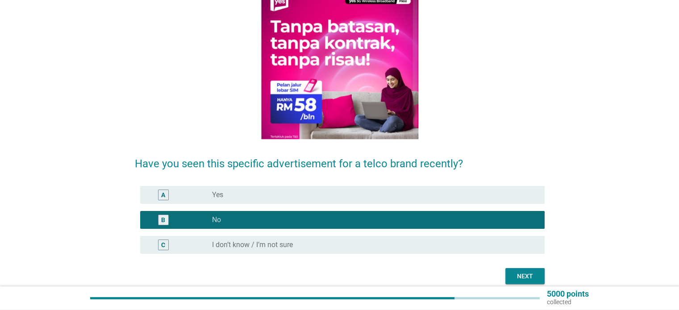
click at [519, 279] on div "Next" at bounding box center [524, 276] width 25 height 9
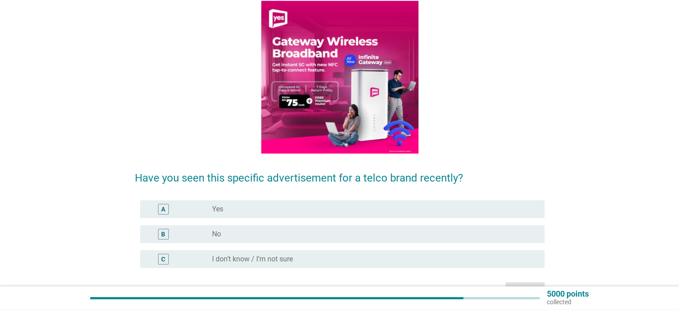
scroll to position [127, 0]
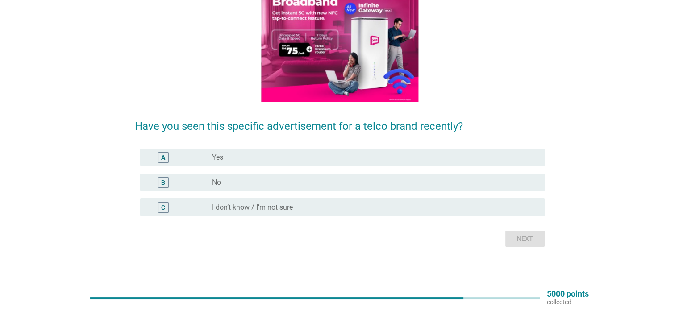
click at [330, 187] on div "radio_button_unchecked No" at bounding box center [371, 182] width 318 height 9
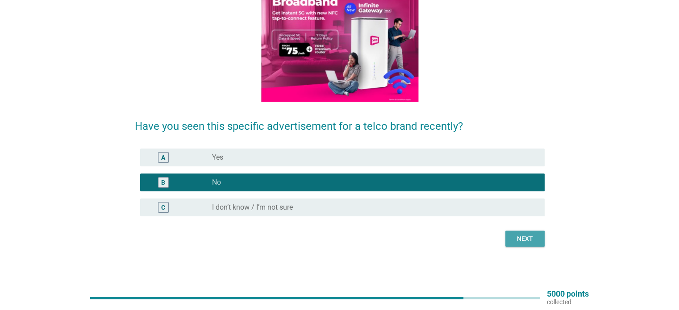
drag, startPoint x: 513, startPoint y: 239, endPoint x: 433, endPoint y: 232, distance: 80.6
click at [512, 239] on div "Next" at bounding box center [524, 238] width 25 height 9
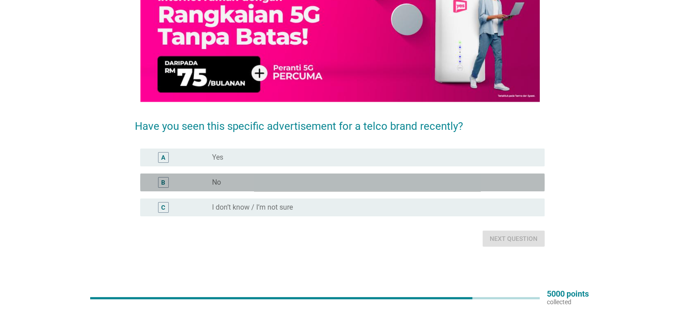
drag, startPoint x: 325, startPoint y: 182, endPoint x: 334, endPoint y: 187, distance: 9.8
click at [325, 182] on div "radio_button_unchecked No" at bounding box center [371, 182] width 318 height 9
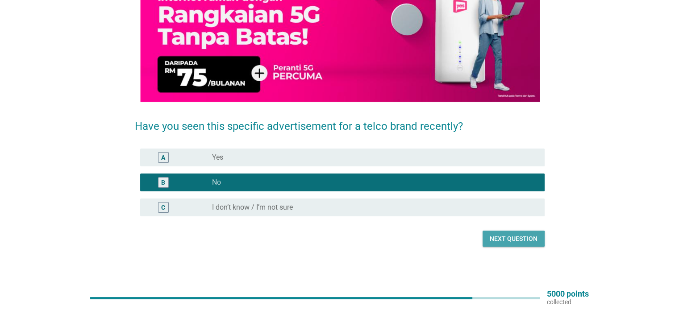
click at [499, 241] on div "Next question" at bounding box center [514, 238] width 48 height 9
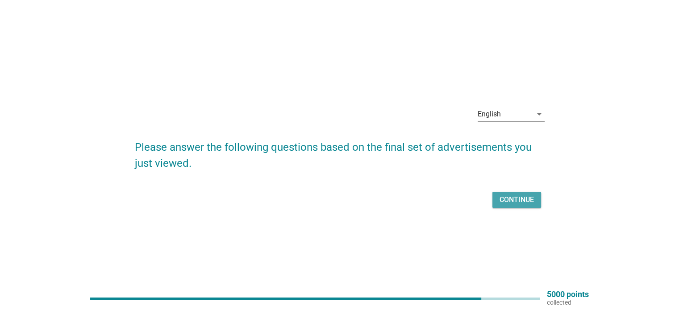
click at [493, 203] on button "Continue" at bounding box center [516, 200] width 49 height 16
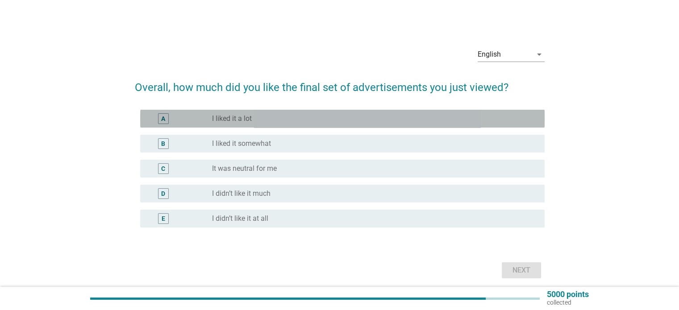
click at [232, 122] on label "I liked it a lot" at bounding box center [232, 118] width 40 height 9
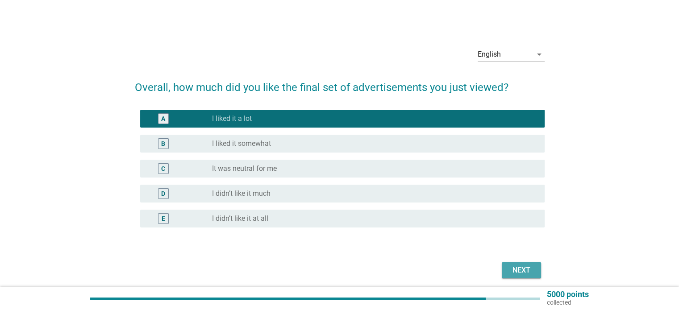
click at [516, 265] on div "Next" at bounding box center [521, 270] width 25 height 11
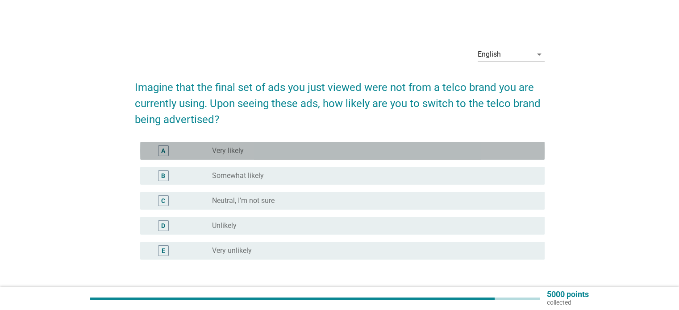
click at [240, 145] on div "radio_button_unchecked Very likely" at bounding box center [374, 150] width 325 height 11
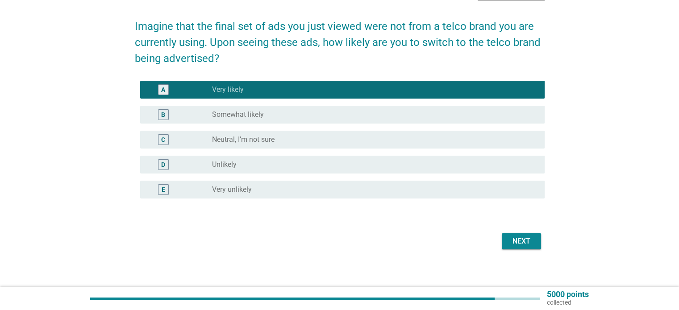
scroll to position [66, 0]
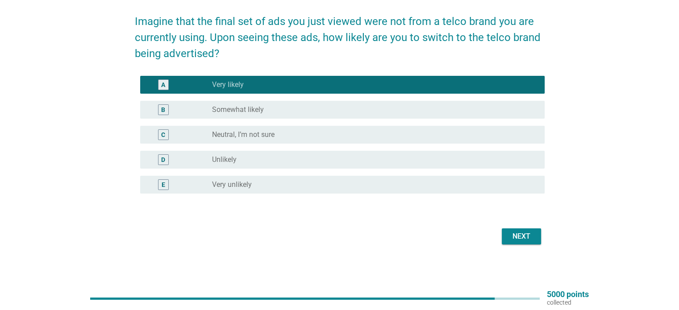
click at [514, 235] on div "Next" at bounding box center [521, 236] width 25 height 11
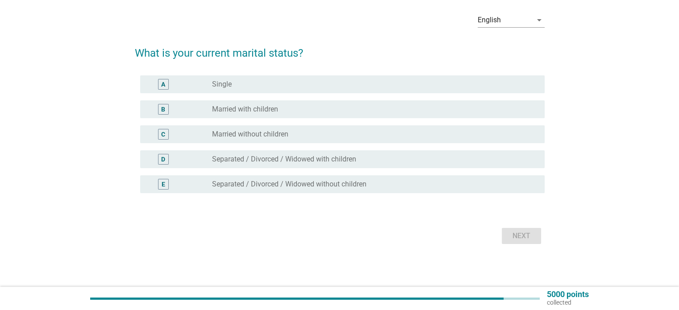
scroll to position [0, 0]
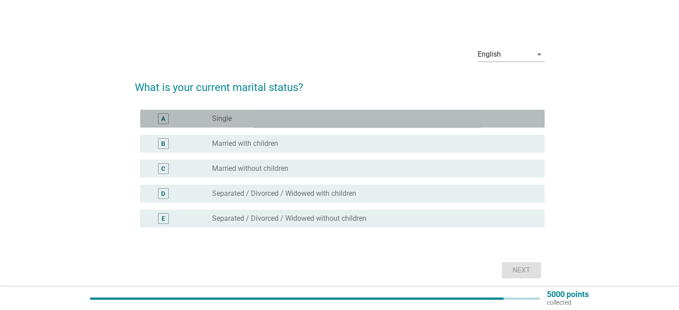
click at [238, 119] on div "radio_button_unchecked Single" at bounding box center [371, 118] width 318 height 9
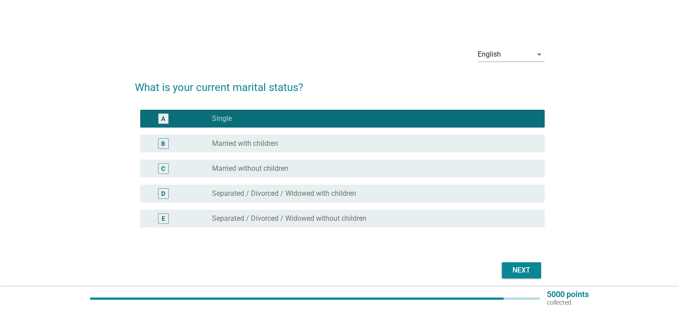
click at [514, 267] on div "Next" at bounding box center [521, 270] width 25 height 11
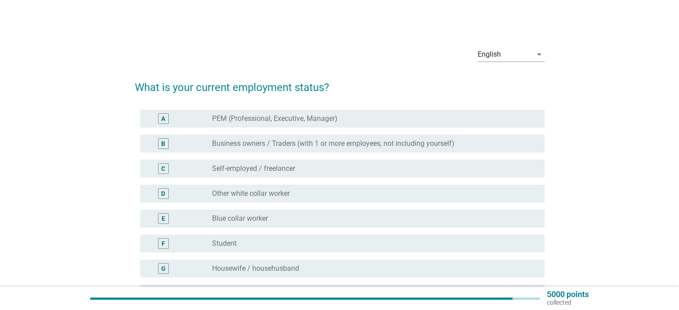
click at [278, 119] on label "PEM (Professional, Executive, Manager)" at bounding box center [274, 118] width 125 height 9
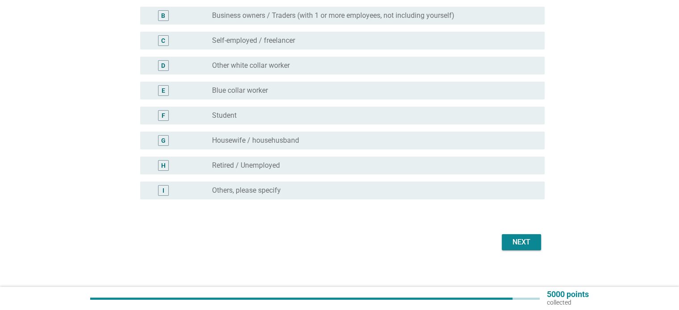
scroll to position [134, 0]
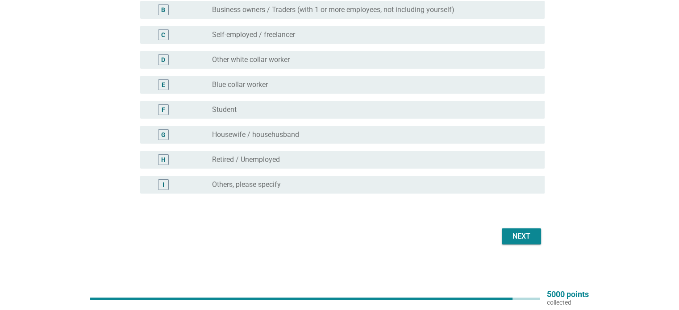
click at [527, 233] on div "Next" at bounding box center [521, 236] width 25 height 11
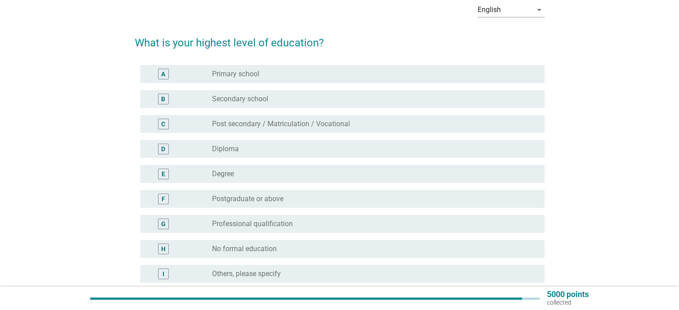
click at [255, 201] on label "Postgraduate or above" at bounding box center [247, 199] width 71 height 9
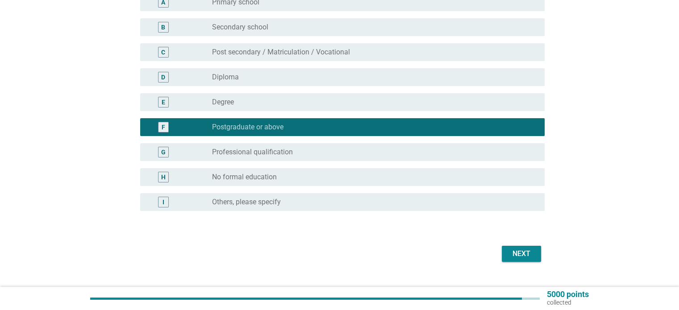
scroll to position [134, 0]
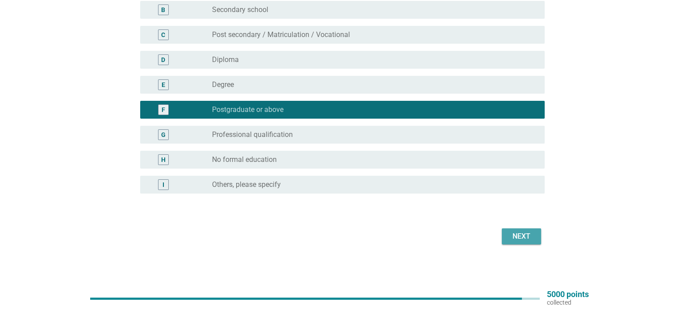
click at [526, 242] on button "Next" at bounding box center [521, 236] width 39 height 16
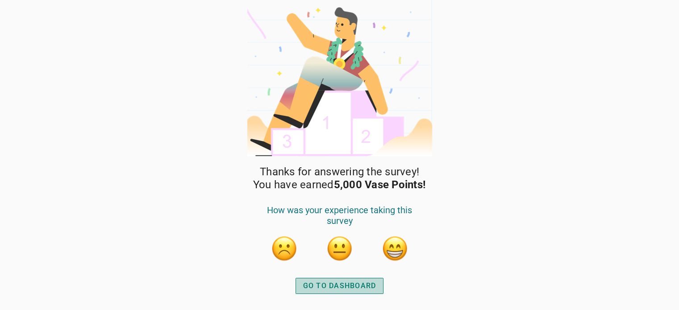
click at [337, 282] on div "GO TO DASHBOARD" at bounding box center [339, 286] width 73 height 11
